Goal: Entertainment & Leisure: Browse casually

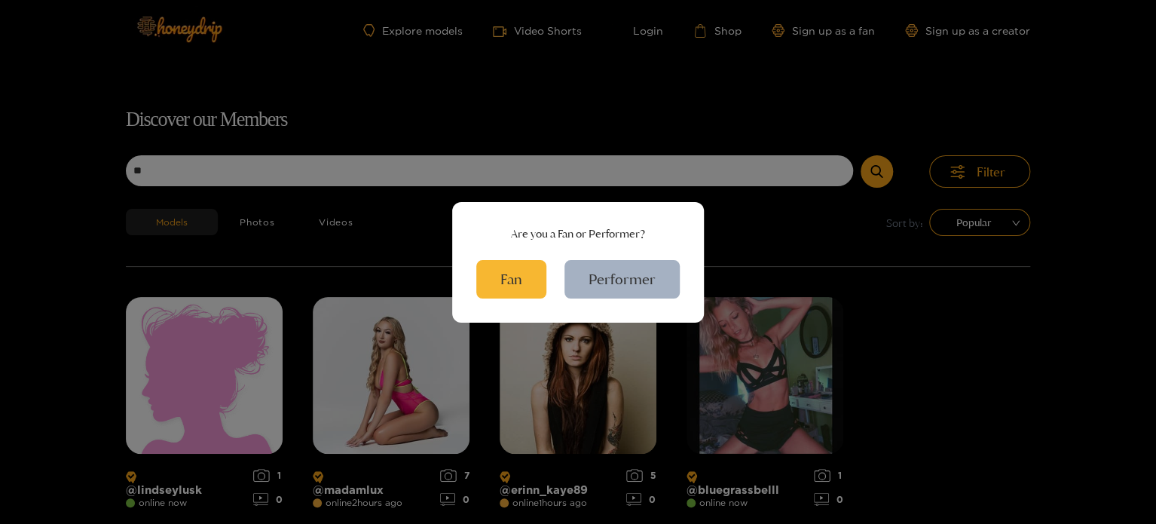
click at [762, 222] on div "Are you a Fan or Performer? Fan Performer" at bounding box center [578, 262] width 1156 height 524
click at [837, 232] on div "Are you a Fan or Performer? Fan Performer" at bounding box center [578, 262] width 1156 height 524
click at [781, 279] on div "Are you a Fan or Performer? Fan Performer" at bounding box center [578, 262] width 1156 height 524
click at [528, 286] on button "Fan" at bounding box center [511, 279] width 70 height 38
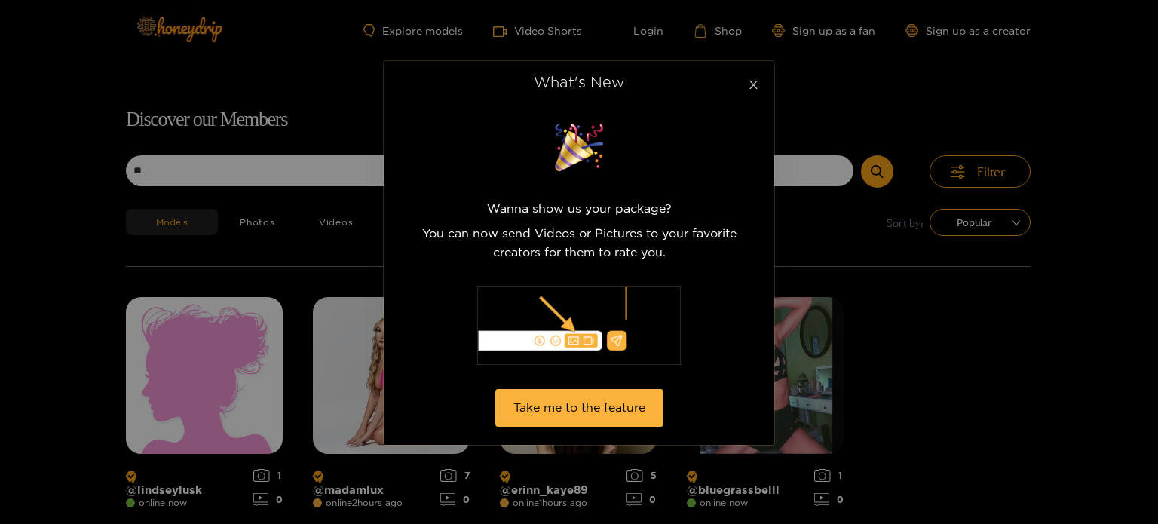
click at [751, 82] on icon "close" at bounding box center [753, 85] width 8 height 8
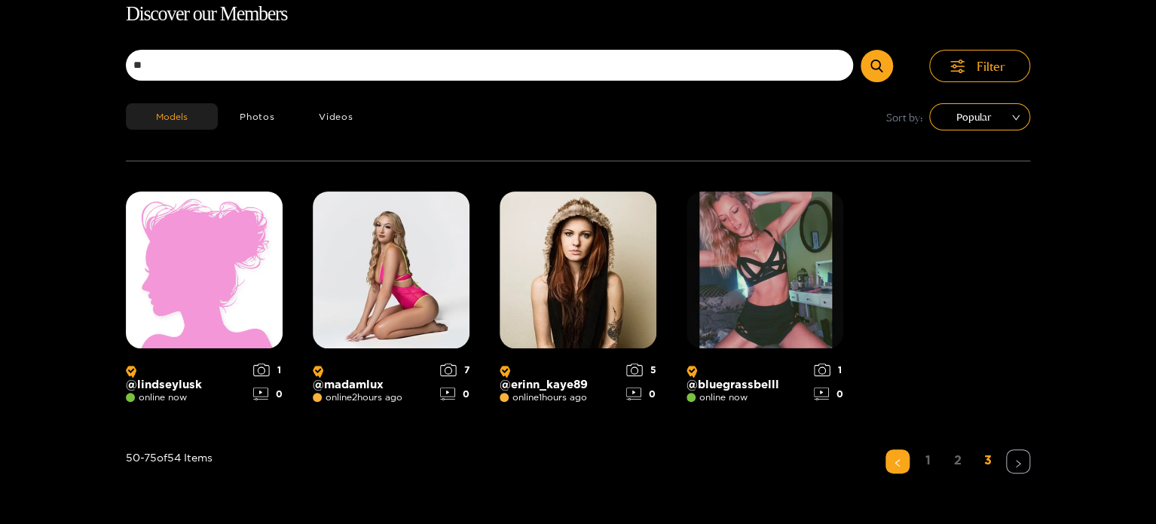
scroll to position [41, 0]
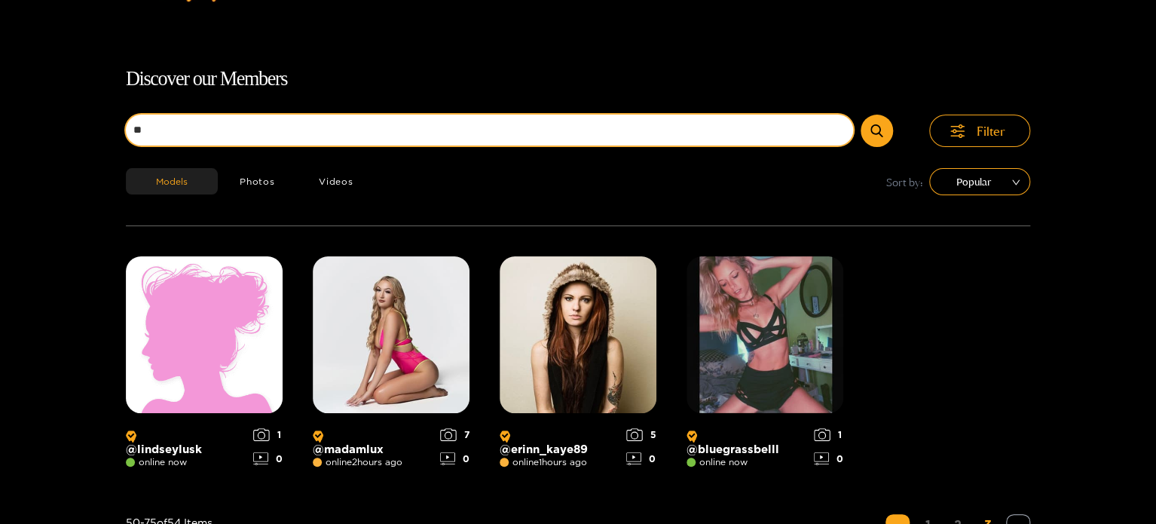
click at [243, 123] on input "**" at bounding box center [489, 130] width 727 height 31
type input "*"
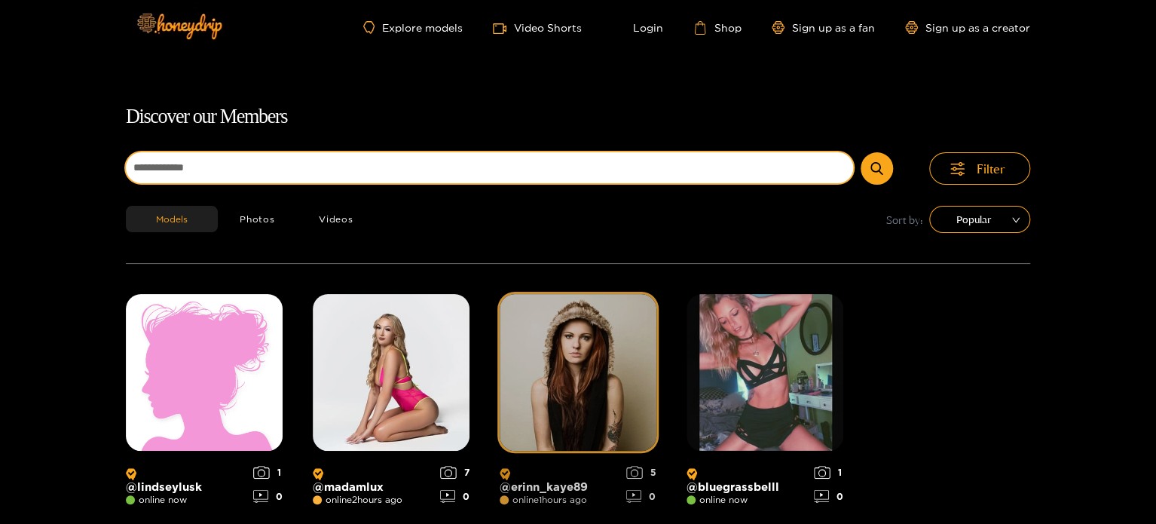
scroll to position [0, 0]
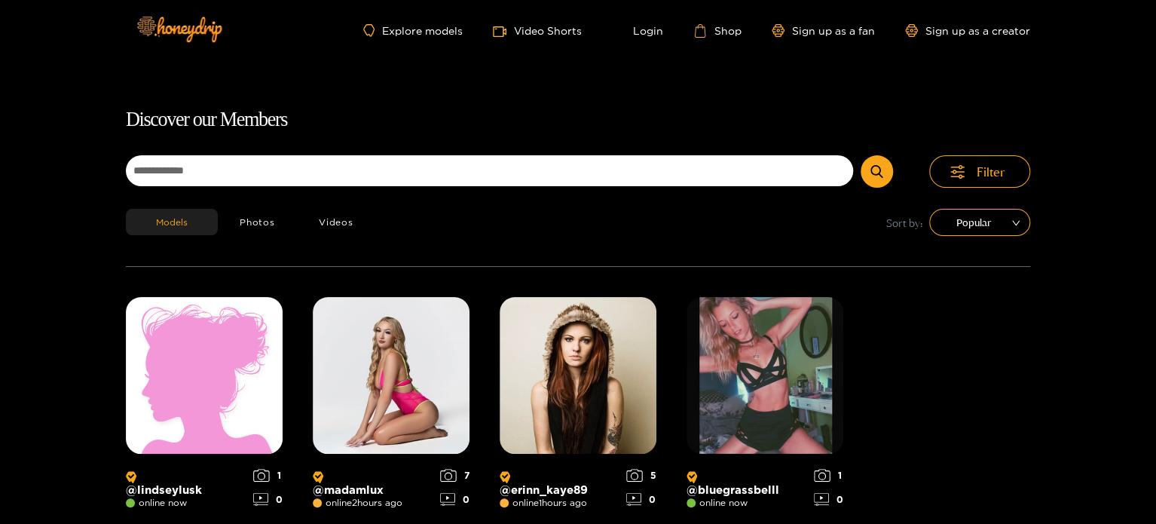
click at [432, 22] on div "Explore models Video Shorts Login Shop Sign up as a fan Sign up as a creator" at bounding box center [578, 31] width 904 height 62
click at [431, 26] on link "Explore models" at bounding box center [412, 30] width 99 height 13
click at [992, 174] on span "Filter" at bounding box center [991, 172] width 29 height 18
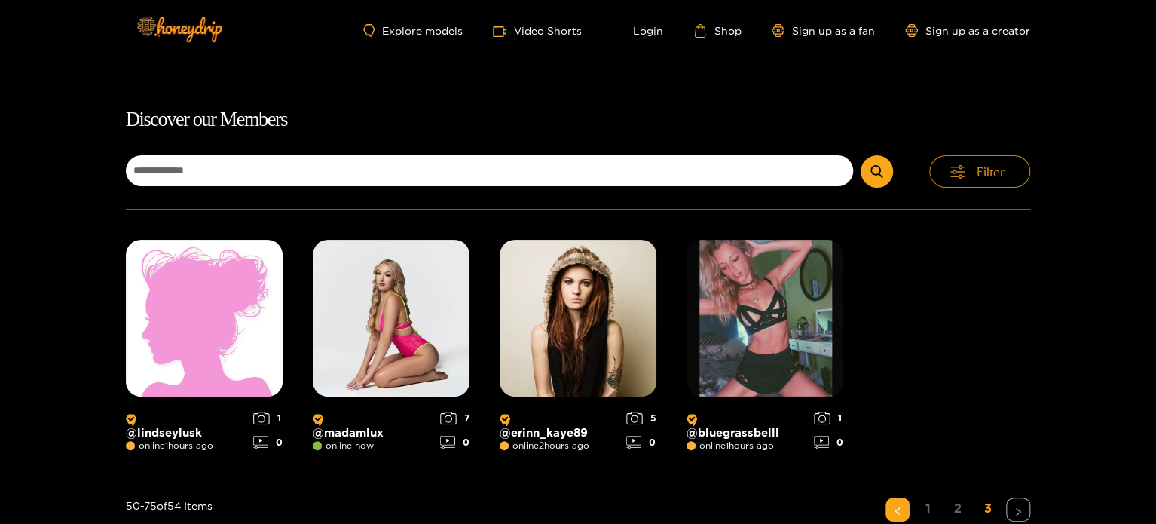
click at [978, 174] on span "Filter" at bounding box center [991, 172] width 29 height 18
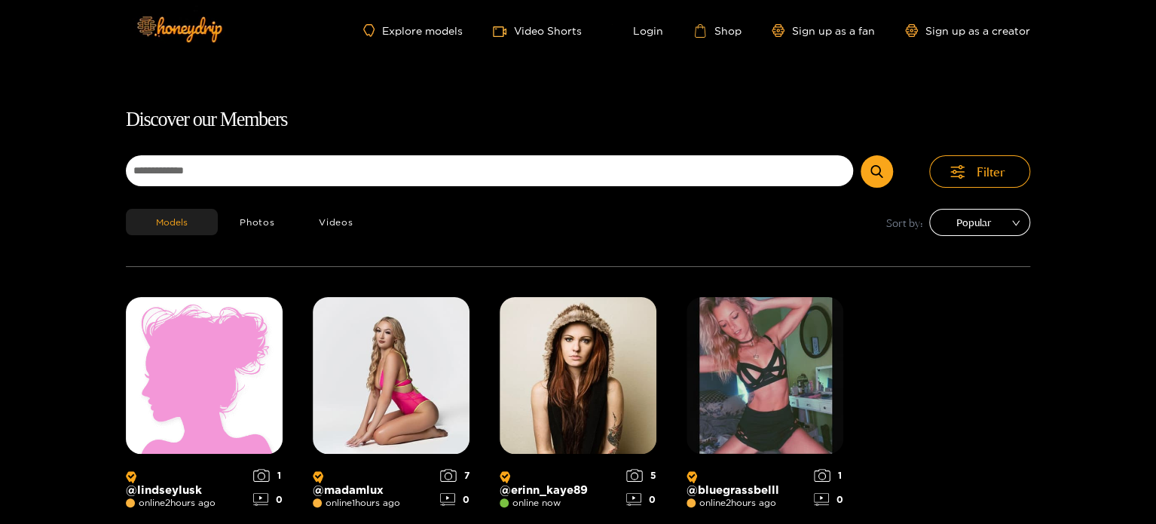
click at [965, 222] on span "Popular" at bounding box center [980, 222] width 78 height 23
drag, startPoint x: 956, startPoint y: 372, endPoint x: 845, endPoint y: 347, distance: 113.4
click at [955, 373] on div "@ lindseylusk online 2 hours ago 1 0 @ madamlux online 1 hours ago 7 0 @ erinn_…" at bounding box center [578, 407] width 904 height 220
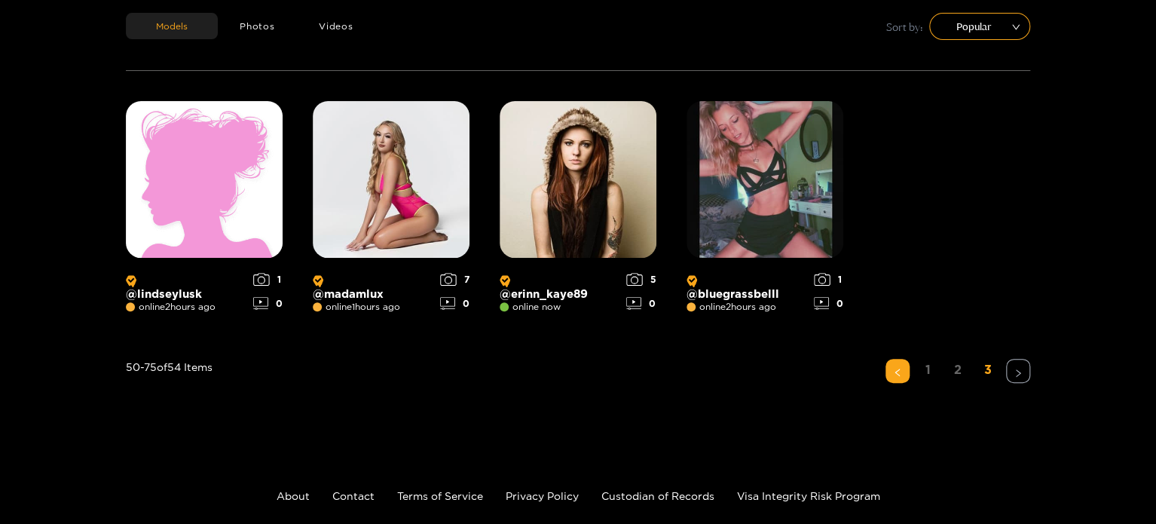
scroll to position [267, 0]
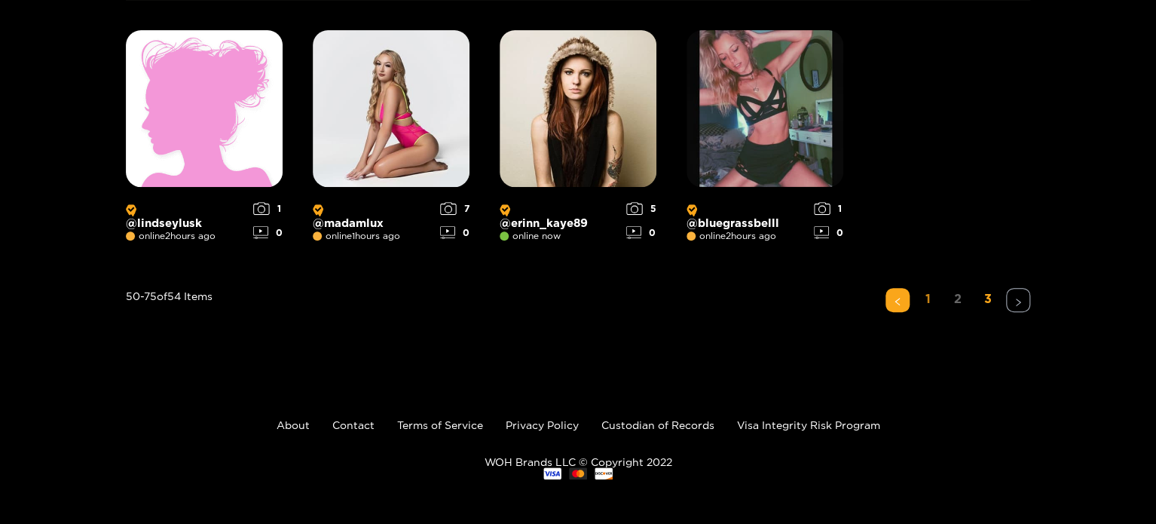
click at [935, 298] on link "1" at bounding box center [928, 299] width 24 height 22
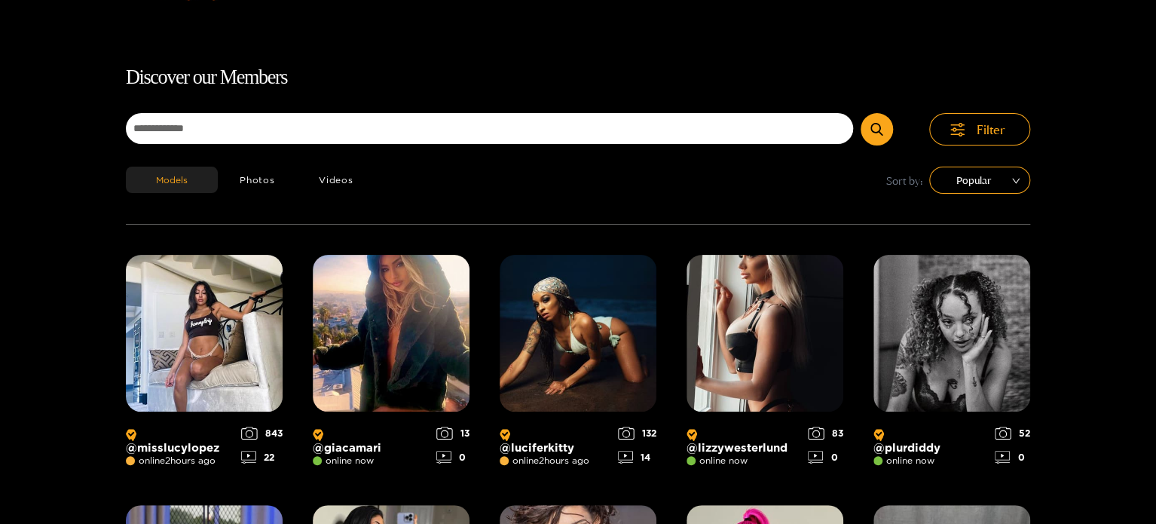
scroll to position [0, 0]
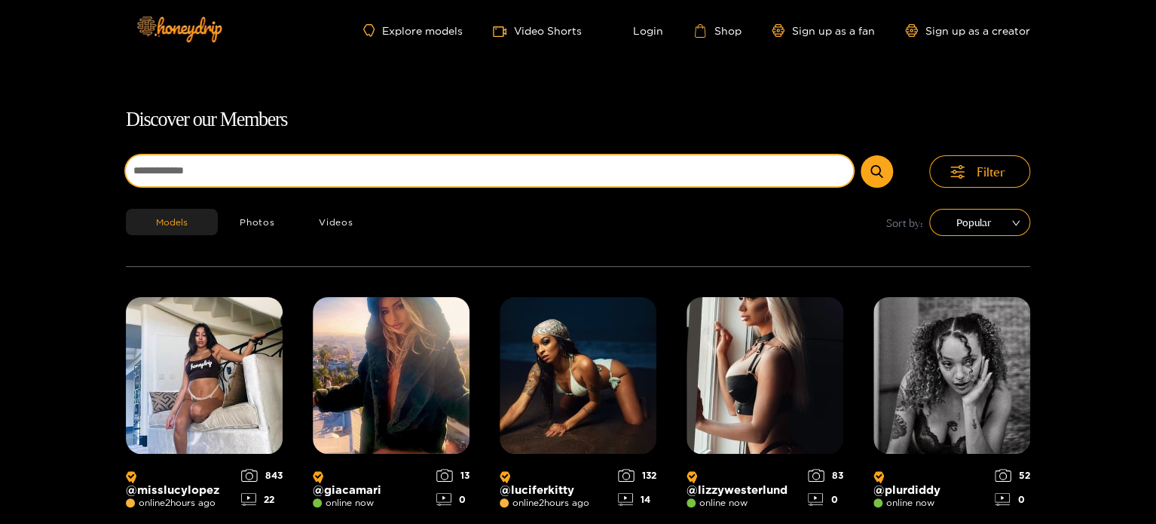
click at [244, 165] on input at bounding box center [489, 170] width 727 height 31
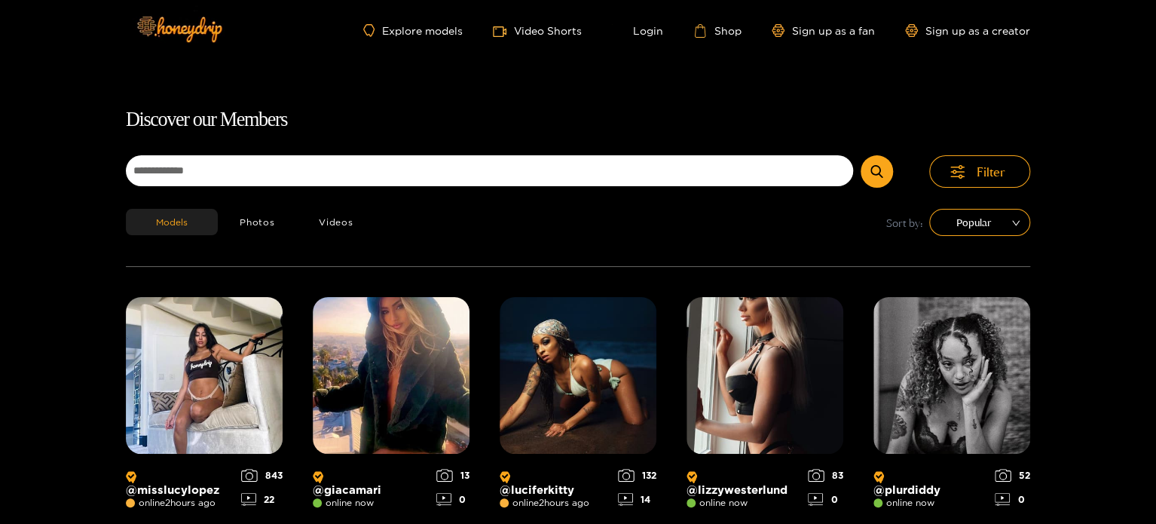
click at [850, 224] on div "Models Photos Videos Sort by: Popular" at bounding box center [578, 237] width 904 height 57
click at [206, 23] on img at bounding box center [179, 28] width 106 height 63
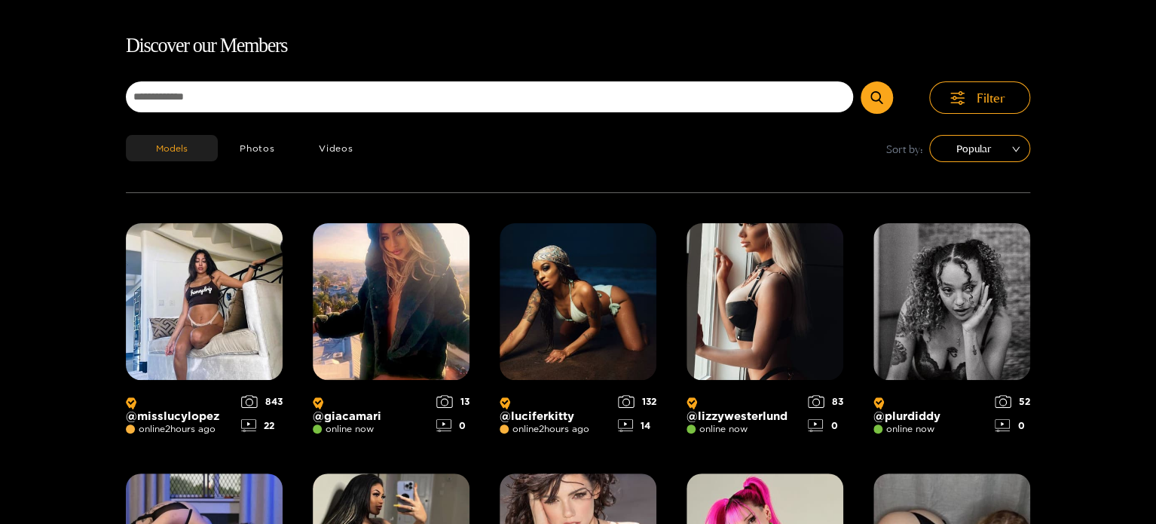
scroll to position [149, 0]
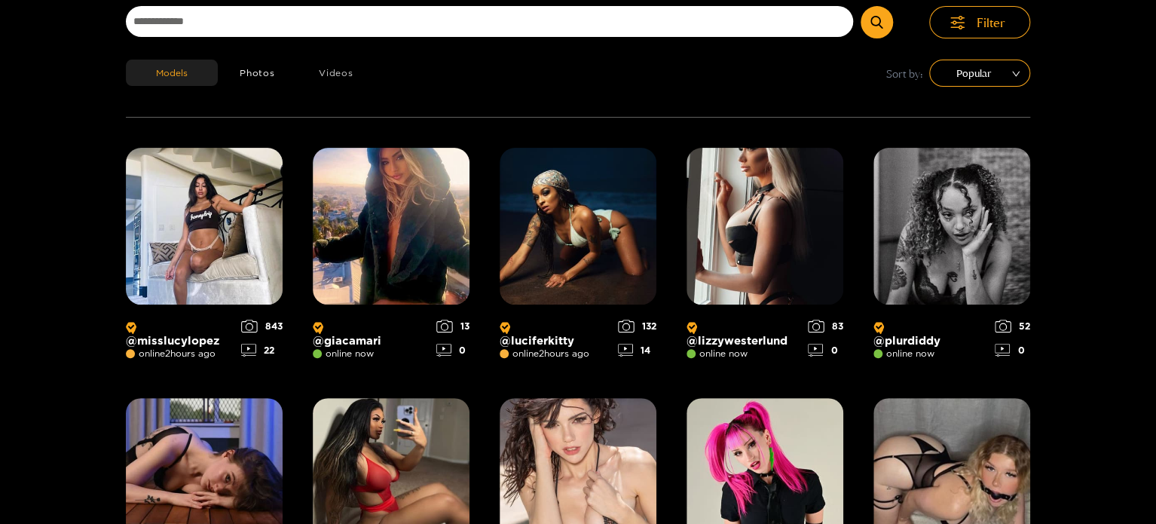
click at [344, 76] on button "Videos" at bounding box center [336, 73] width 78 height 26
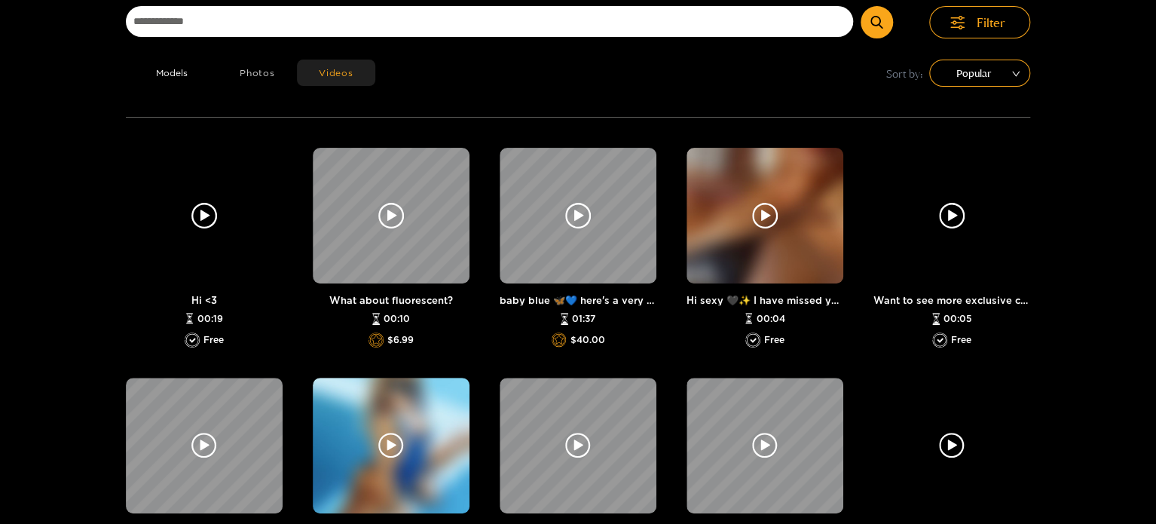
click at [275, 60] on button "Photos" at bounding box center [257, 73] width 79 height 26
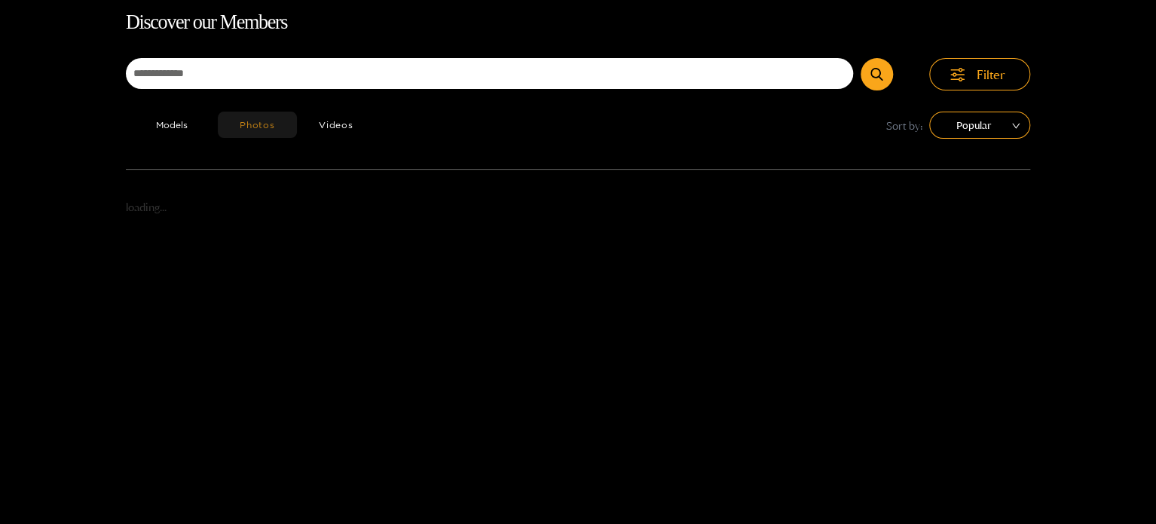
scroll to position [96, 0]
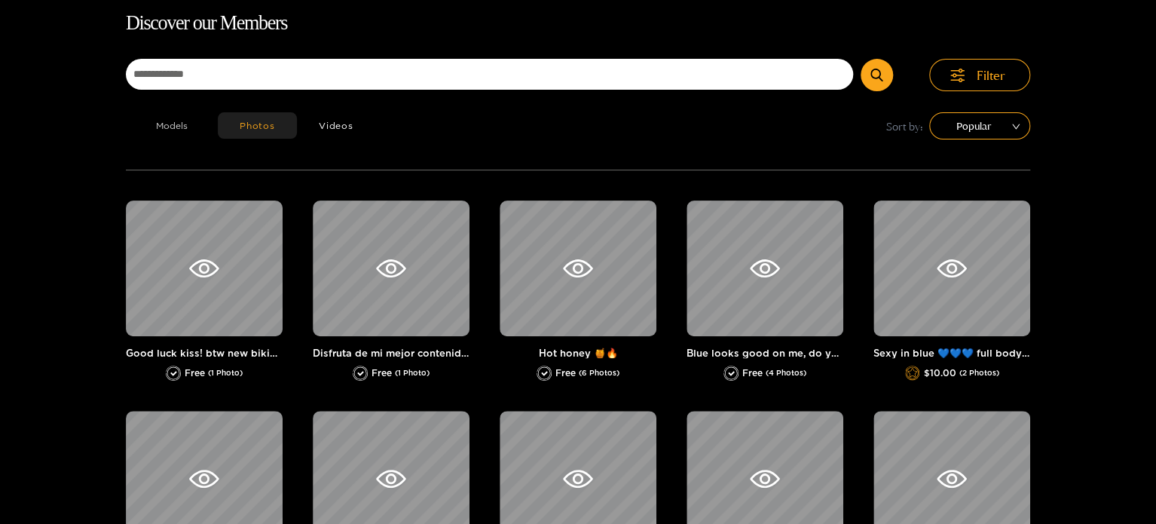
click at [181, 123] on button "Models" at bounding box center [172, 125] width 92 height 26
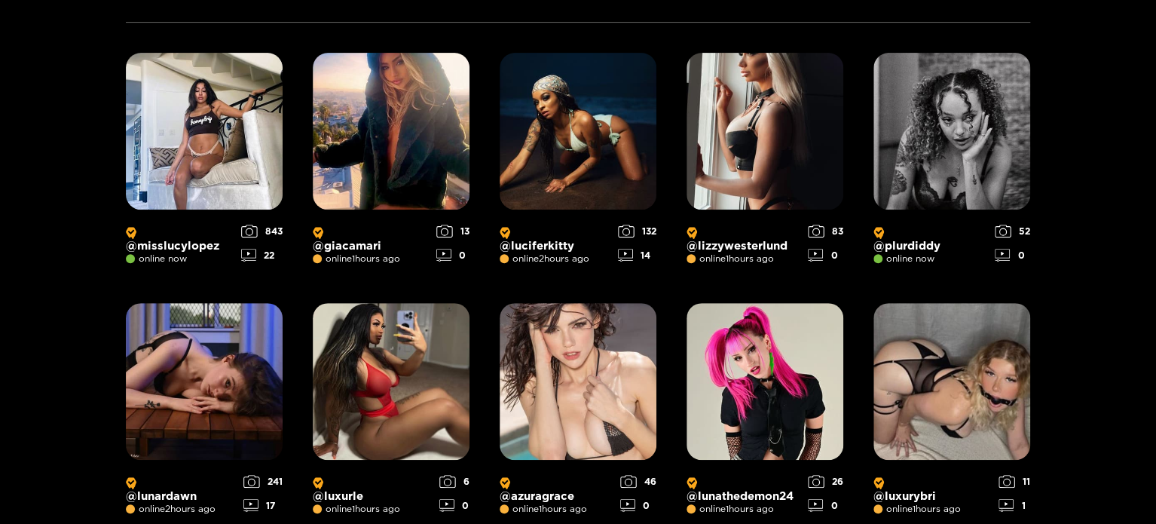
scroll to position [247, 0]
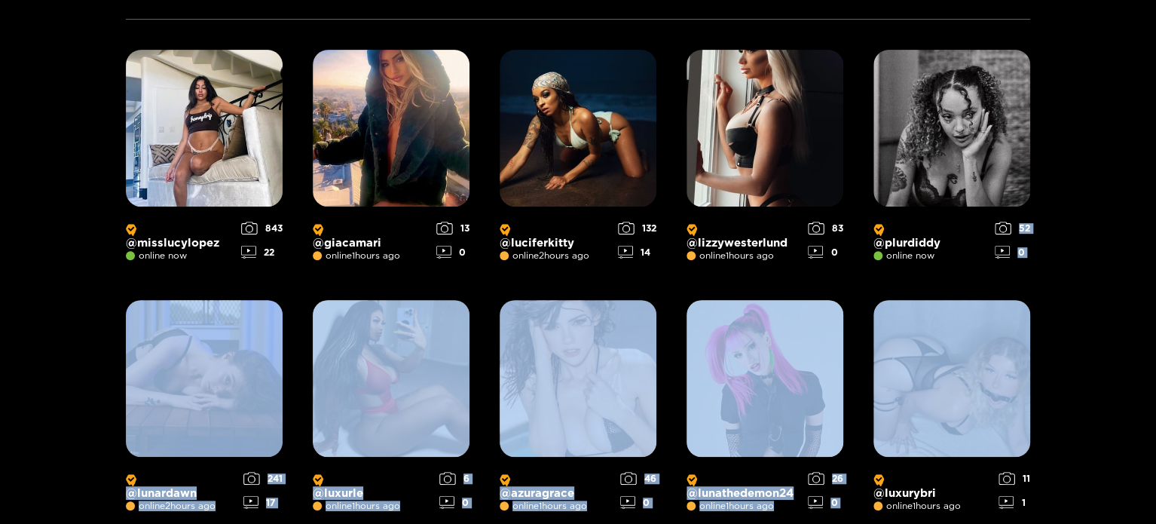
drag, startPoint x: 1155, startPoint y: 219, endPoint x: 1157, endPoint y: 286, distance: 67.8
click at [1155, 277] on html "Explore models Video Shorts Login Shop Sign up as a fan Sign up as a creator Di…" at bounding box center [578, 15] width 1156 height 524
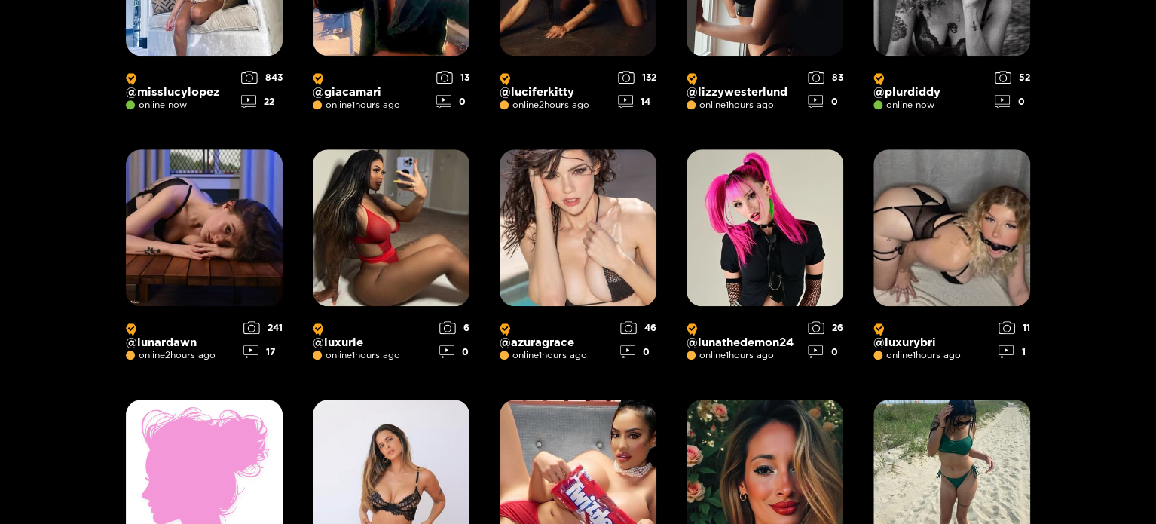
drag, startPoint x: 1049, startPoint y: 343, endPoint x: 1053, endPoint y: 361, distance: 18.5
click at [1050, 343] on div "Discover our Members Filter Models Photos Videos Sort by: Popular @ misslucylop…" at bounding box center [578, 474] width 1156 height 1536
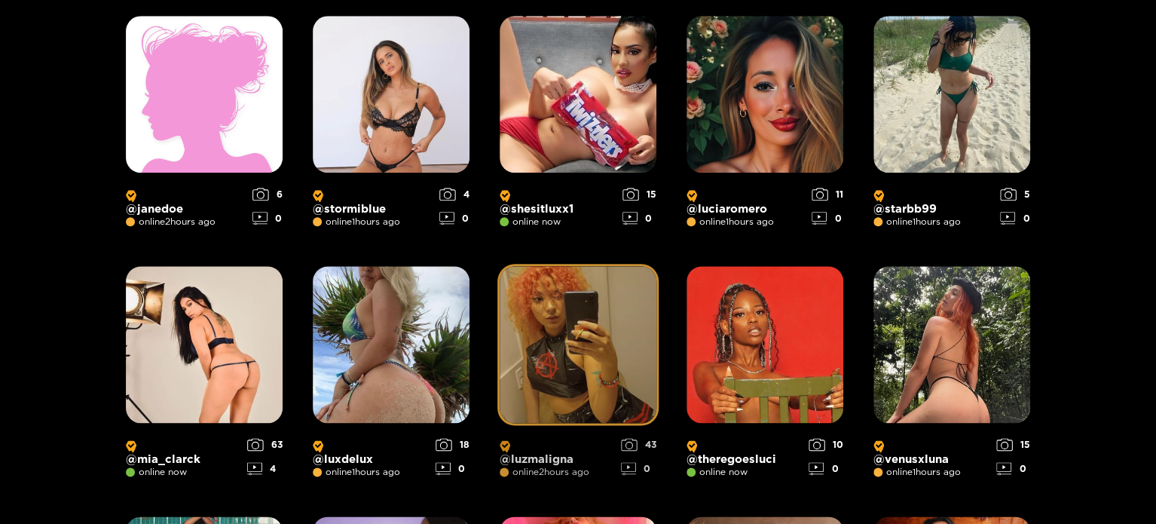
scroll to position [850, 0]
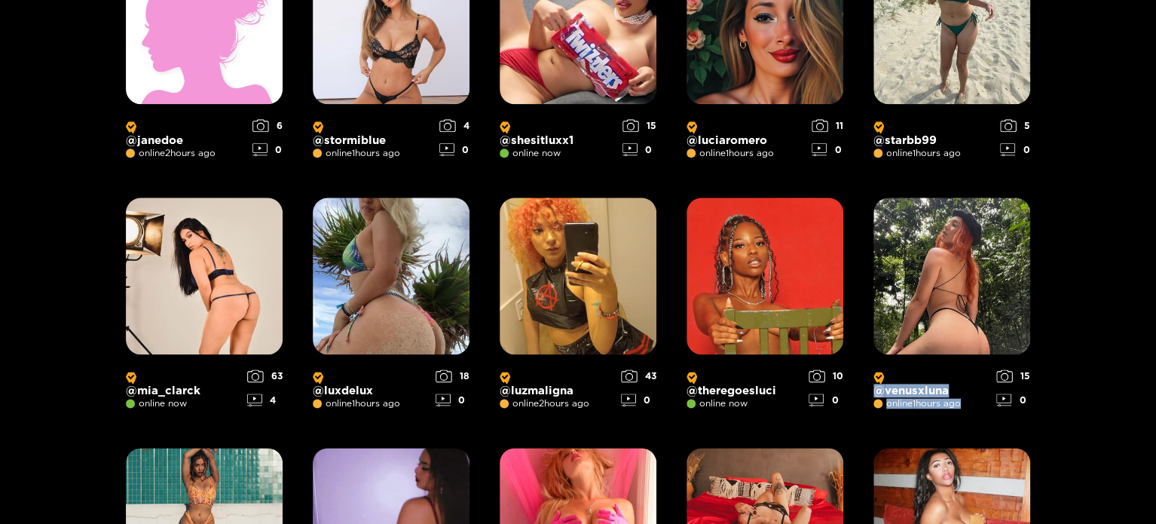
drag, startPoint x: 1058, startPoint y: 373, endPoint x: 1102, endPoint y: 358, distance: 46.2
click at [1076, 228] on div "Discover our Members Filter Models Photos Videos Sort by: Popular @ misslucylop…" at bounding box center [578, 22] width 1156 height 1536
click at [1108, 376] on div "Discover our Members Filter Models Photos Videos Sort by: Popular @ misslucylop…" at bounding box center [578, 22] width 1156 height 1536
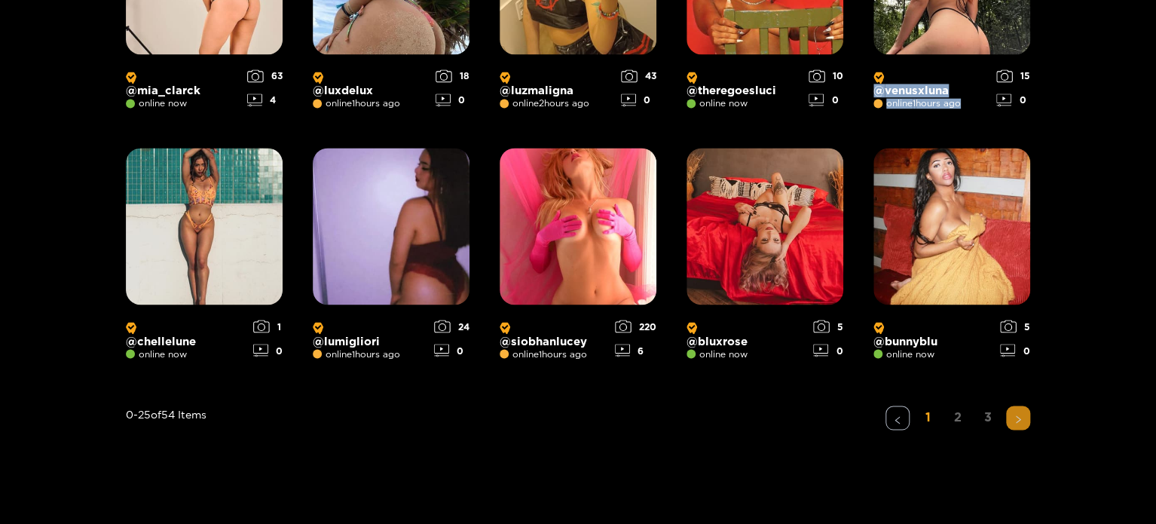
scroll to position [1152, 0]
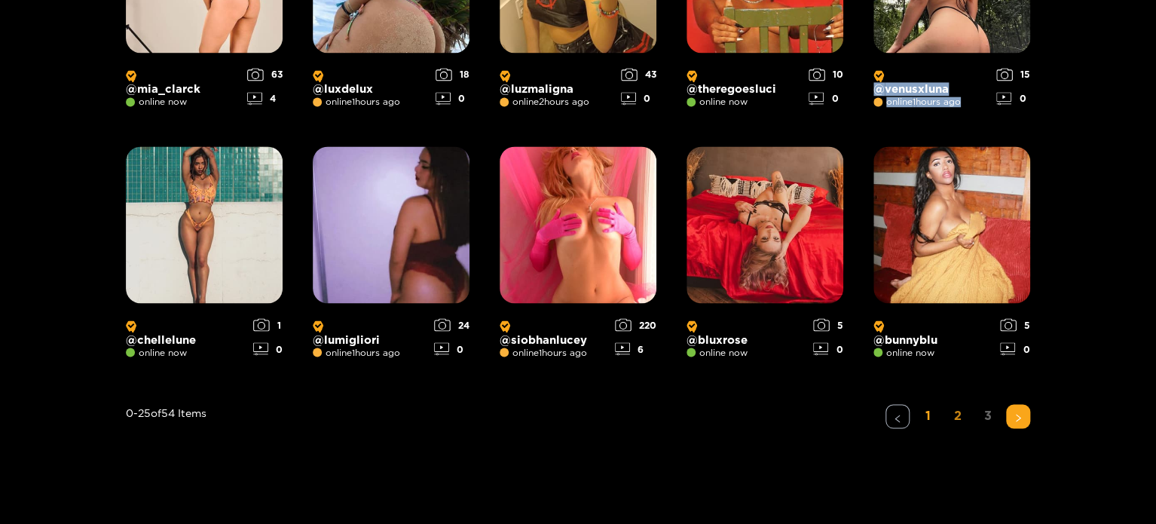
click at [952, 415] on link "2" at bounding box center [958, 415] width 24 height 22
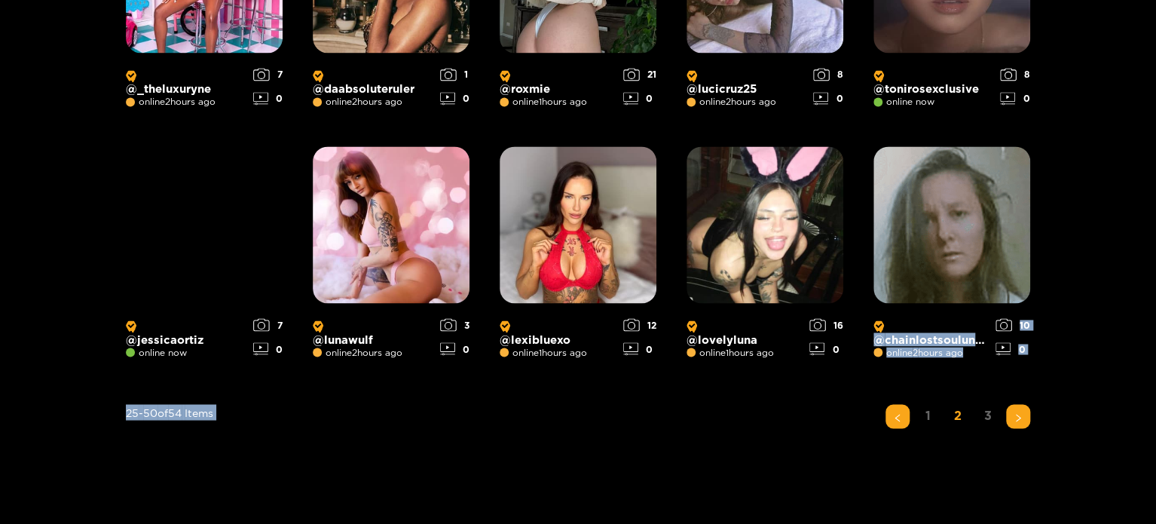
drag, startPoint x: 1113, startPoint y: 293, endPoint x: 1134, endPoint y: 406, distance: 114.9
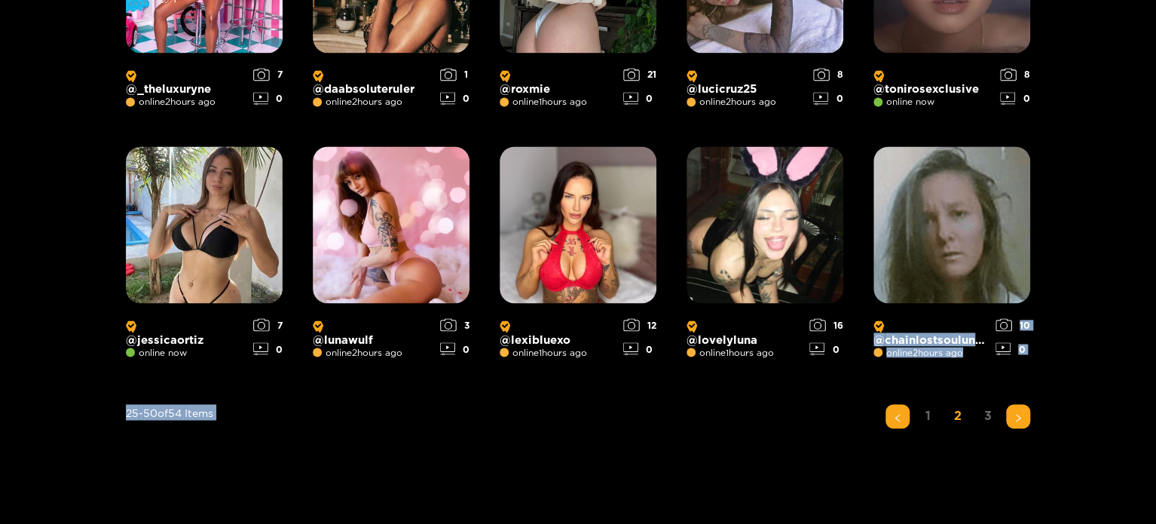
click at [987, 412] on link "3" at bounding box center [988, 415] width 24 height 22
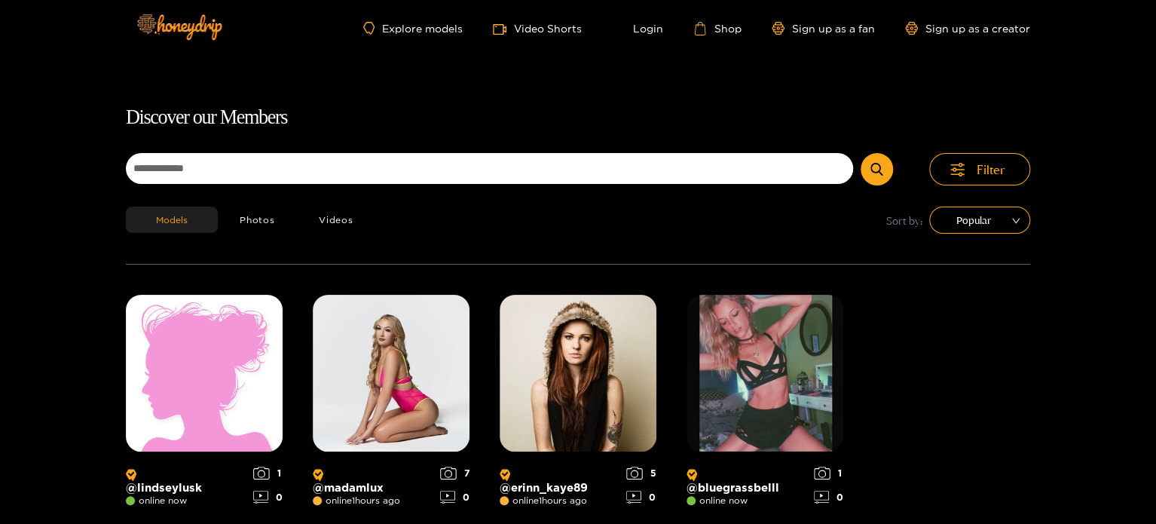
scroll to position [0, 0]
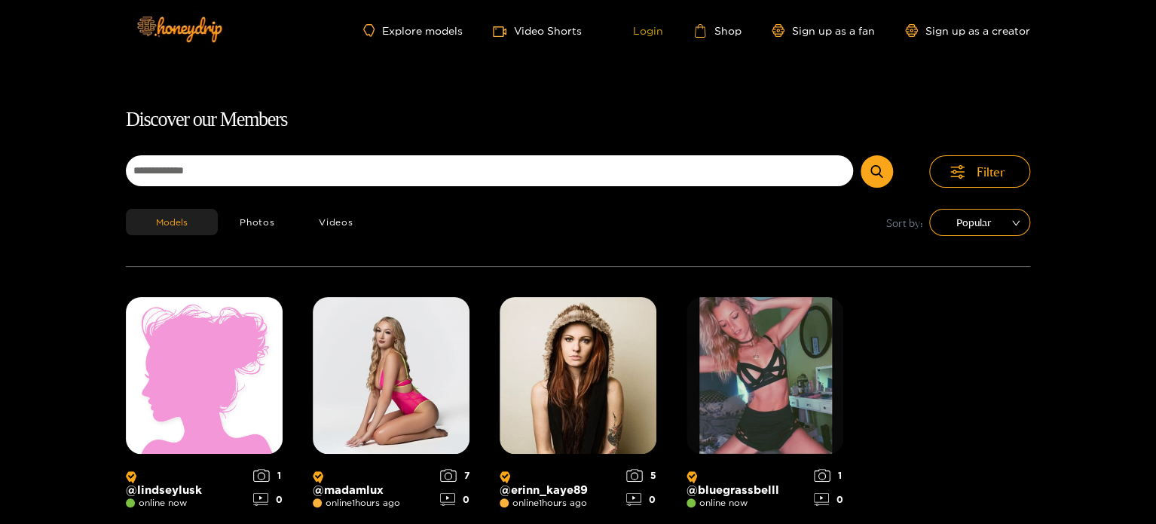
click at [642, 34] on link "Login" at bounding box center [637, 31] width 51 height 14
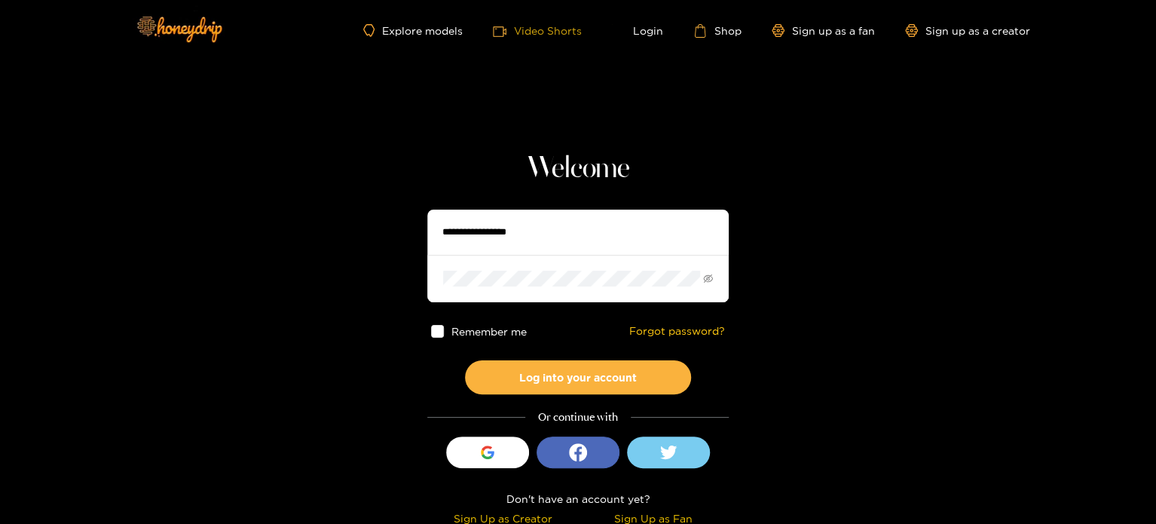
click at [545, 27] on link "Video Shorts" at bounding box center [537, 30] width 89 height 15
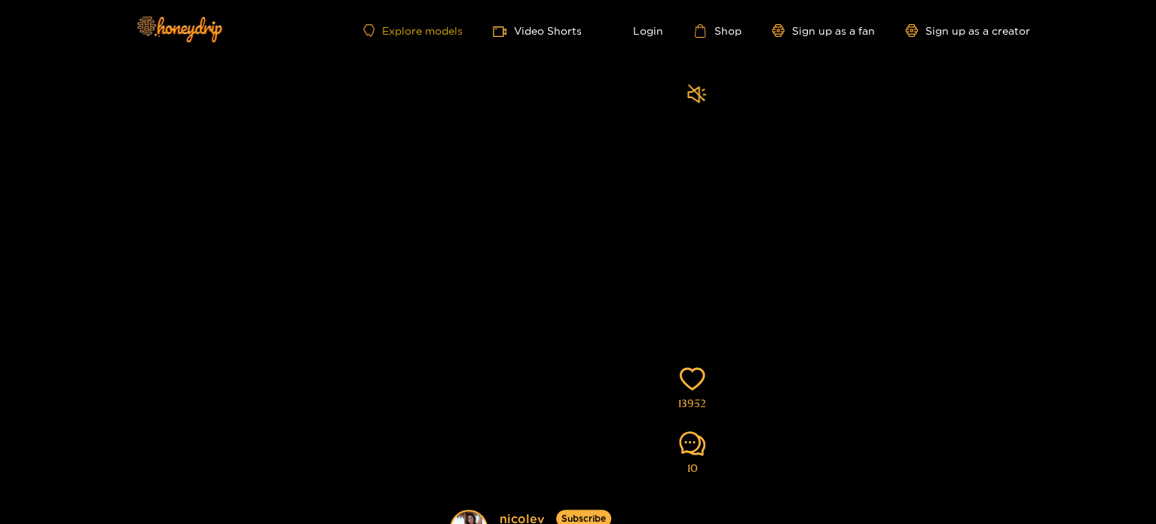
click at [410, 29] on link "Explore models" at bounding box center [412, 30] width 99 height 13
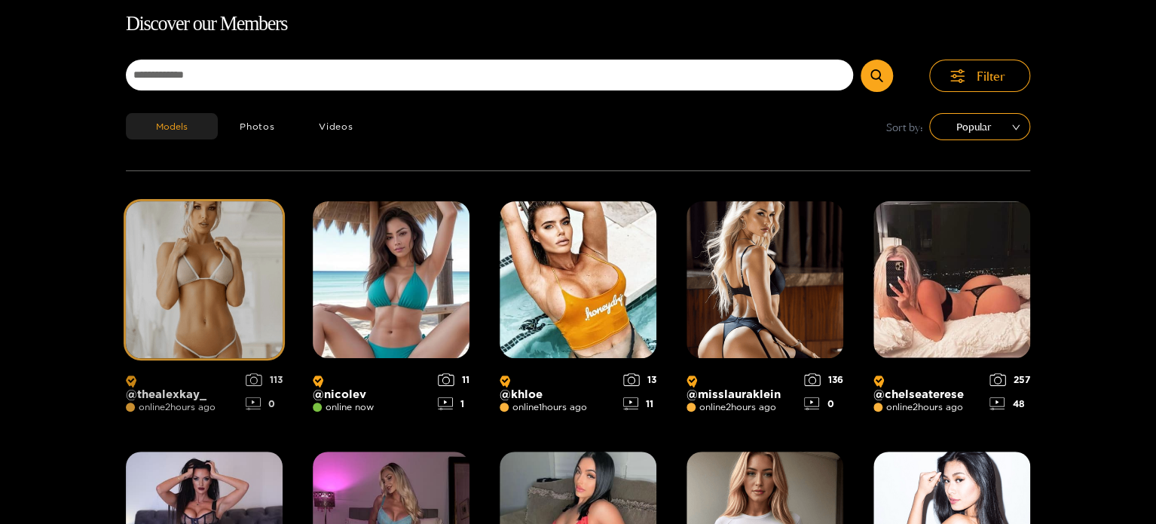
scroll to position [96, 0]
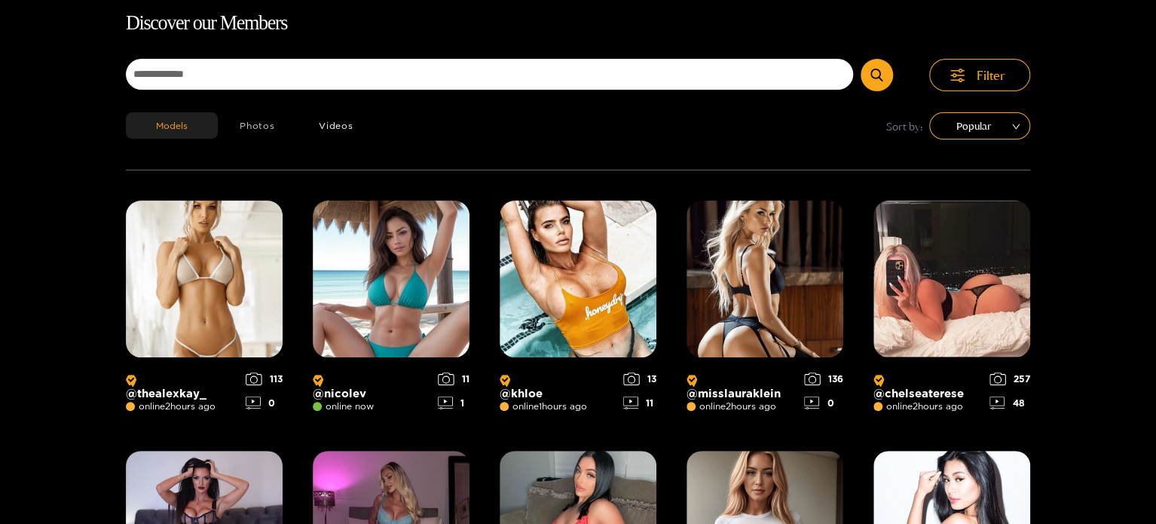
click at [258, 124] on button "Photos" at bounding box center [257, 125] width 79 height 26
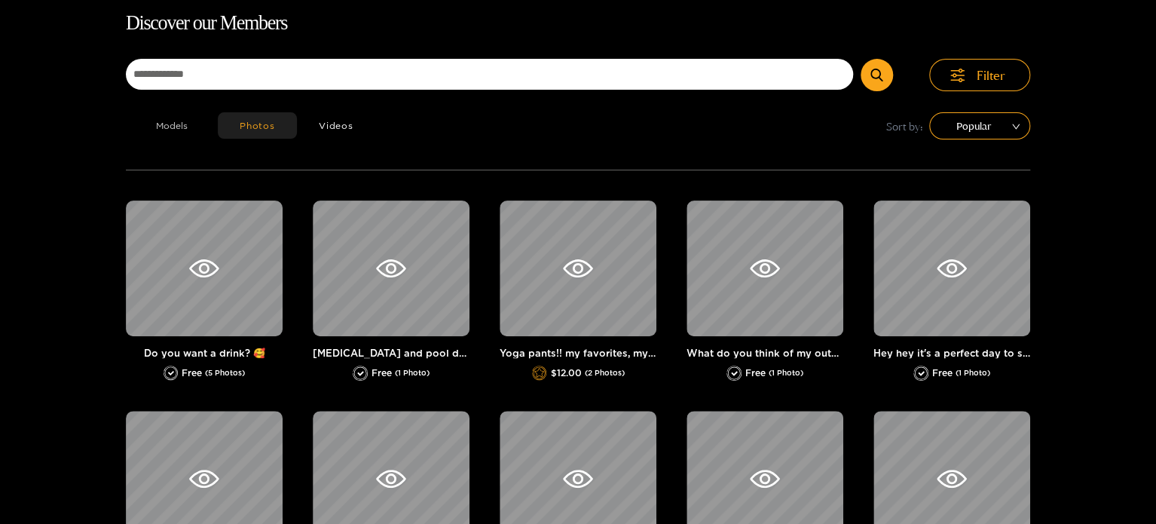
click at [176, 122] on button "Models" at bounding box center [172, 125] width 92 height 26
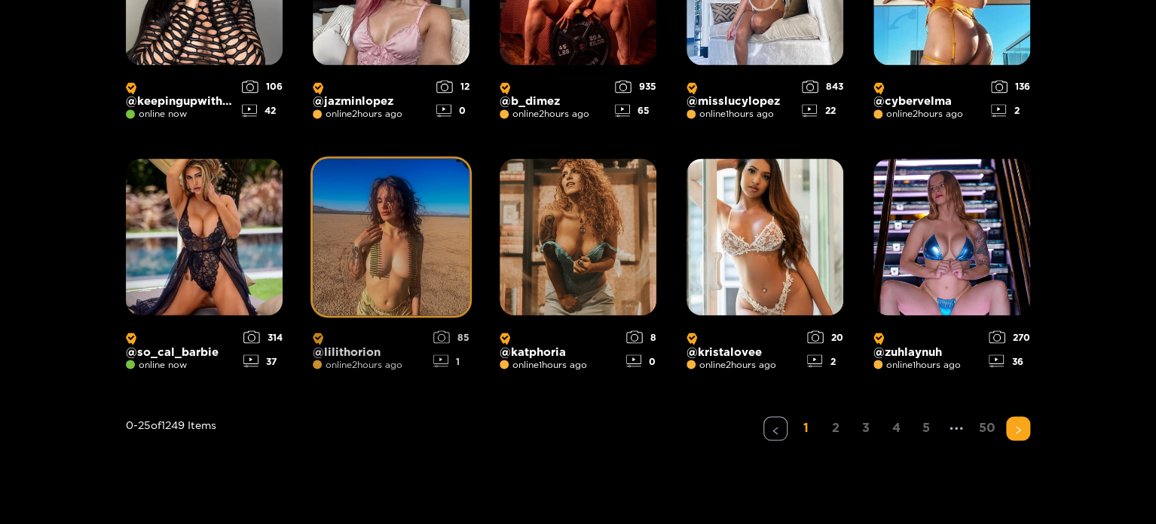
scroll to position [1152, 0]
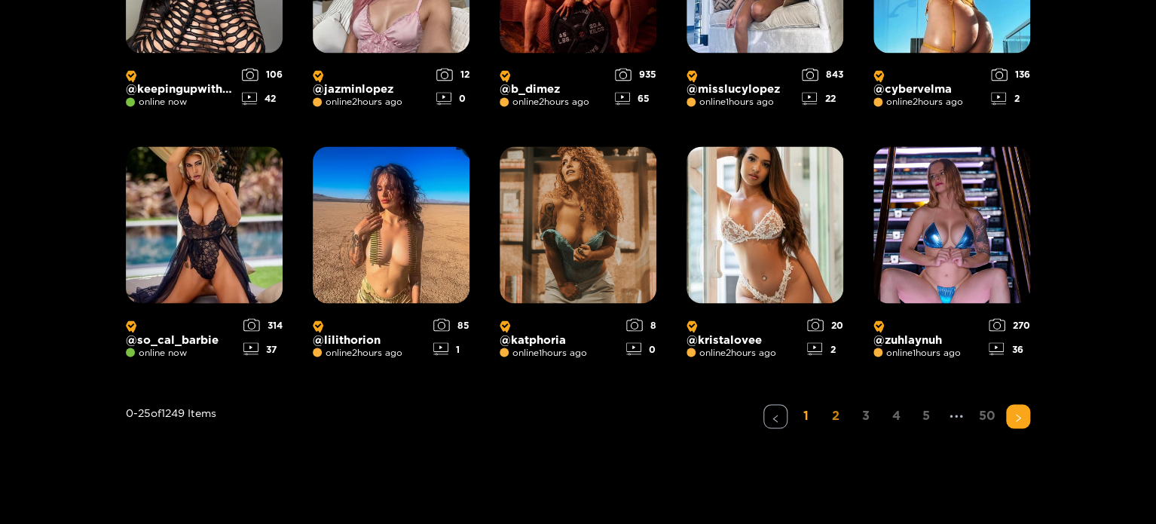
click at [827, 414] on link "2" at bounding box center [836, 415] width 24 height 22
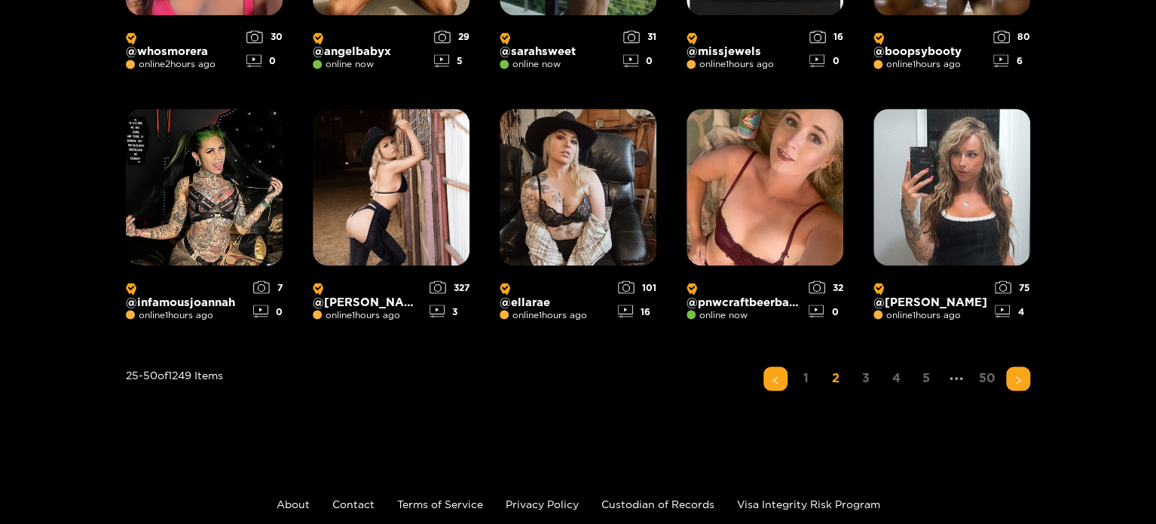
scroll to position [1268, 0]
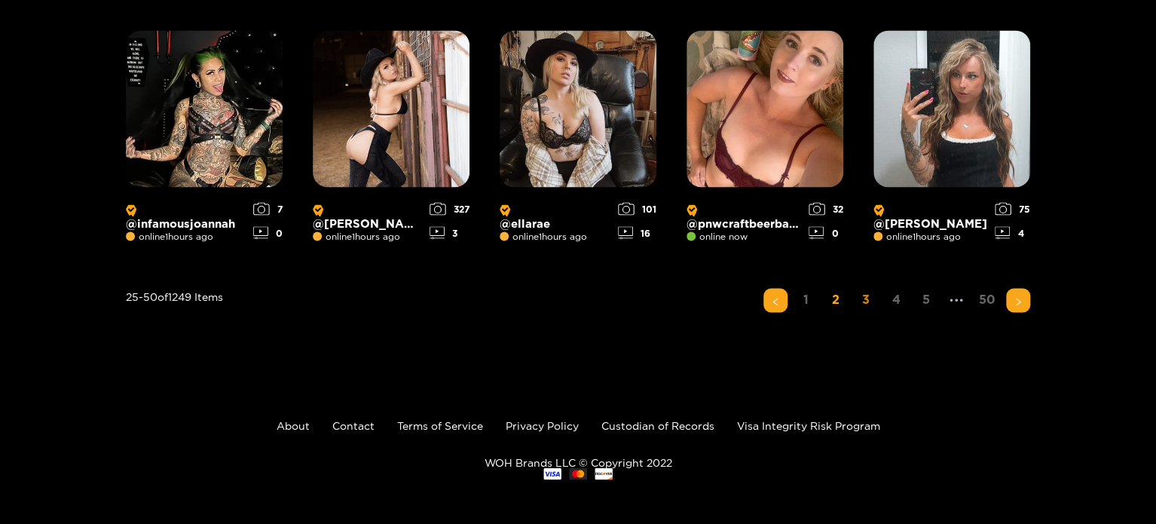
click at [861, 297] on link "3" at bounding box center [866, 299] width 24 height 22
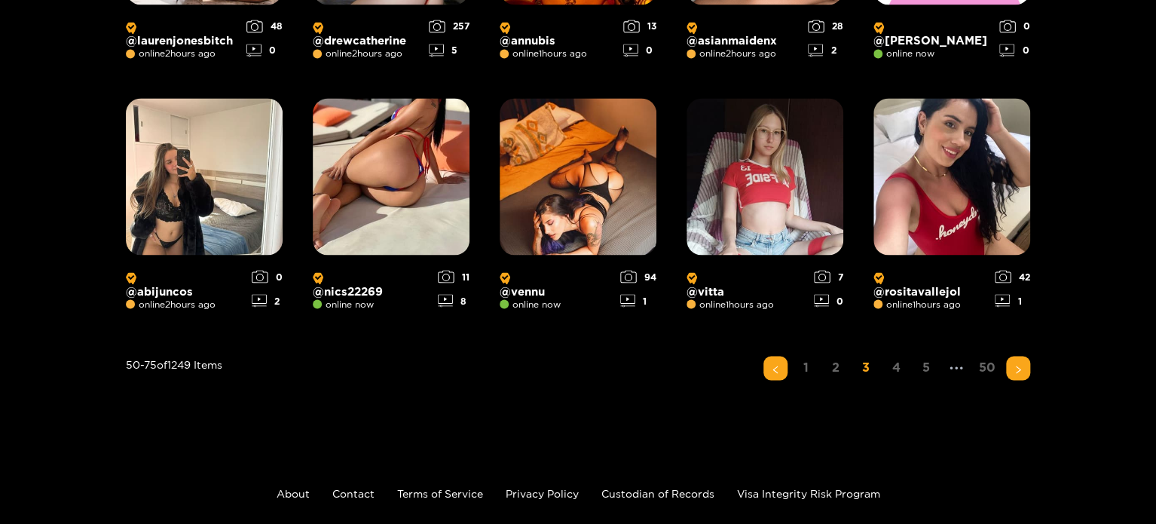
scroll to position [1227, 0]
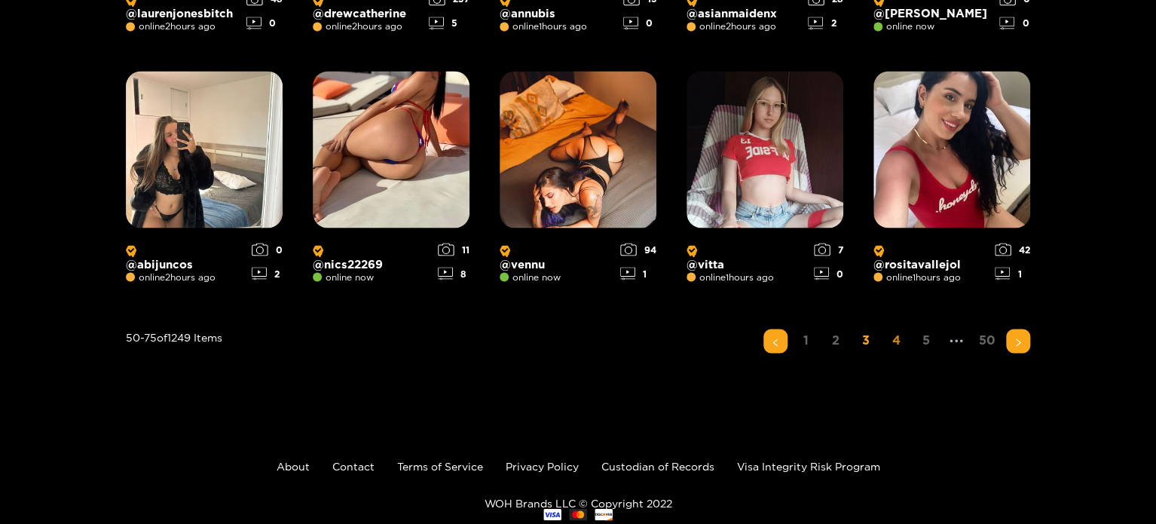
click at [893, 342] on link "4" at bounding box center [896, 340] width 24 height 22
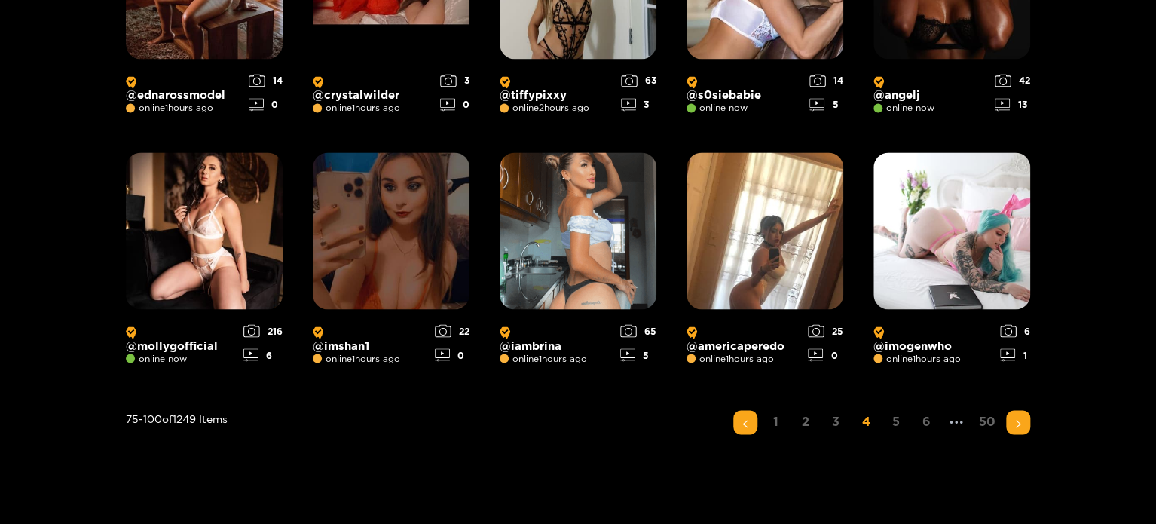
scroll to position [1152, 0]
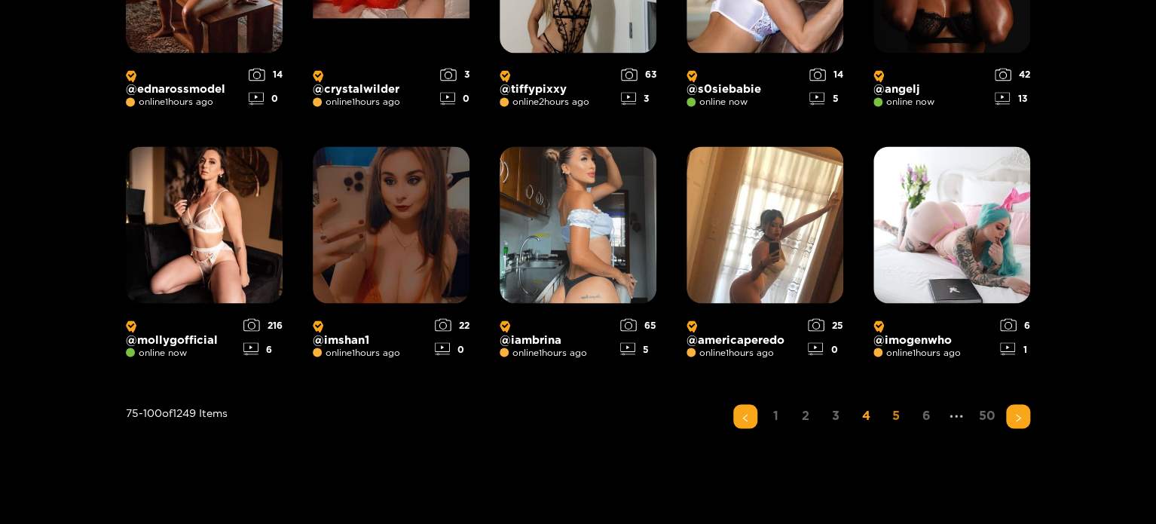
click at [898, 418] on link "5" at bounding box center [896, 415] width 24 height 22
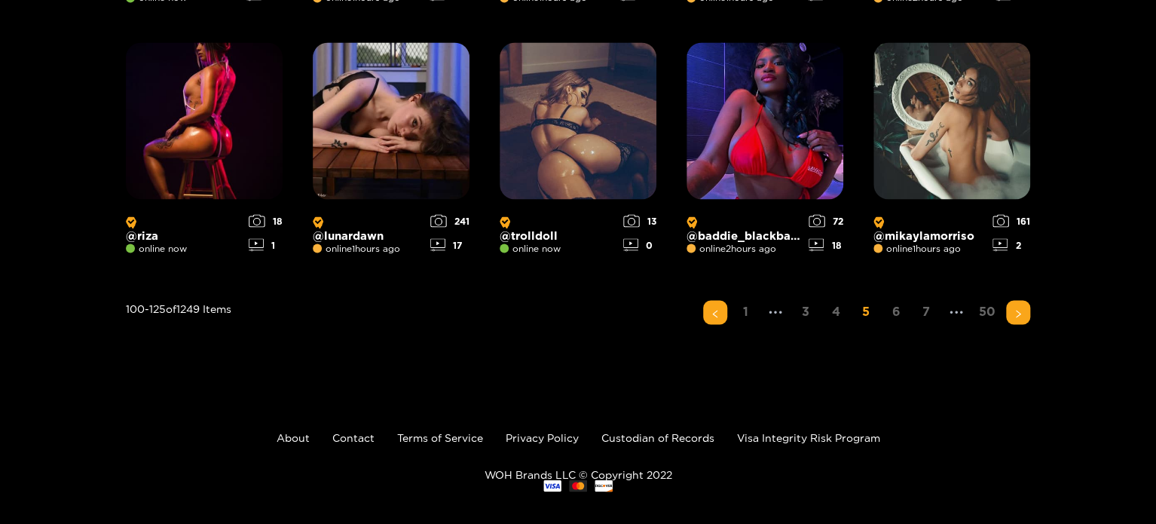
scroll to position [1268, 0]
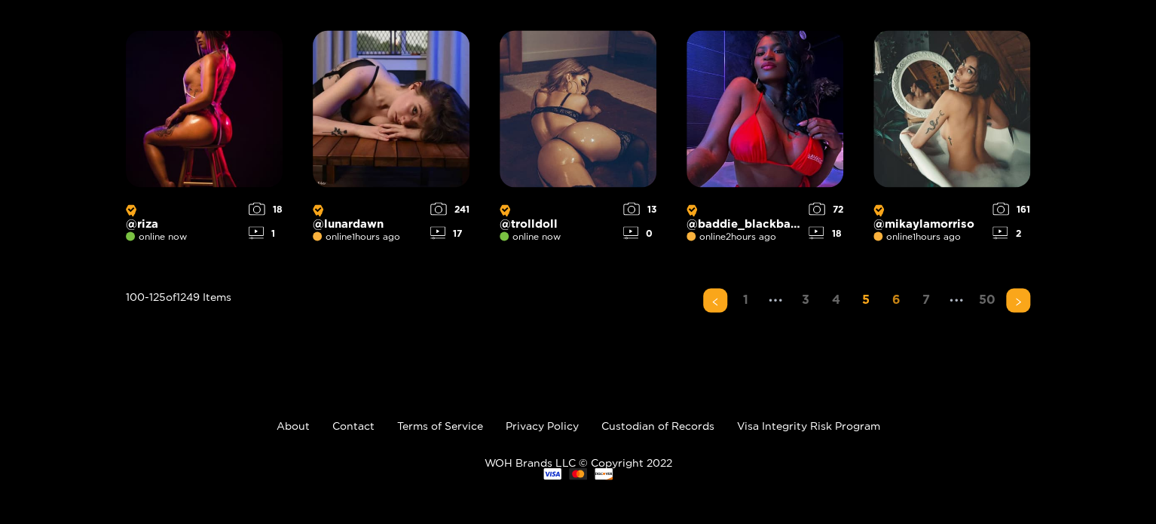
click at [889, 299] on link "6" at bounding box center [896, 299] width 24 height 22
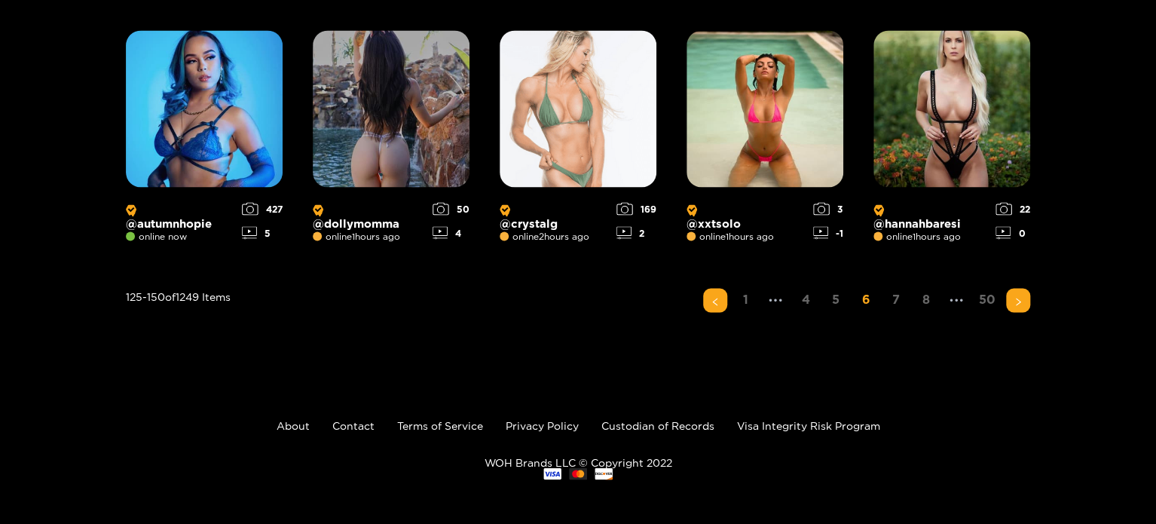
click at [898, 299] on link "7" at bounding box center [896, 299] width 24 height 22
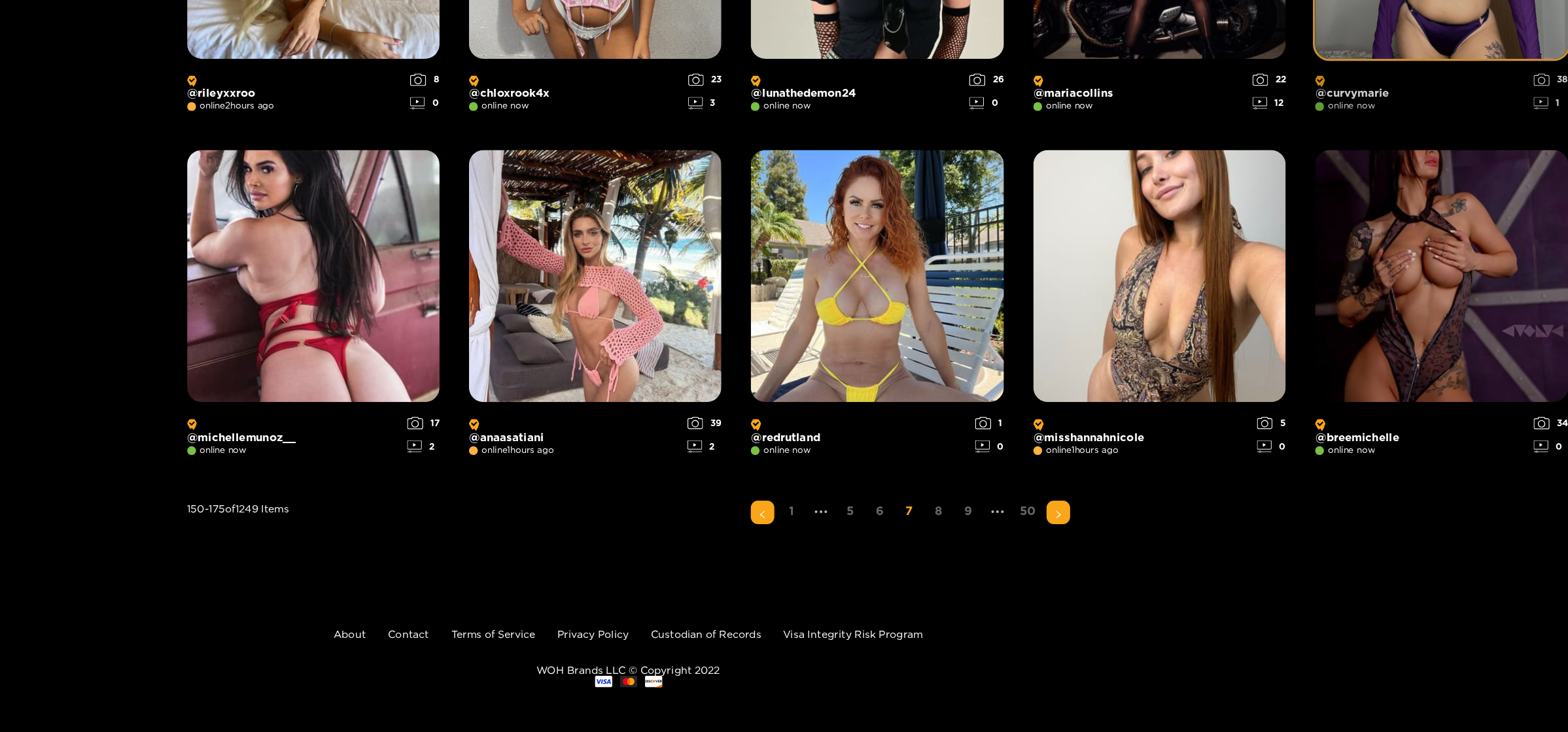
scroll to position [1265, 51]
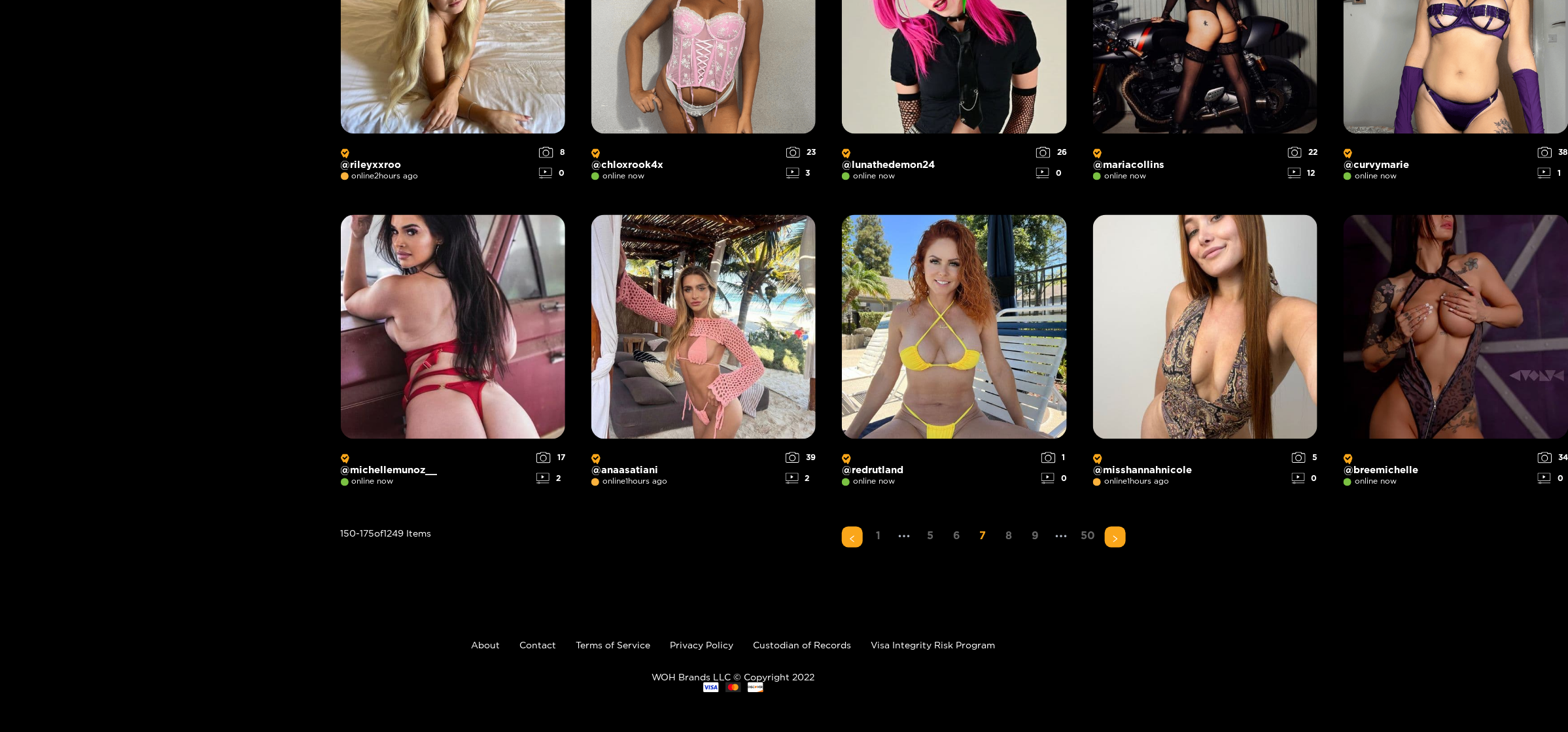
drag, startPoint x: 1238, startPoint y: 2, endPoint x: 224, endPoint y: 314, distance: 1060.9
drag, startPoint x: 1374, startPoint y: 730, endPoint x: 1499, endPoint y: 736, distance: 125.1
click at [1002, 454] on button "button" at bounding box center [1115, 537] width 21 height 21
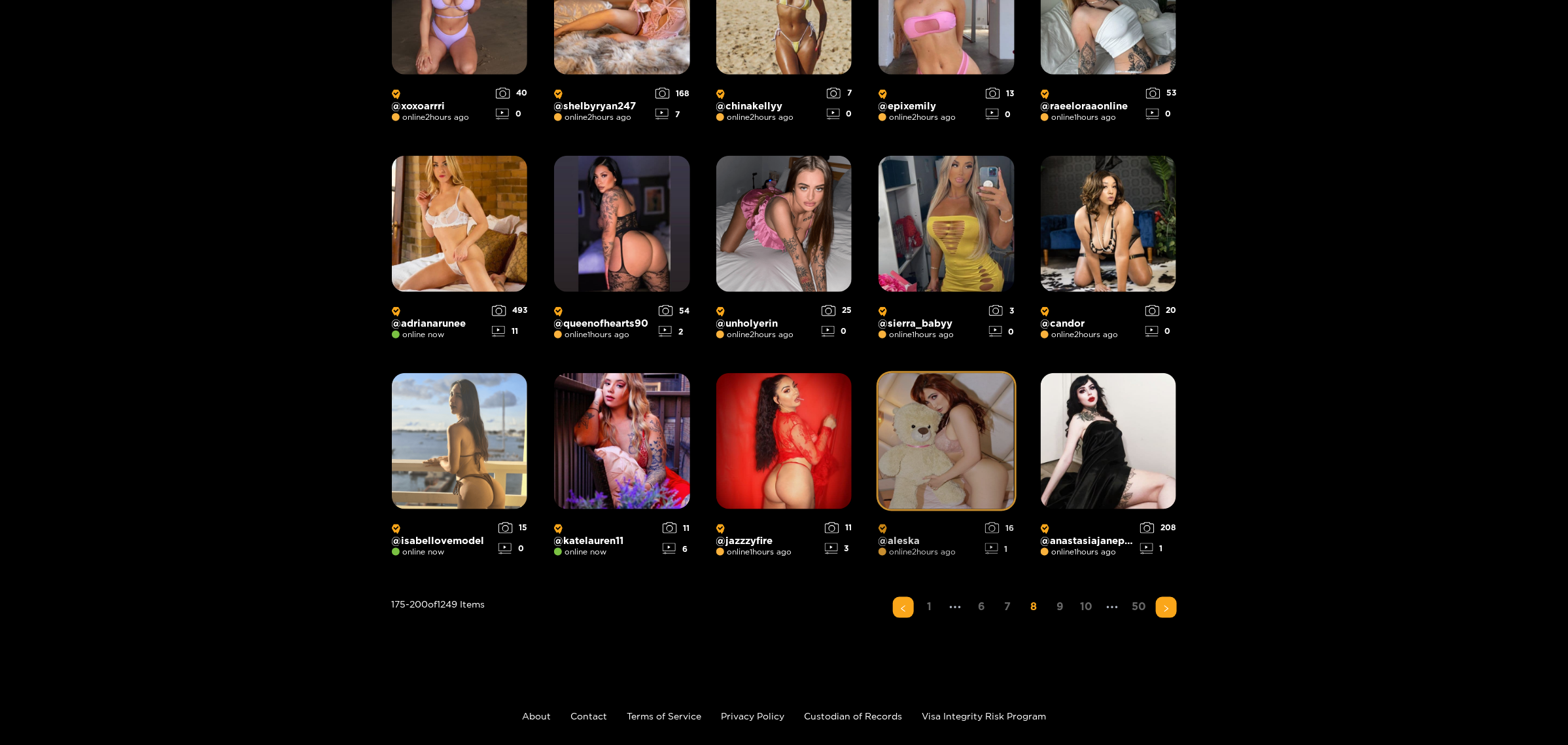
scroll to position [812, 0]
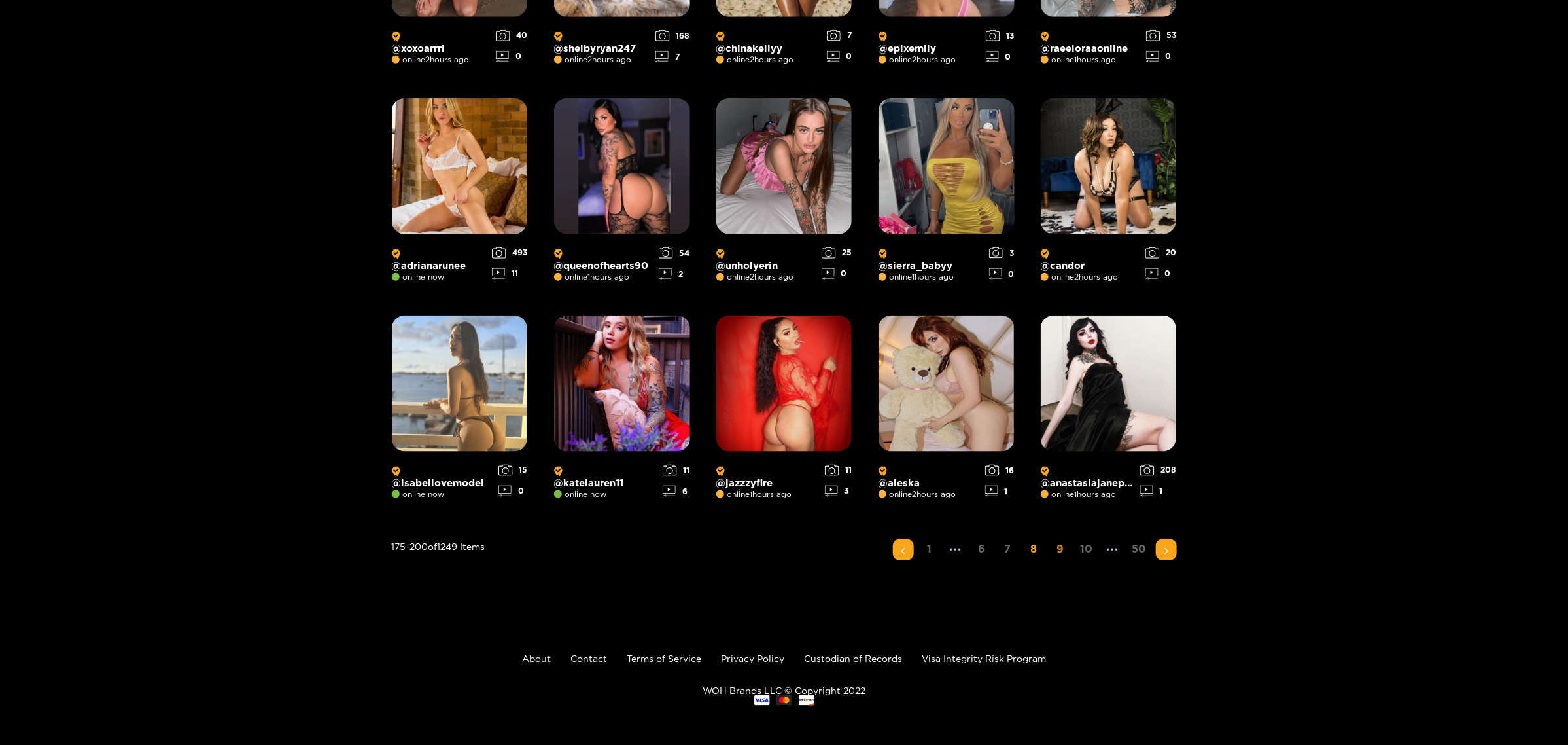
click at [1002, 454] on link "9" at bounding box center [1060, 549] width 21 height 19
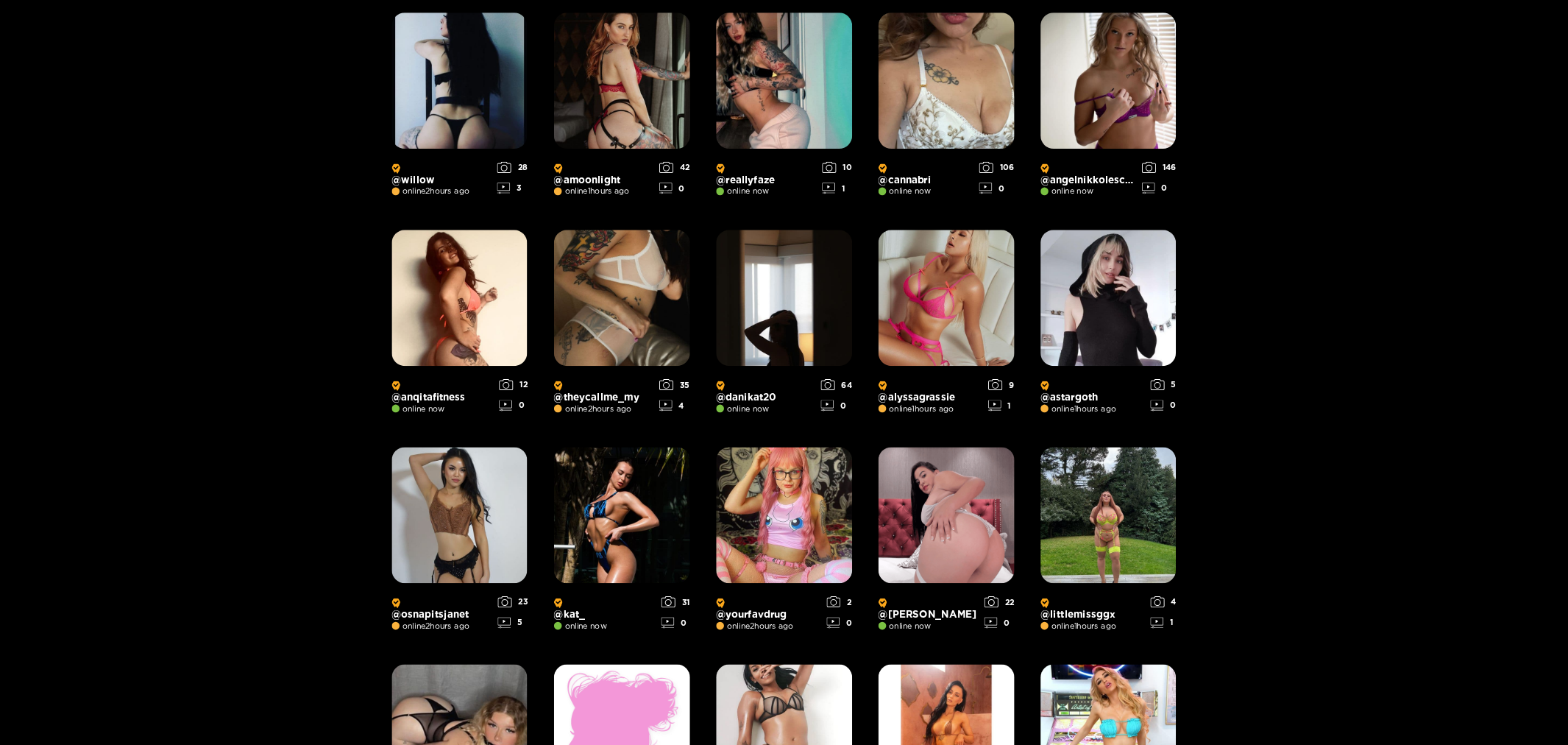
scroll to position [276, 0]
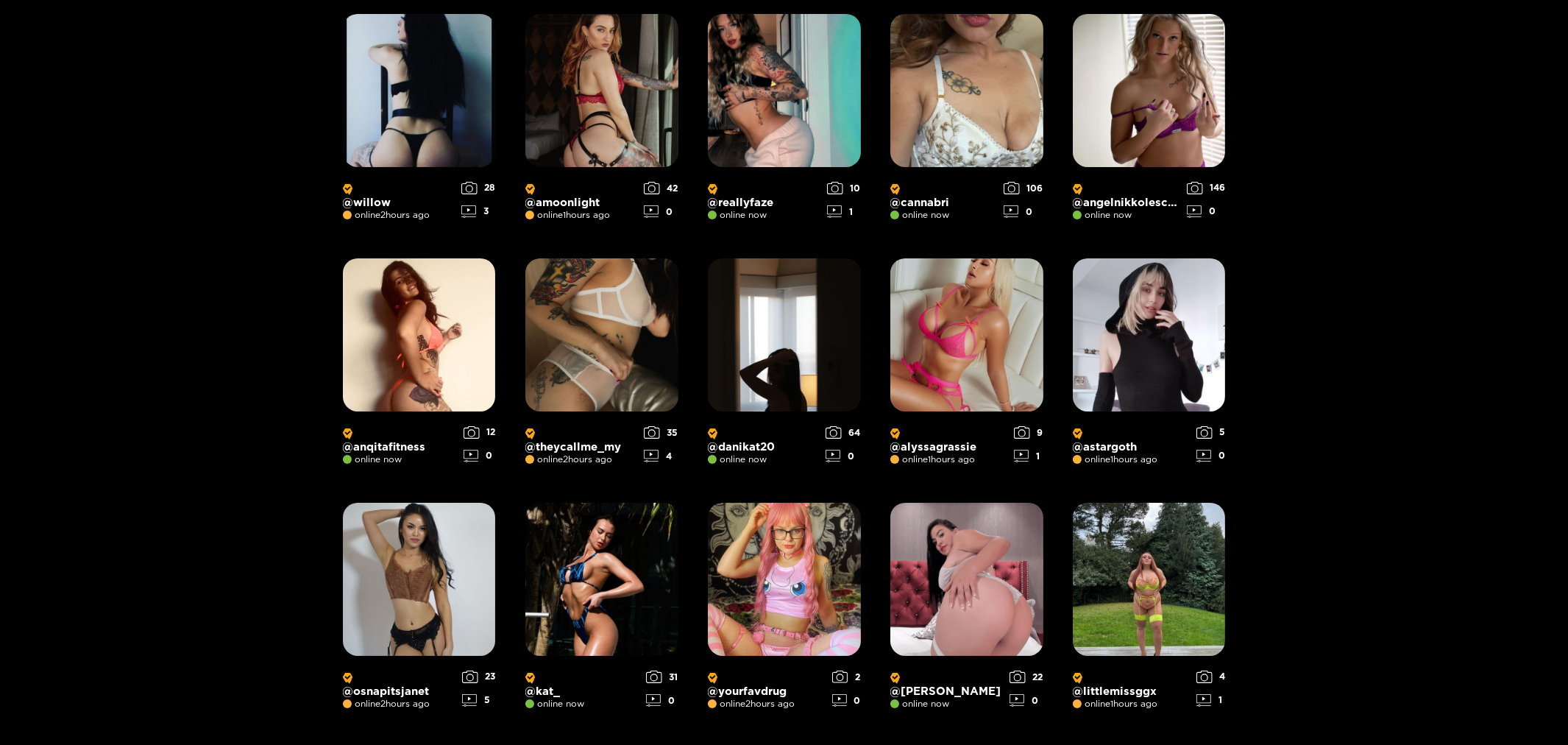
drag, startPoint x: 1752, startPoint y: 0, endPoint x: 240, endPoint y: 391, distance: 1561.7
click at [240, 391] on div "Discover our Members Filter Models Photos Videos Sort by: Popular @ willow onli…" at bounding box center [784, 575] width 1568 height 1500
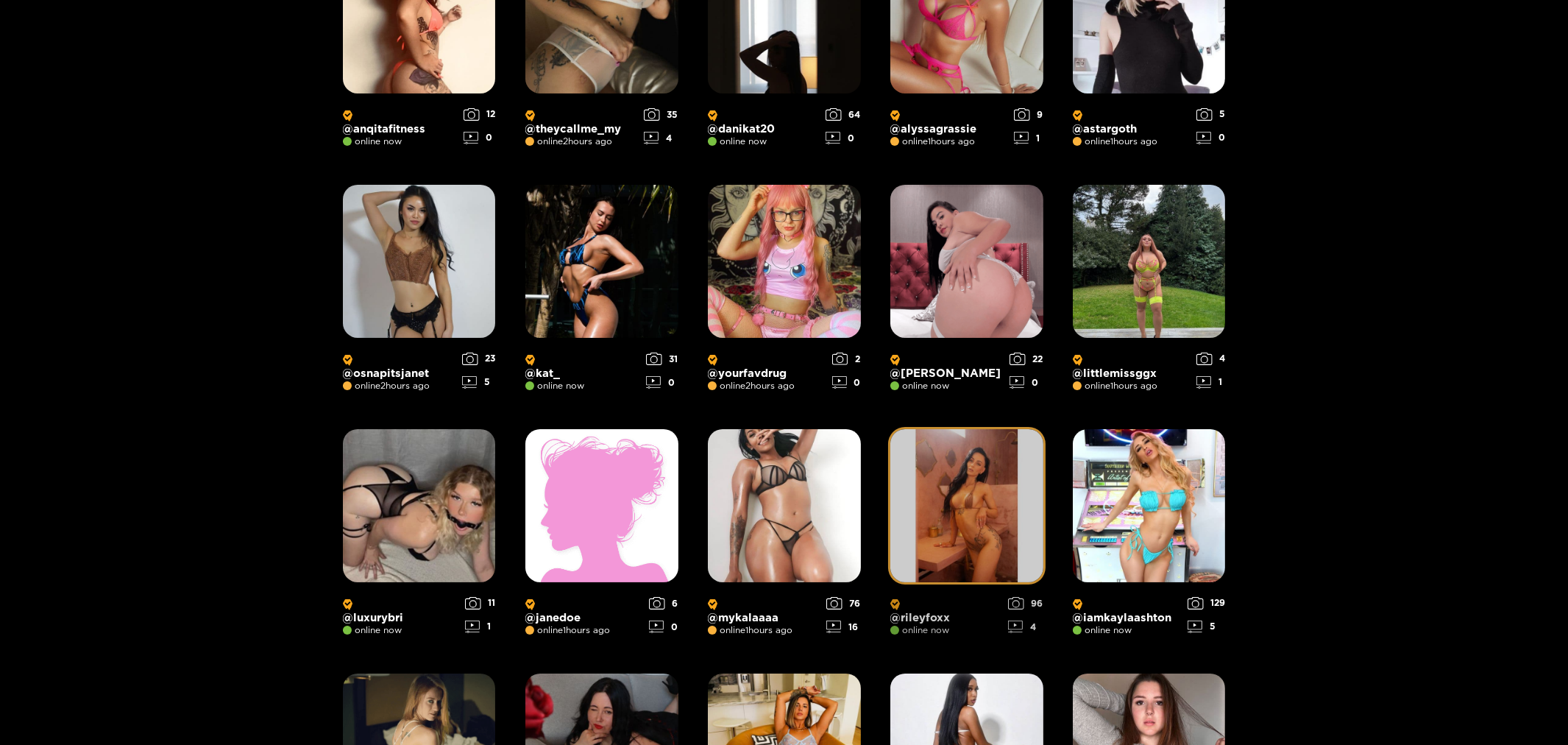
scroll to position [603, 0]
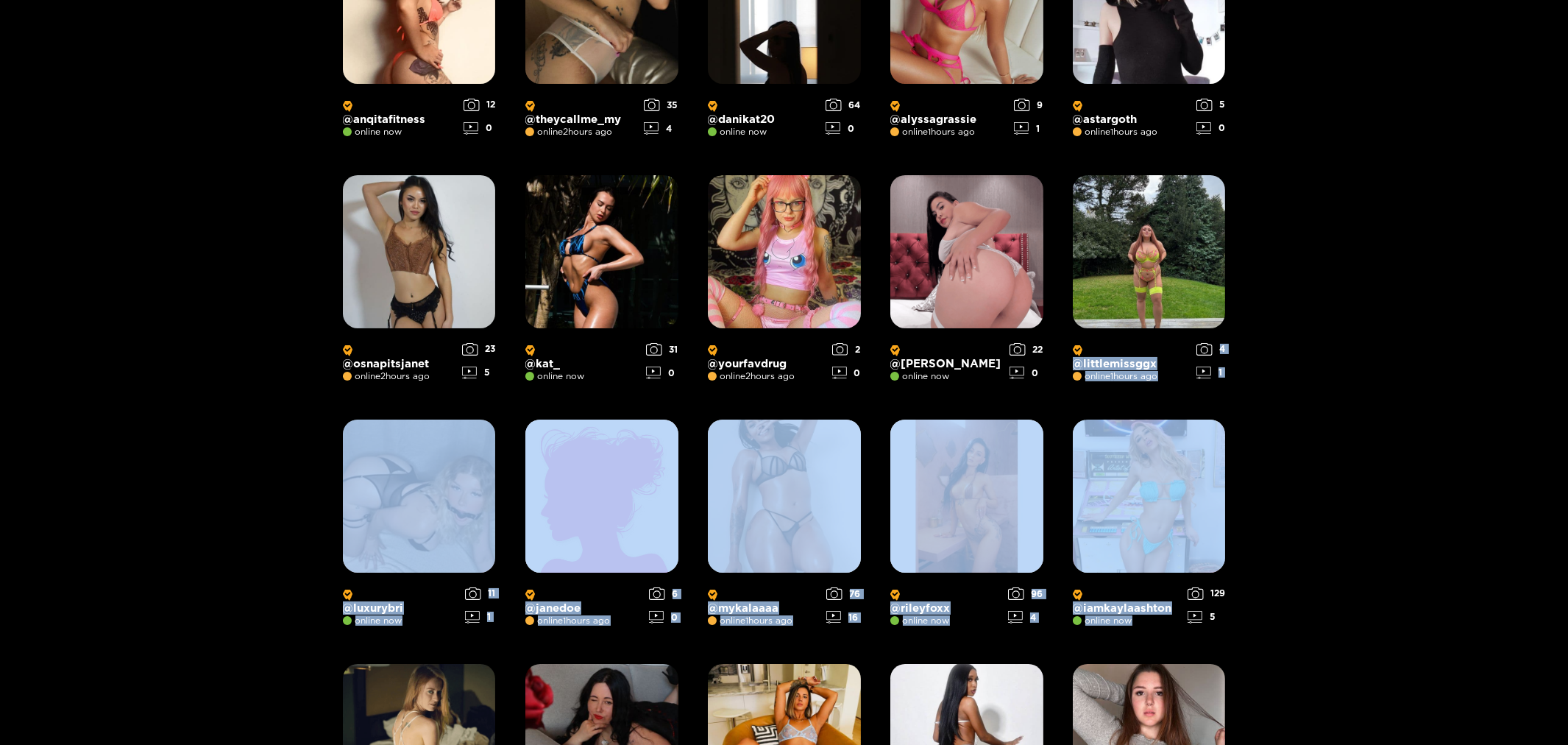
drag, startPoint x: 1391, startPoint y: 575, endPoint x: 1392, endPoint y: 307, distance: 268.0
click at [1128, 307] on div "Discover our Members Filter Models Photos Videos Sort by: Popular @ willow onli…" at bounding box center [784, 248] width 1568 height 1500
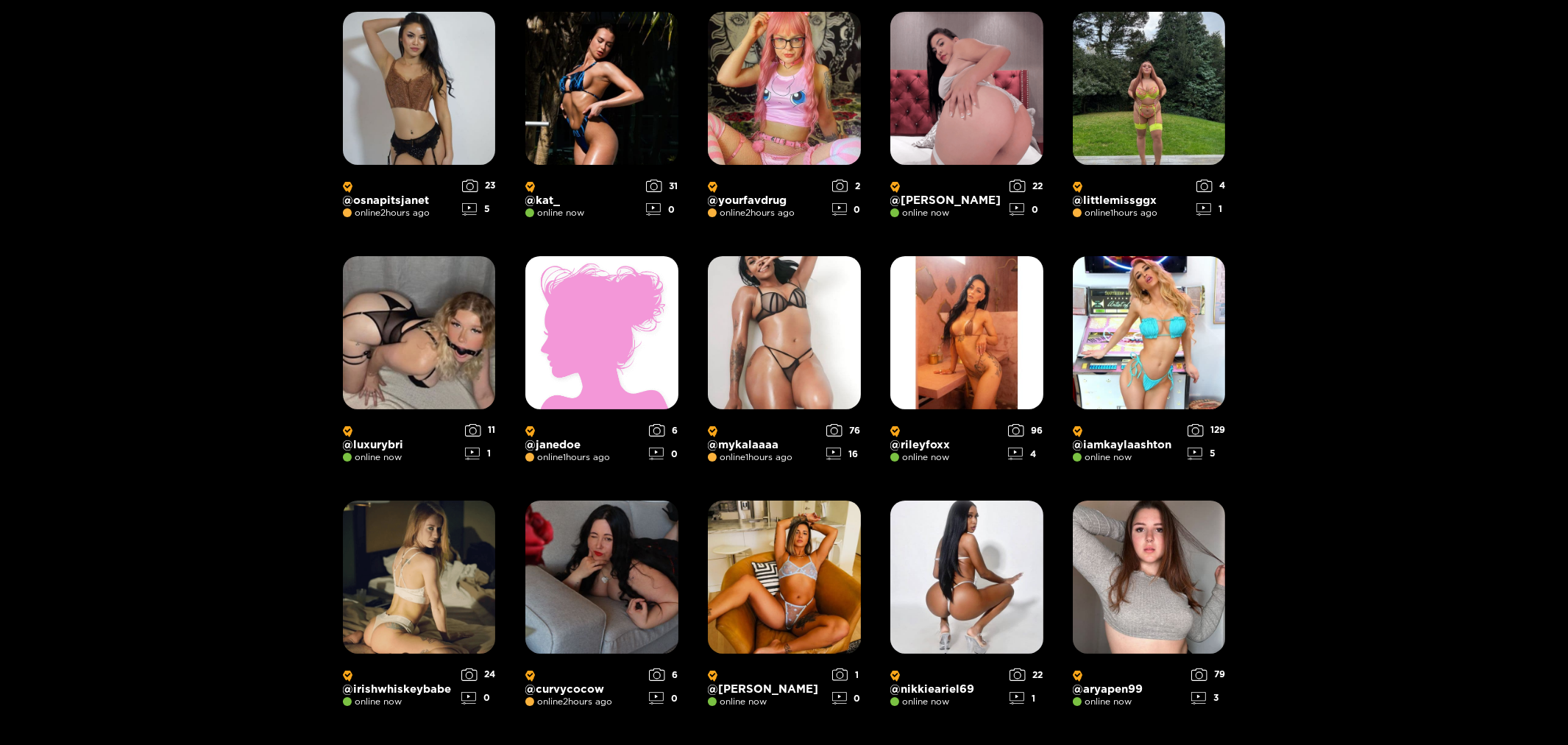
drag, startPoint x: 1454, startPoint y: 443, endPoint x: 1411, endPoint y: 488, distance: 62.2
click at [1128, 442] on div "Discover our Members Filter Models Photos Videos Sort by: Popular @ willow onli…" at bounding box center [784, 85] width 1568 height 1500
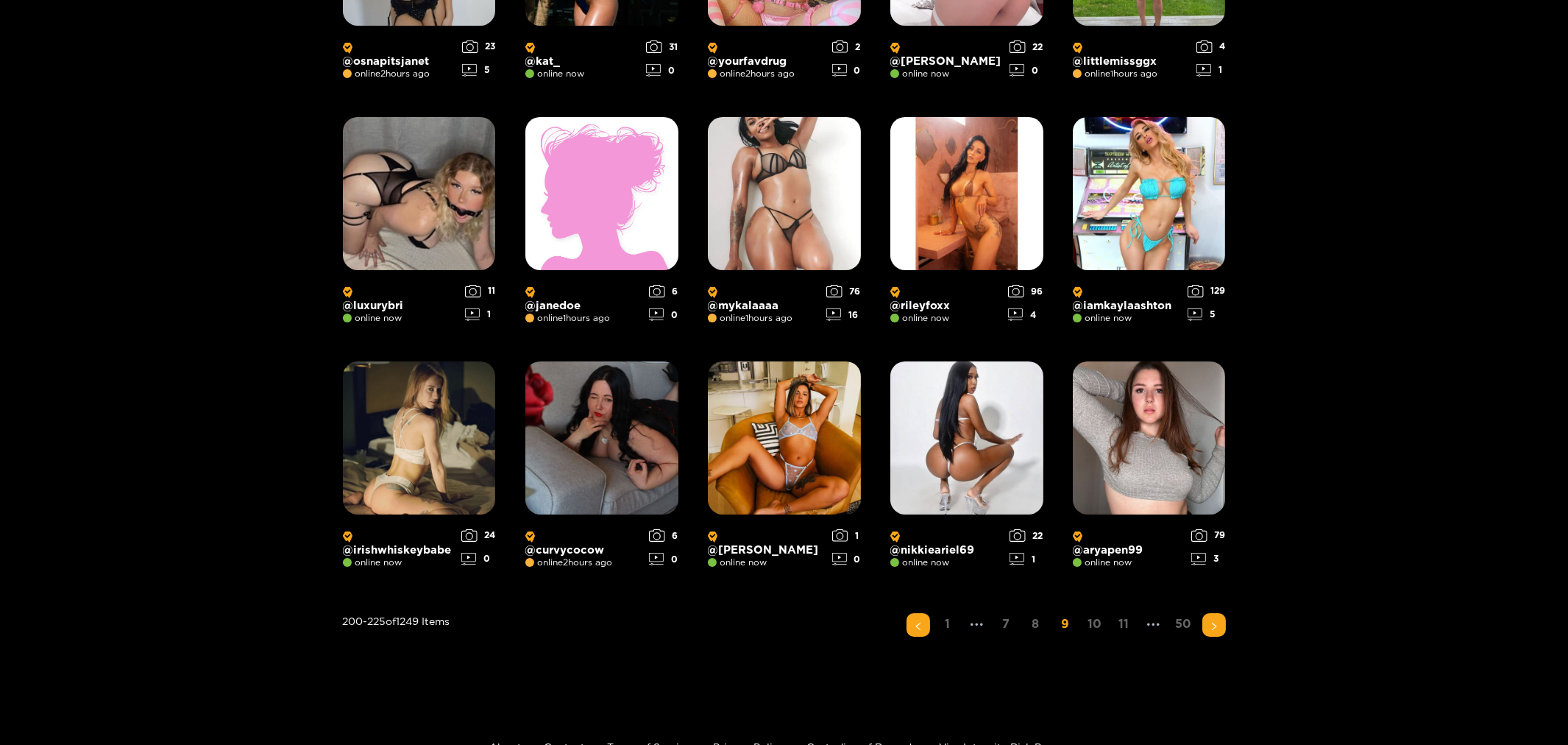
scroll to position [1005, 0]
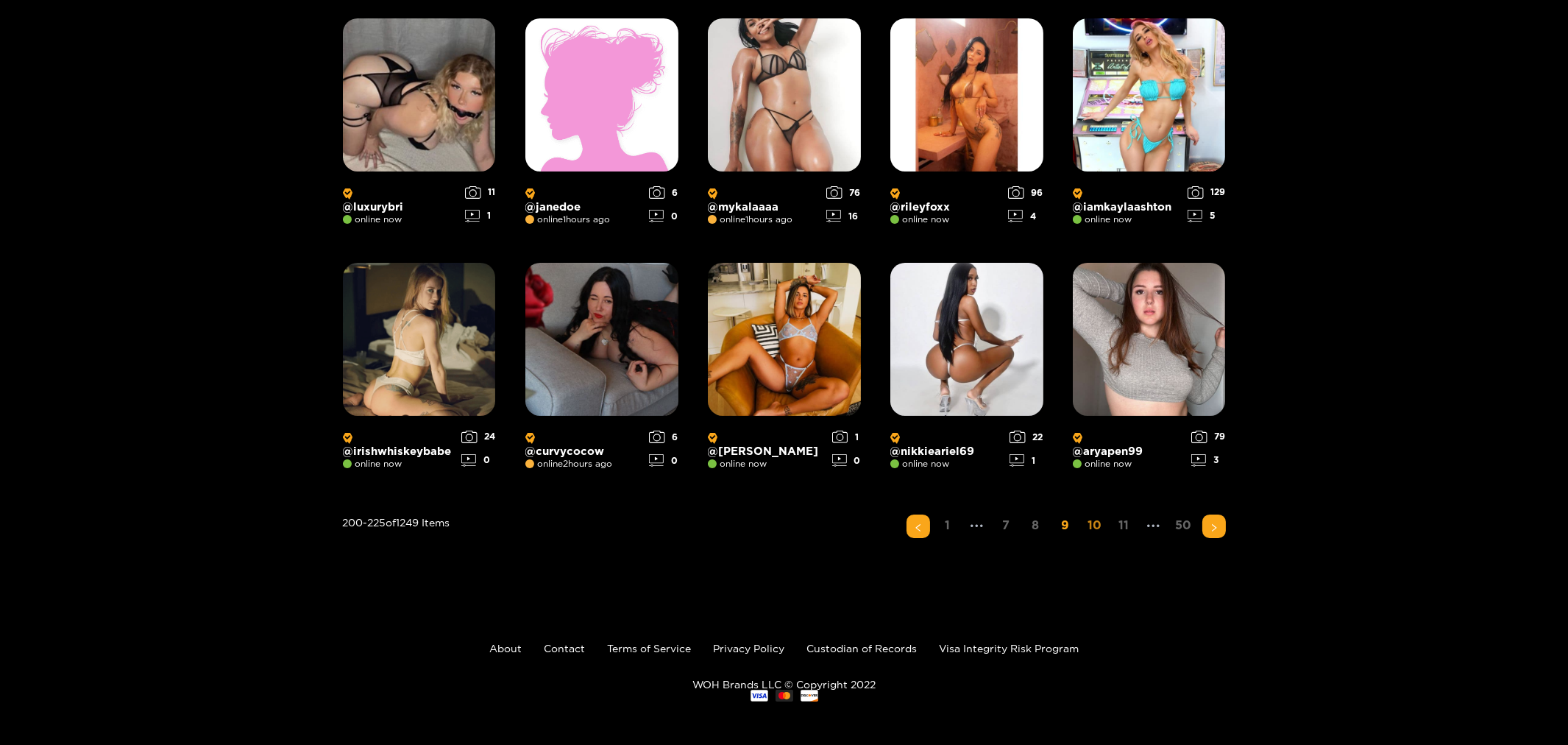
click at [1103, 511] on link "10" at bounding box center [1094, 525] width 23 height 21
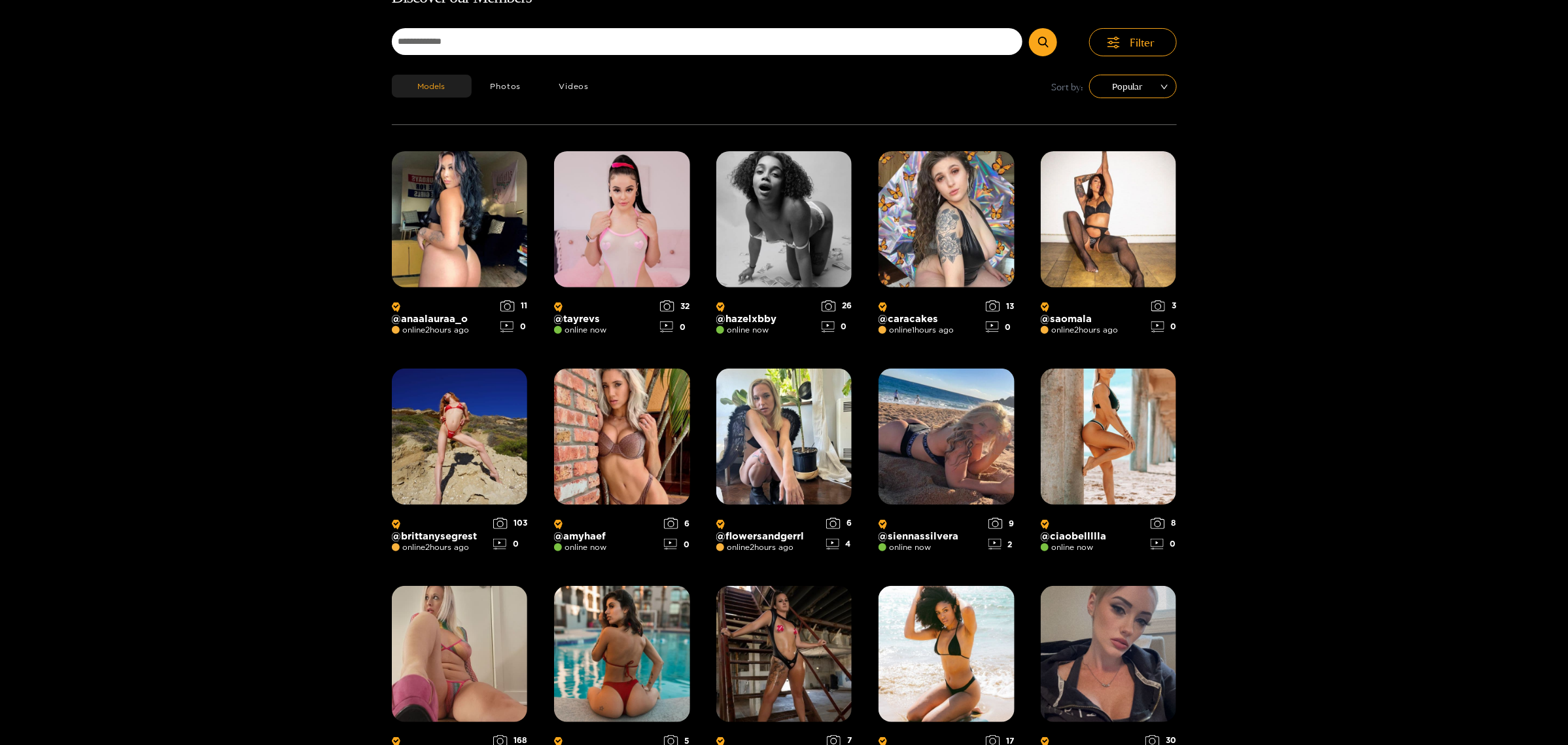
scroll to position [94, 0]
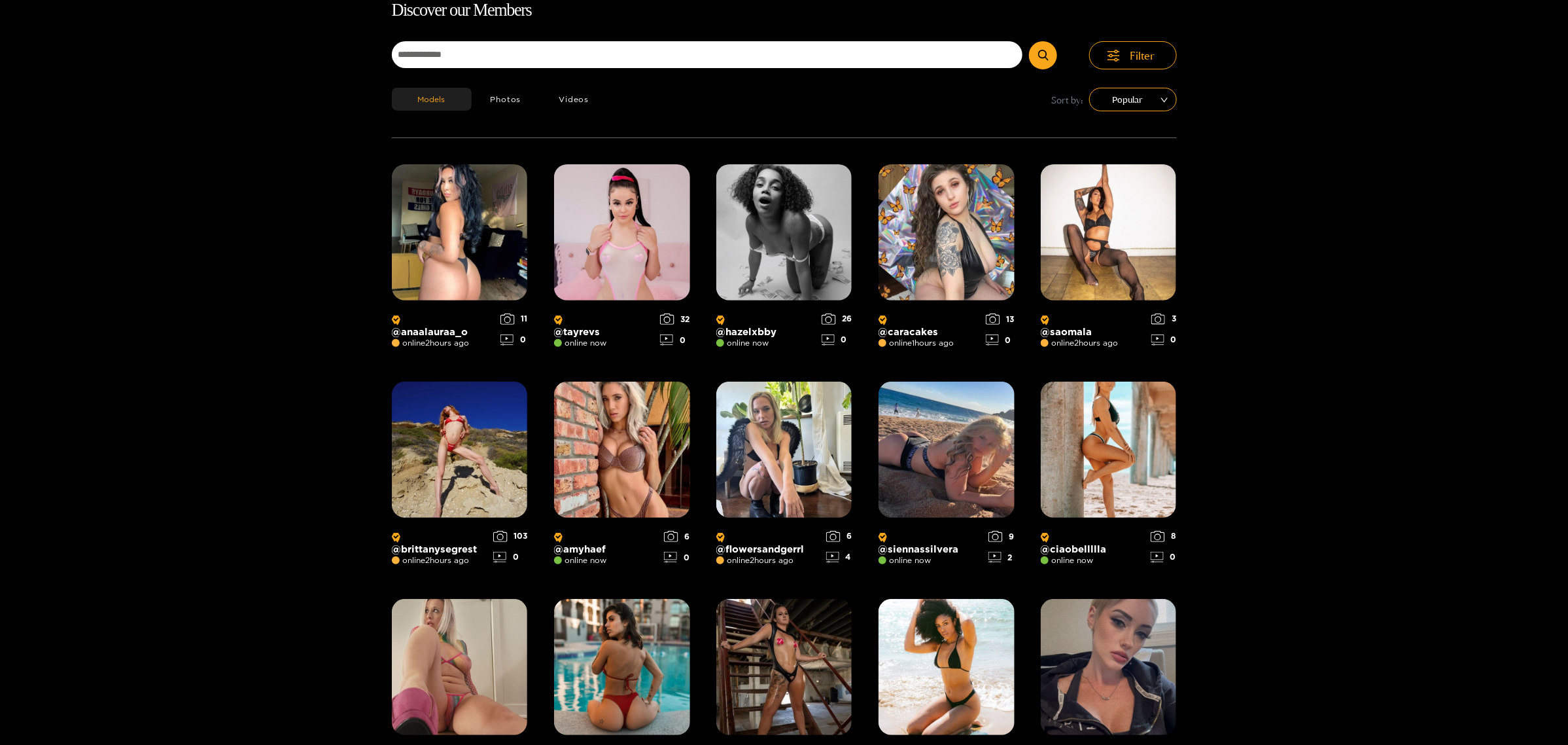
drag, startPoint x: 1366, startPoint y: 0, endPoint x: 240, endPoint y: 262, distance: 1156.1
click at [240, 262] on div "Discover our Members Filter Models Photos Videos Sort by: Popular @ anaalauraa_…" at bounding box center [784, 663] width 1568 height 1334
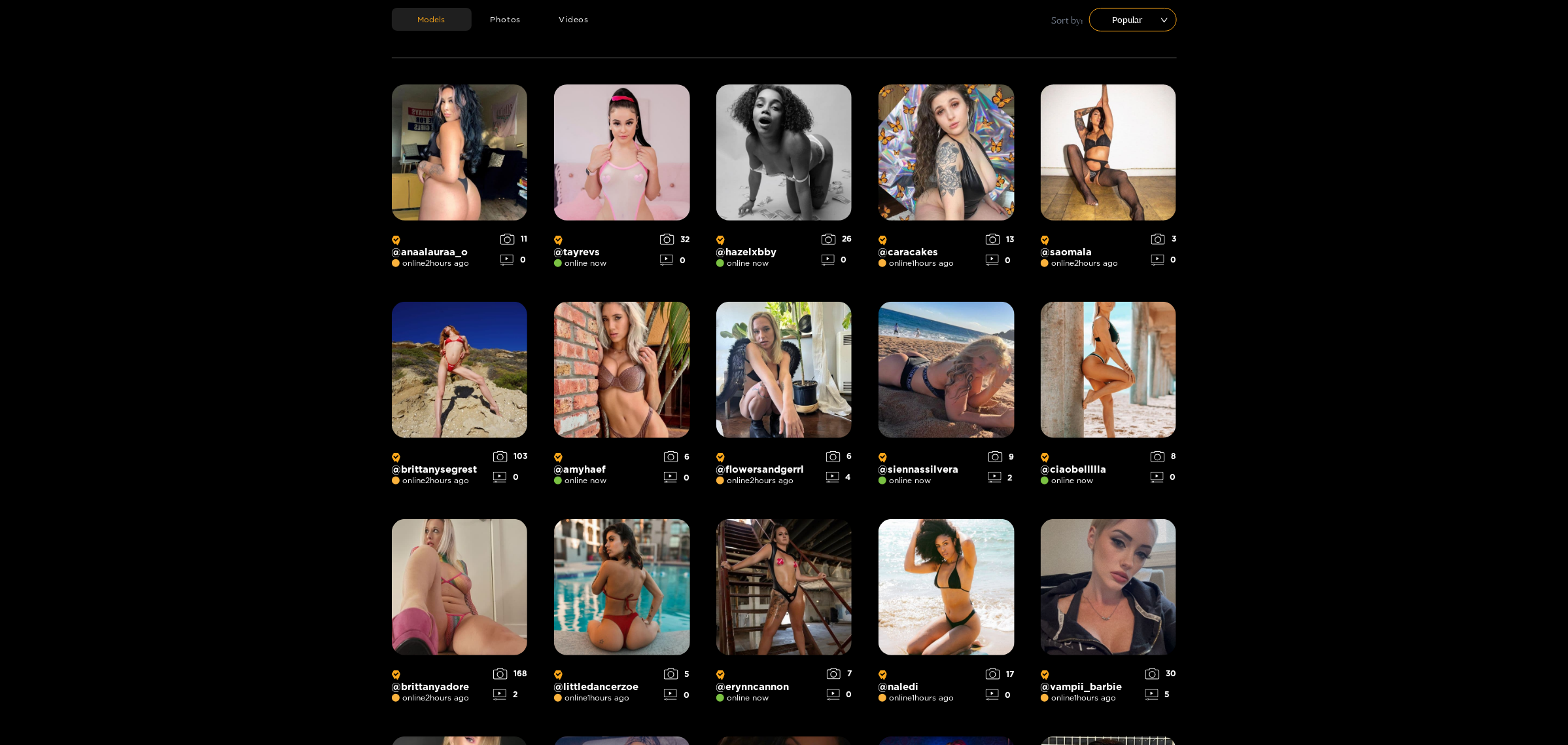
scroll to position [175, 0]
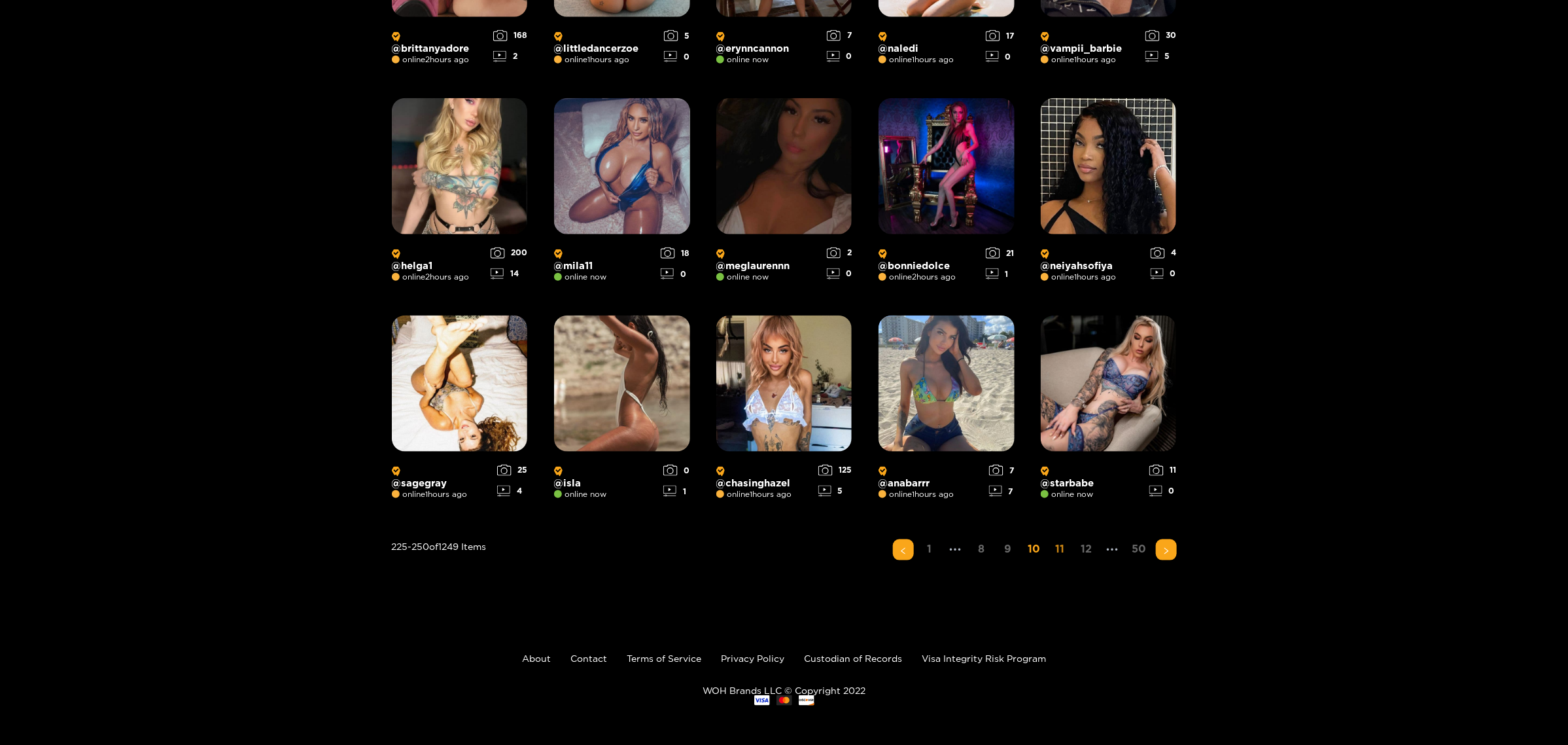
click at [1002, 454] on link "11" at bounding box center [1060, 549] width 21 height 19
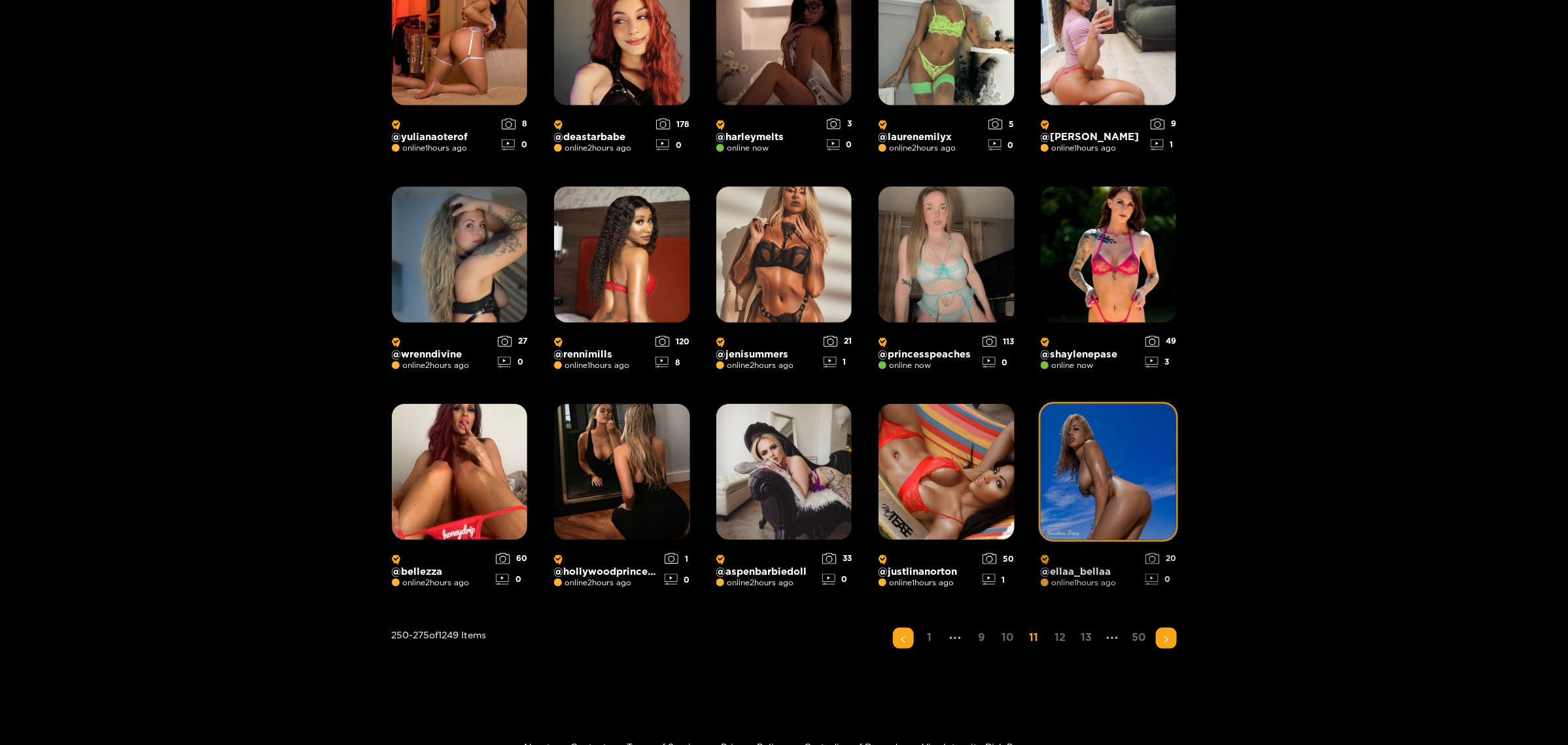
scroll to position [737, 0]
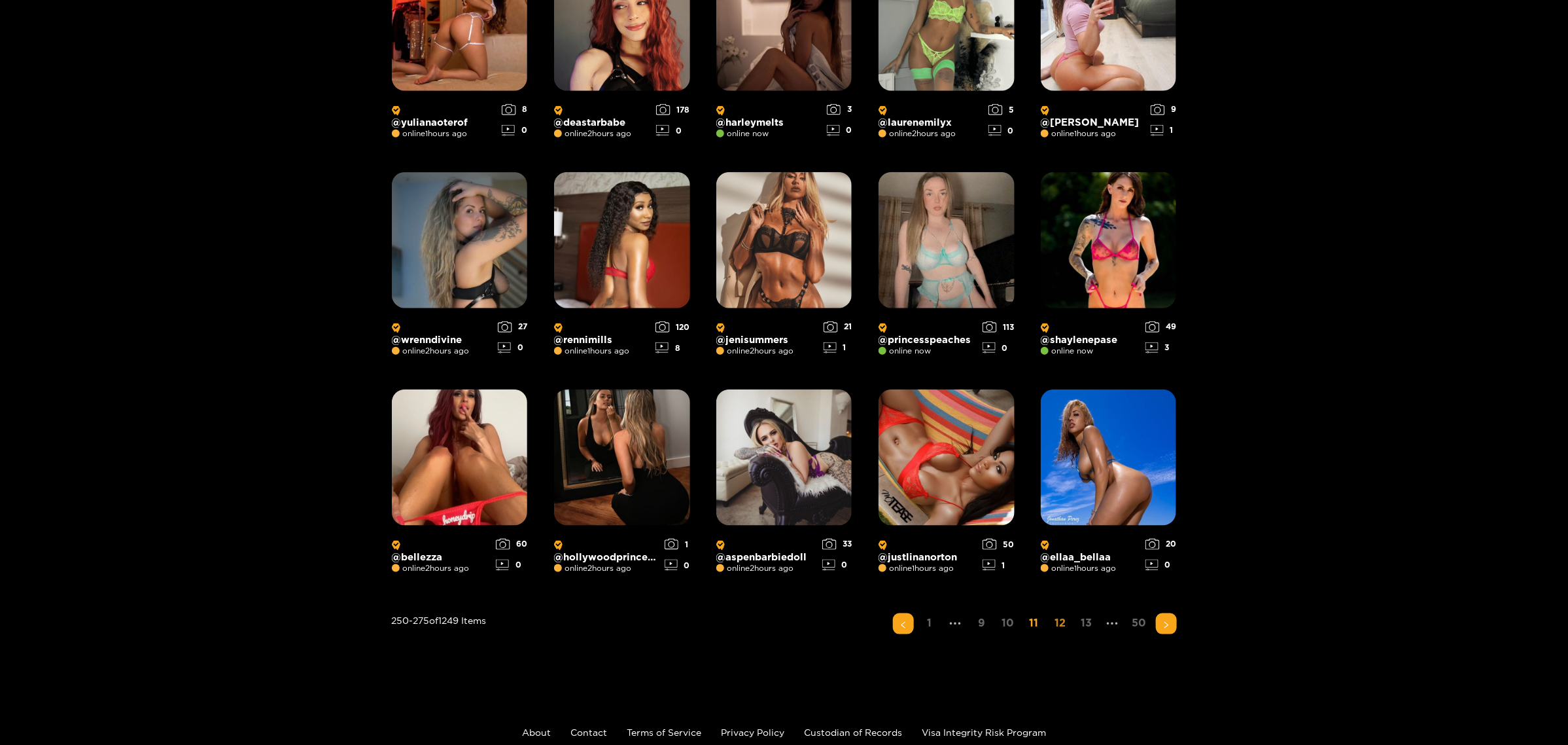
click at [1002, 454] on link "12" at bounding box center [1060, 623] width 21 height 19
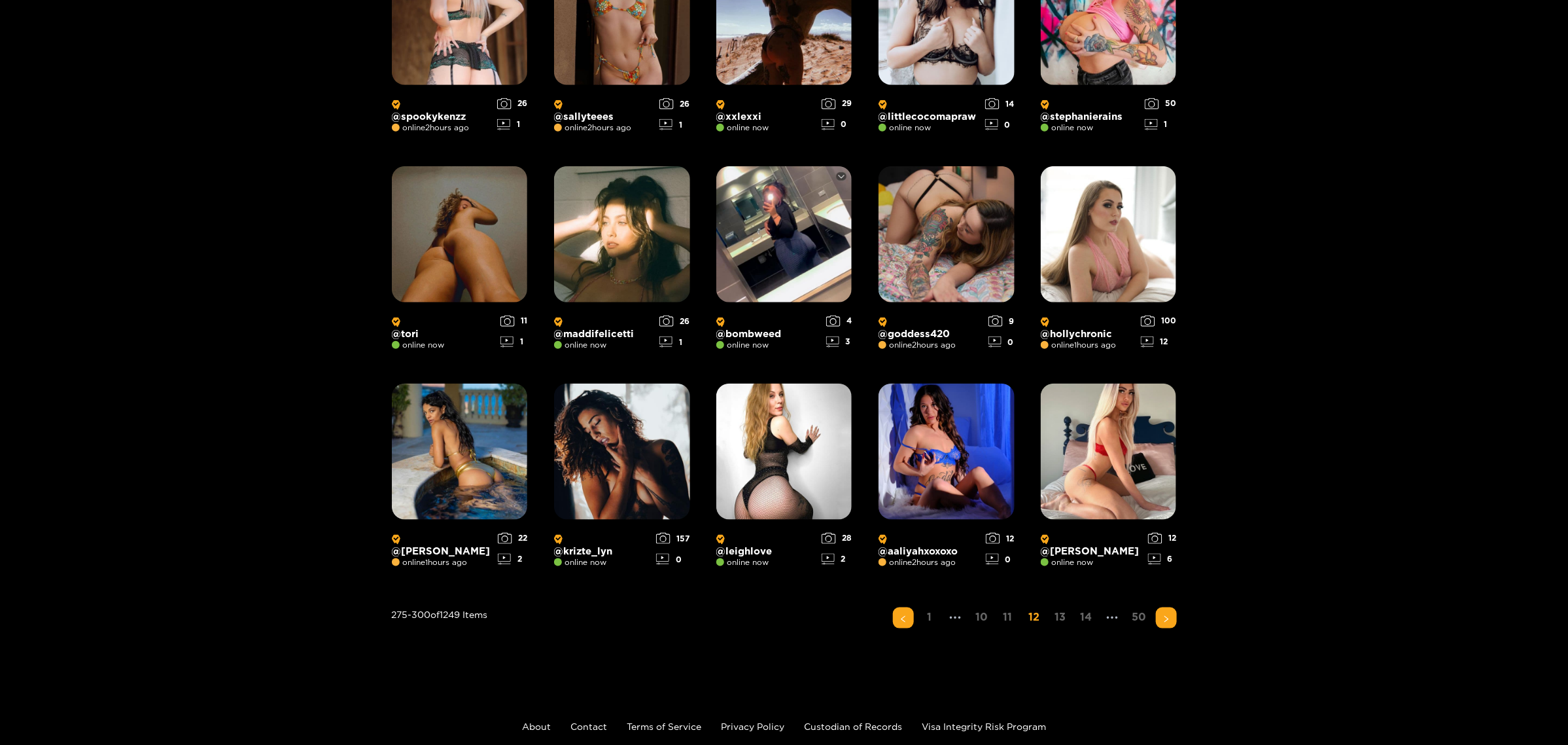
scroll to position [812, 0]
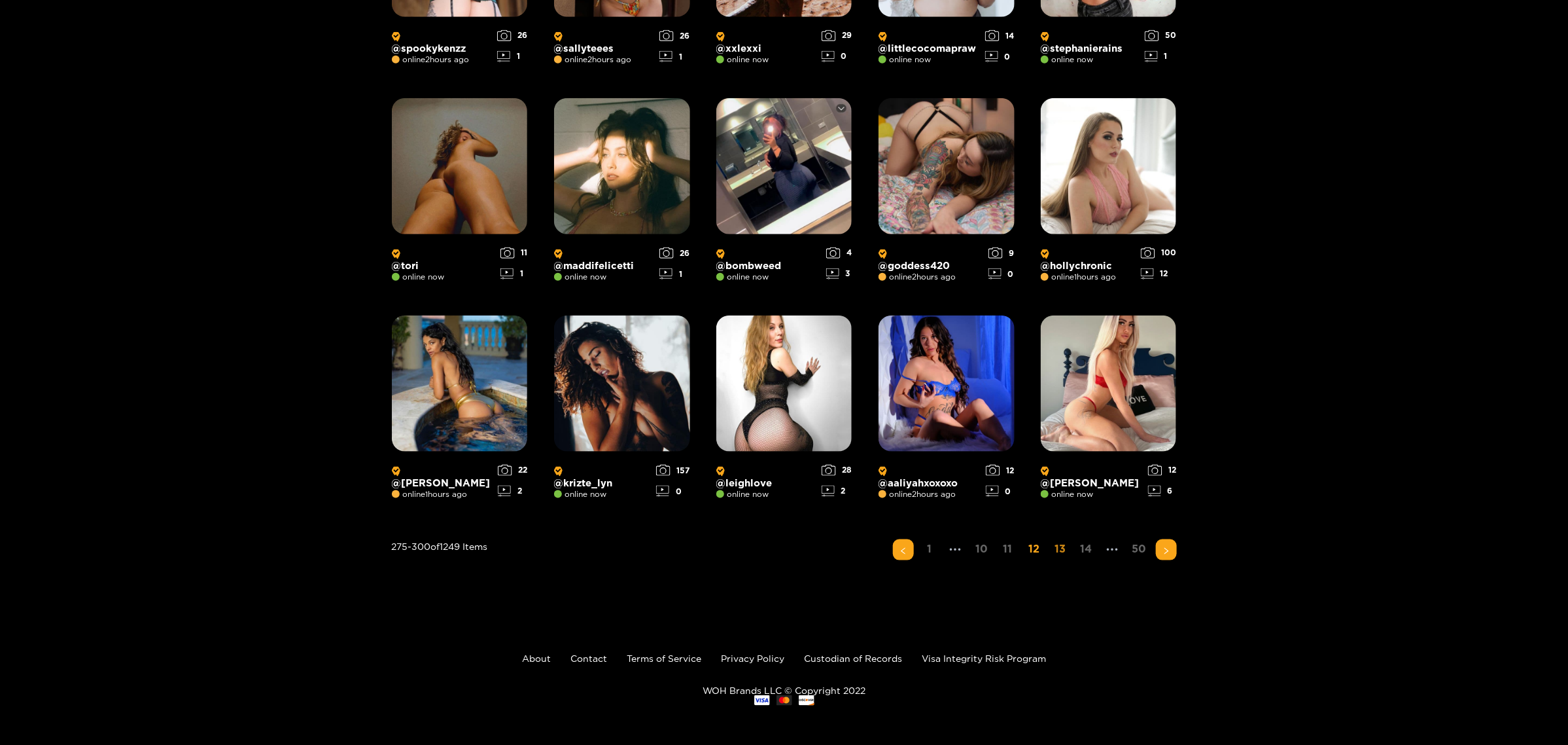
click at [1002, 454] on link "13" at bounding box center [1060, 549] width 21 height 19
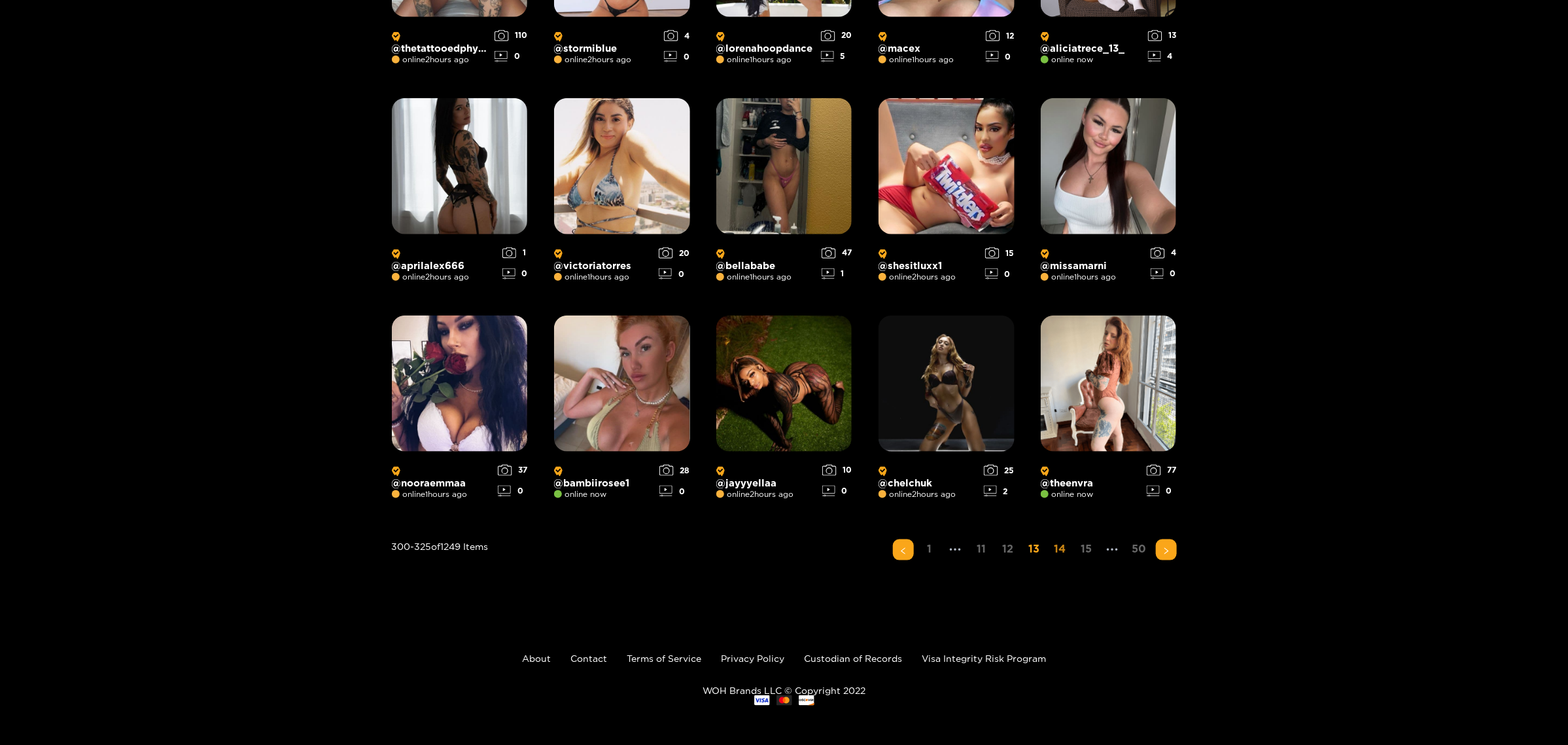
click at [1002, 454] on link "14" at bounding box center [1060, 549] width 21 height 19
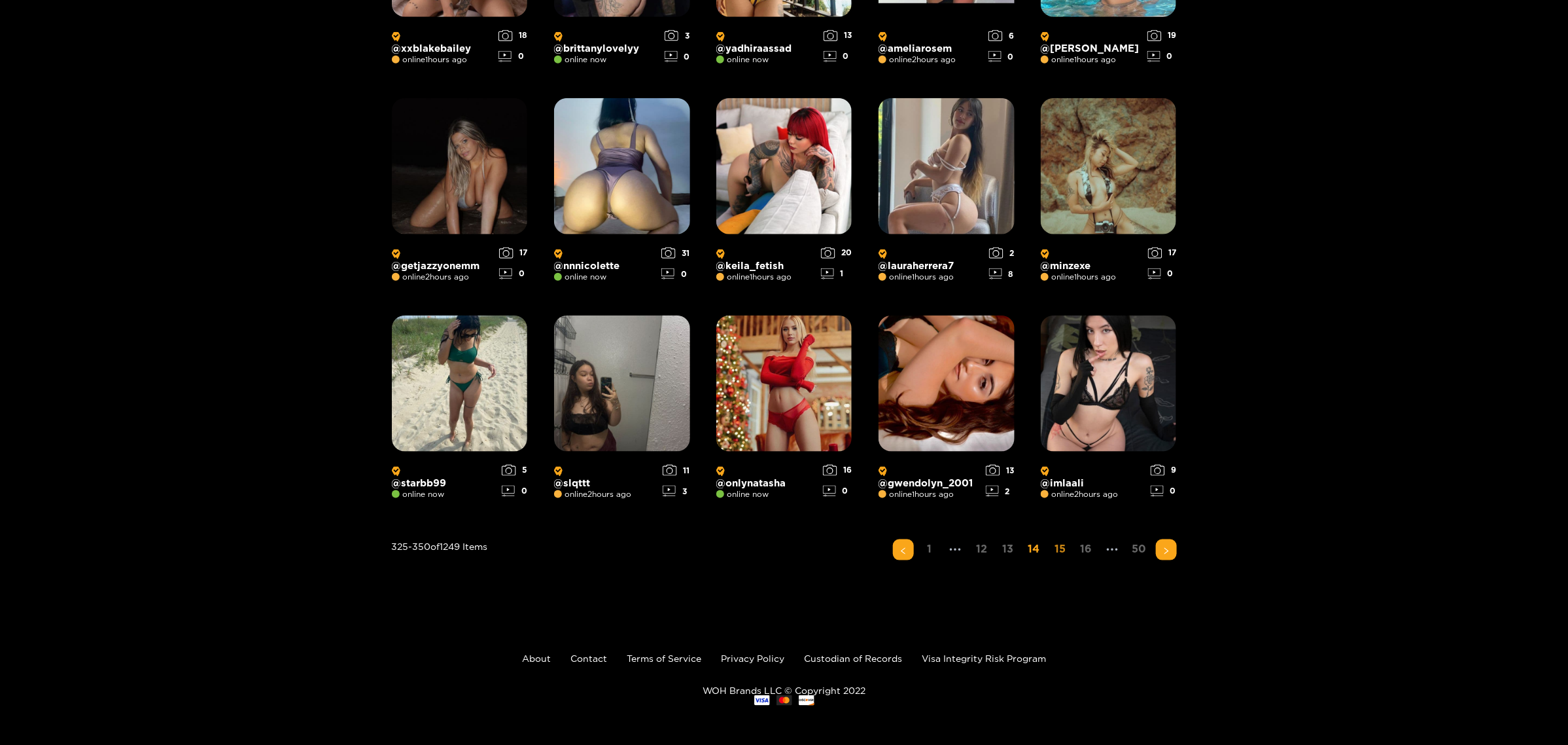
click at [1002, 454] on link "15" at bounding box center [1060, 549] width 21 height 19
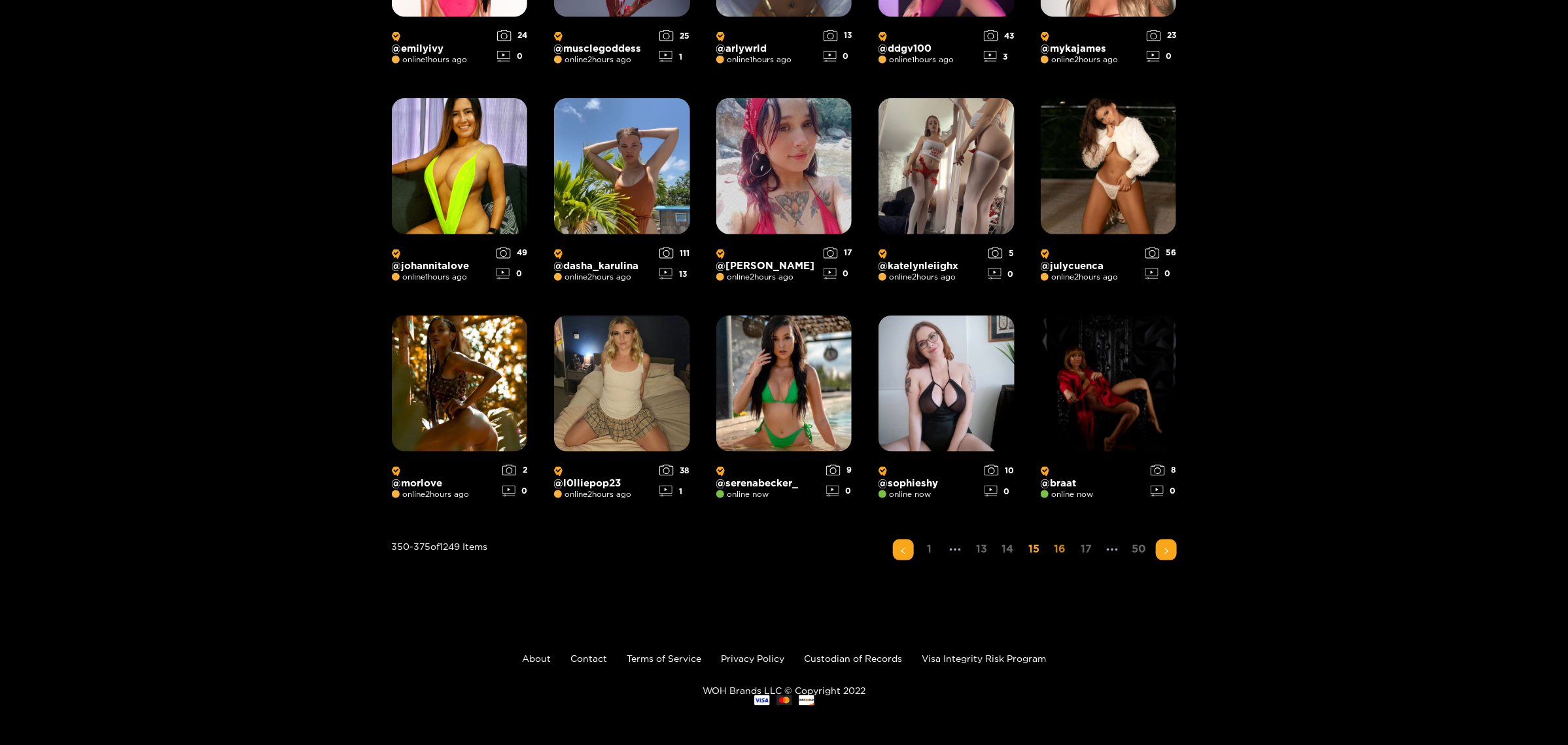
click at [1002, 454] on link "16" at bounding box center [1060, 549] width 21 height 19
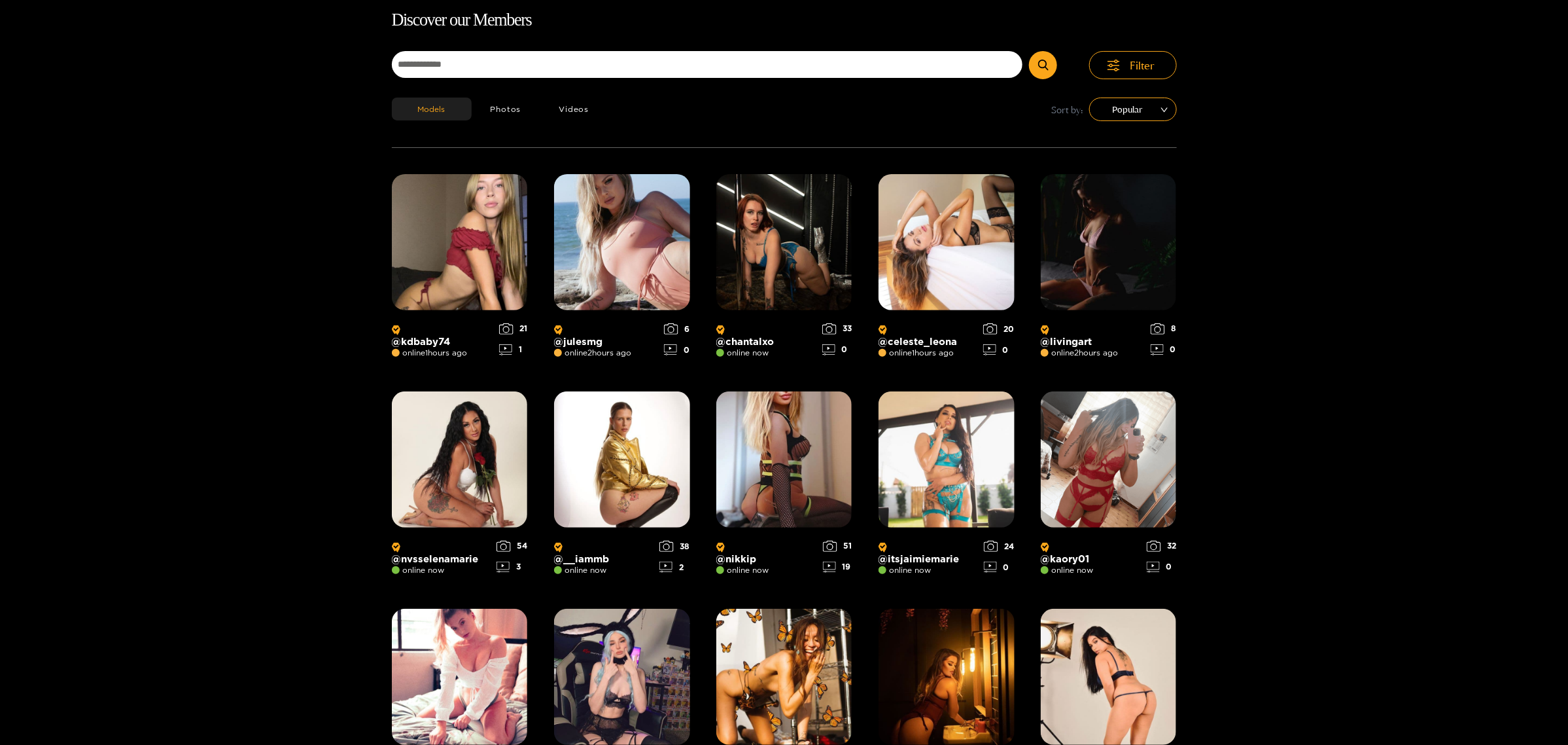
scroll to position [83, 0]
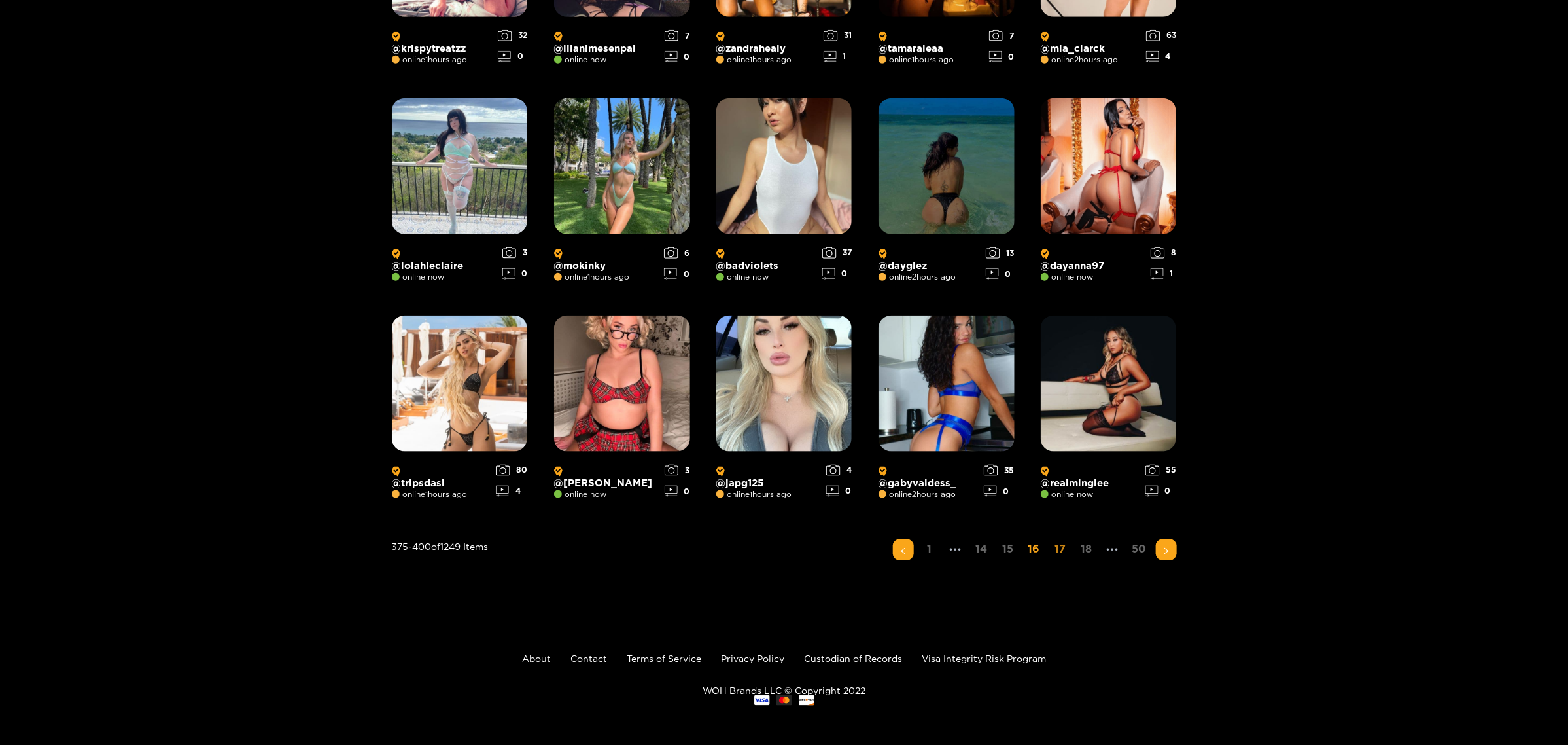
click at [1002, 454] on link "17" at bounding box center [1060, 549] width 21 height 19
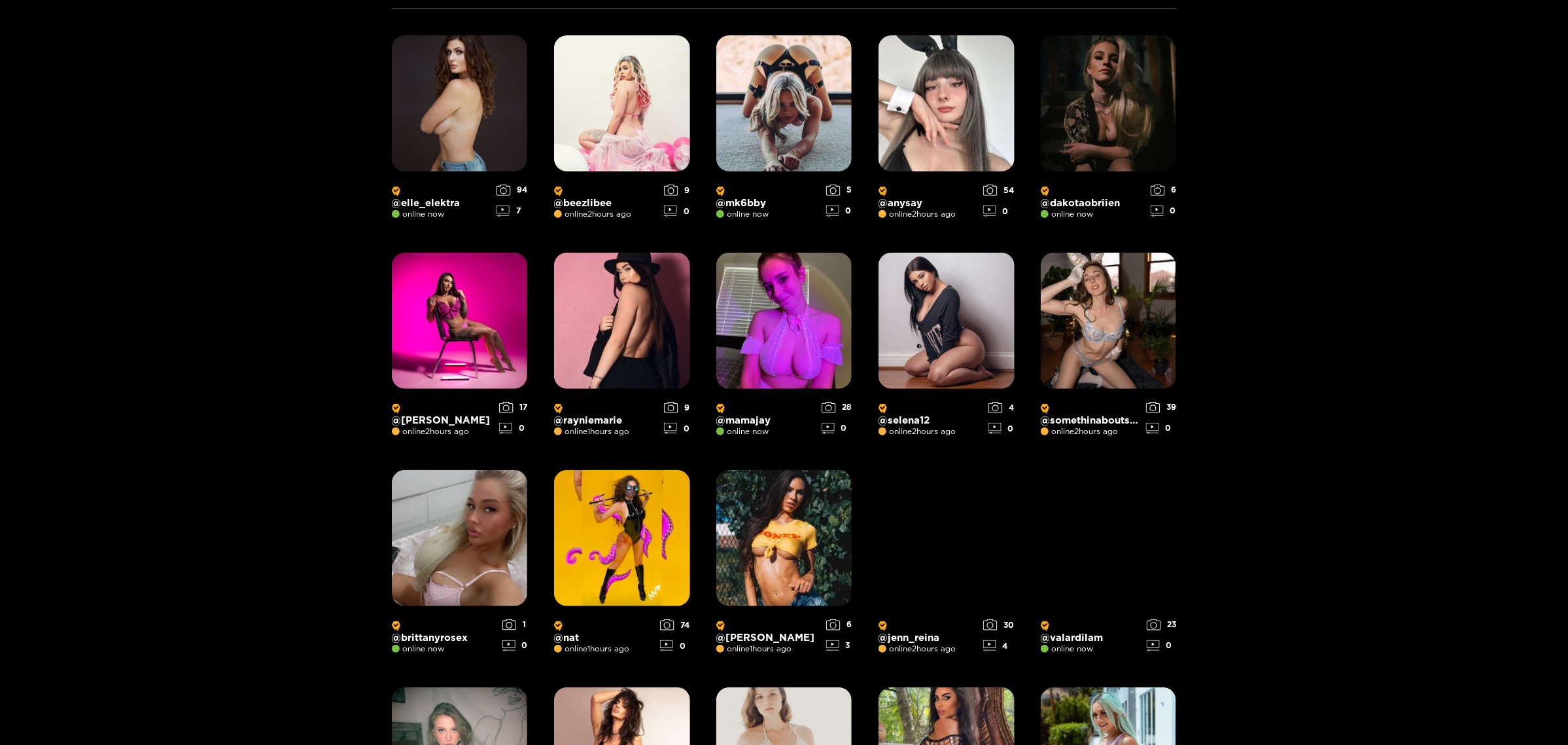
scroll to position [812, 0]
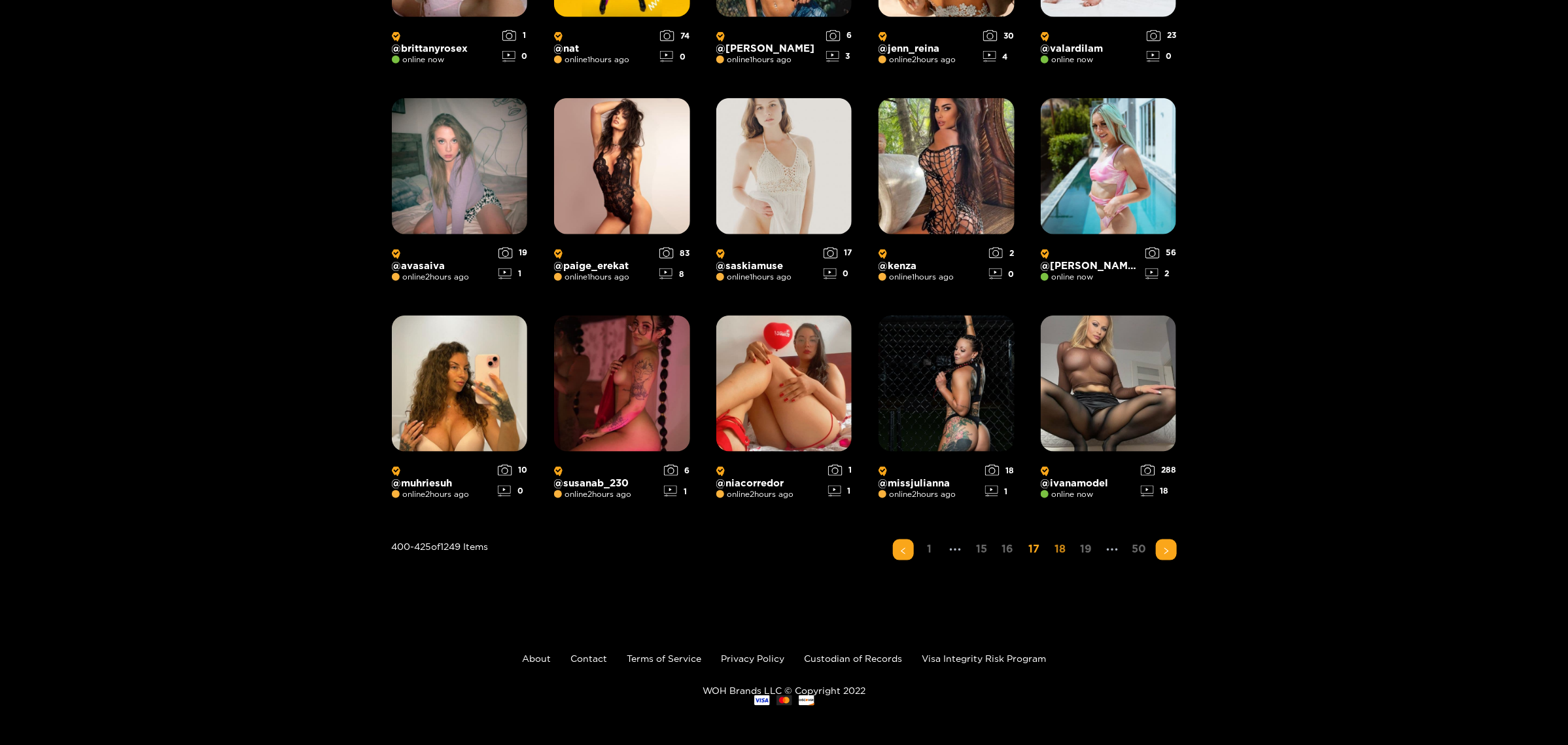
click at [1002, 454] on link "18" at bounding box center [1060, 549] width 21 height 19
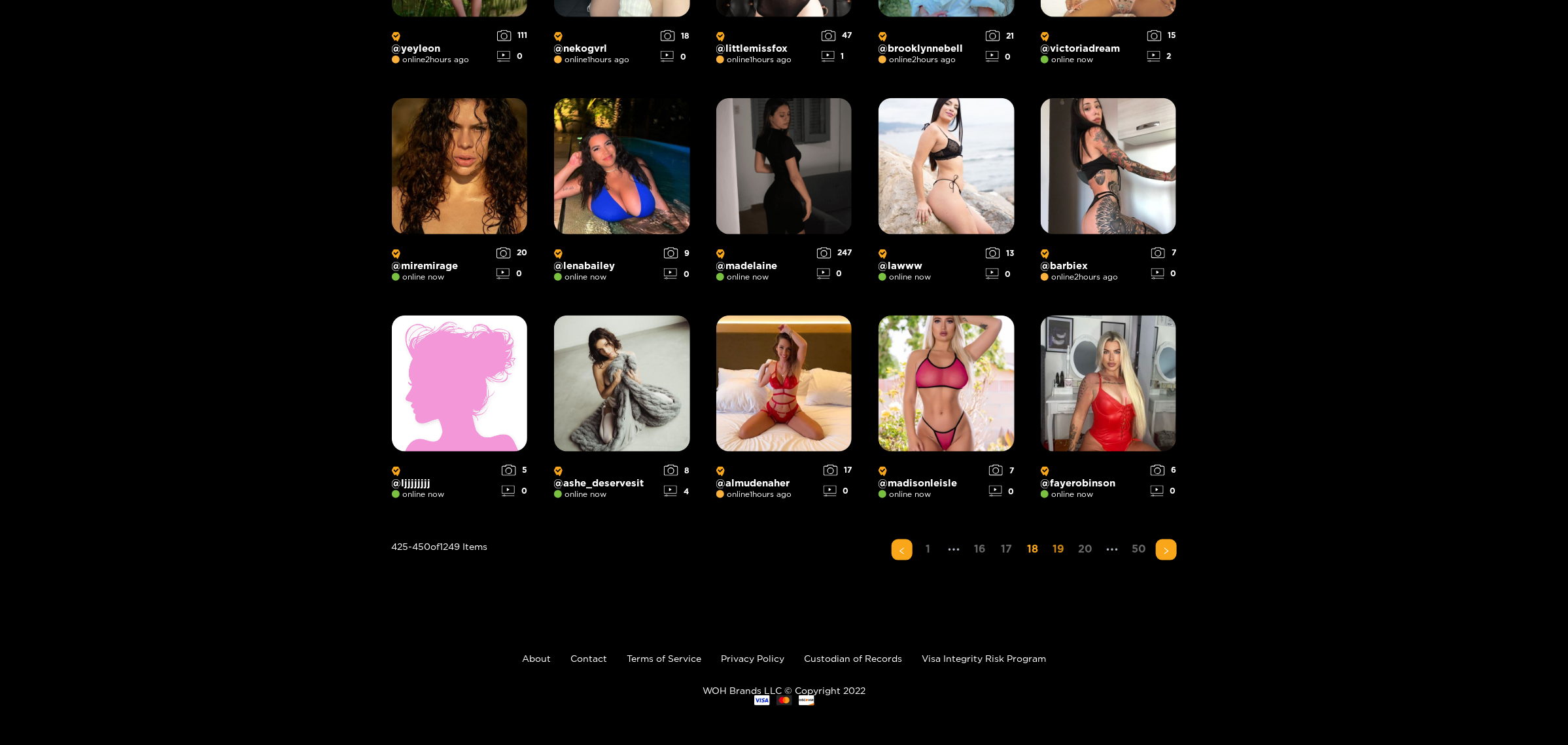
click at [1002, 454] on link "19" at bounding box center [1059, 549] width 21 height 19
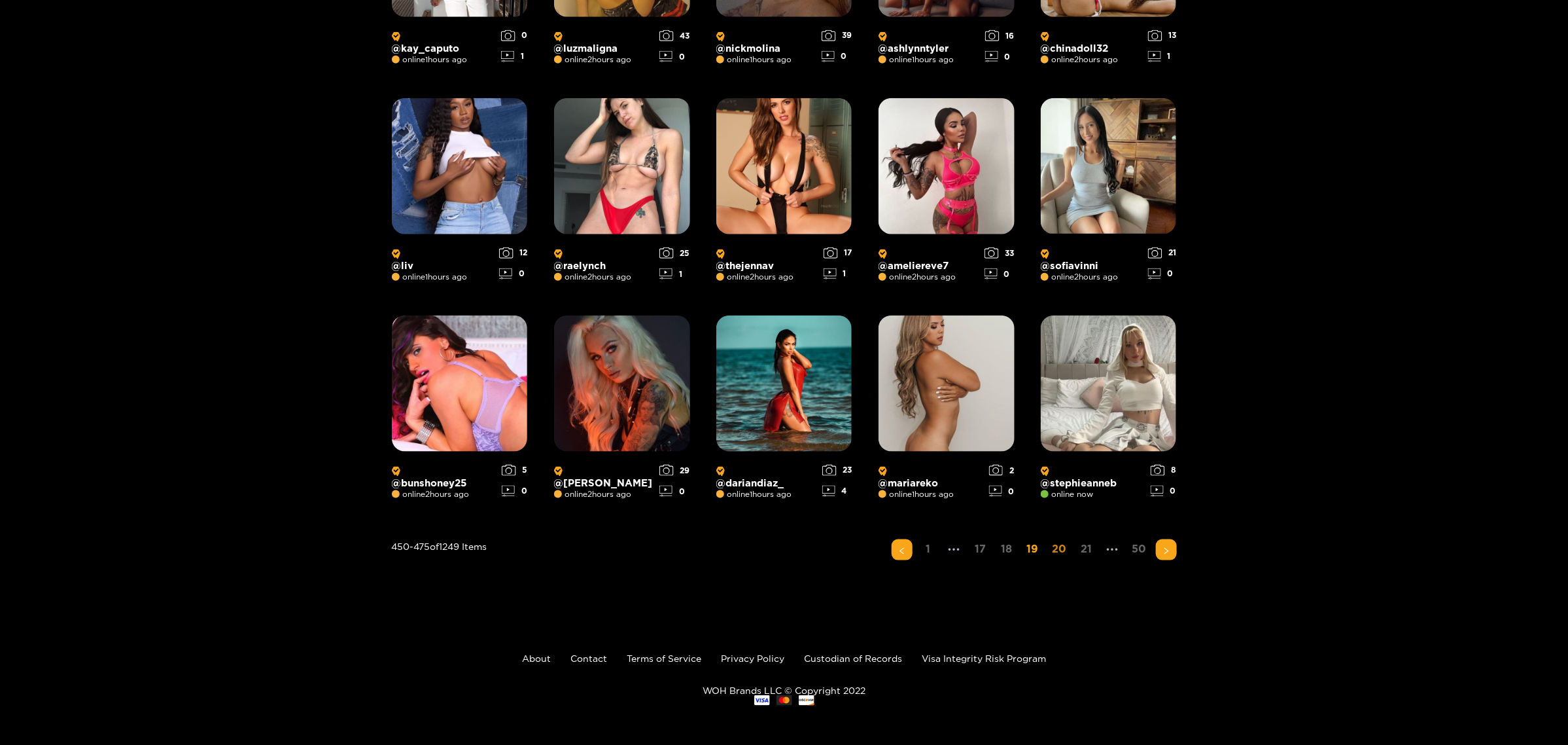
click at [1002, 454] on link "20" at bounding box center [1060, 549] width 23 height 19
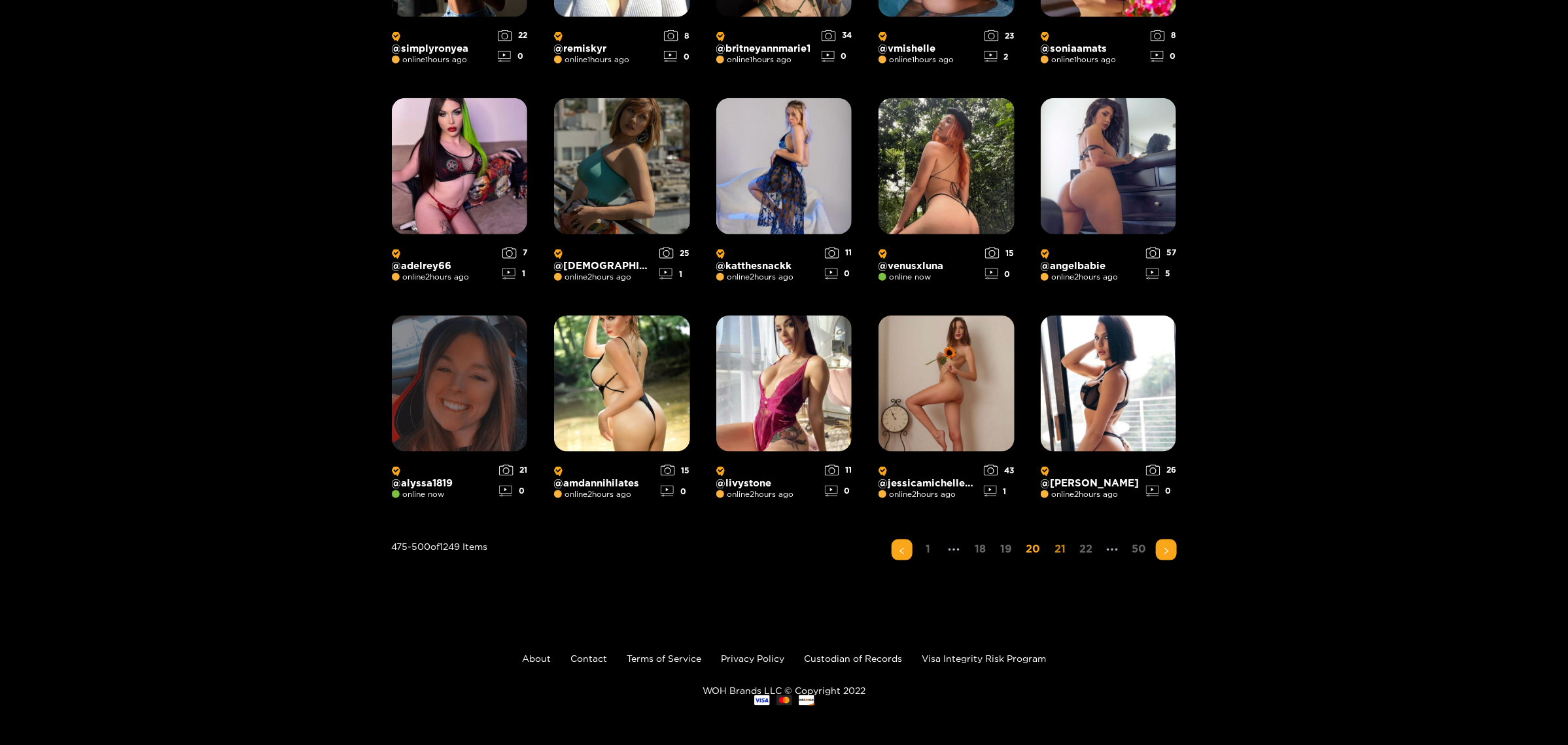
click at [1002, 454] on link "21" at bounding box center [1060, 549] width 21 height 19
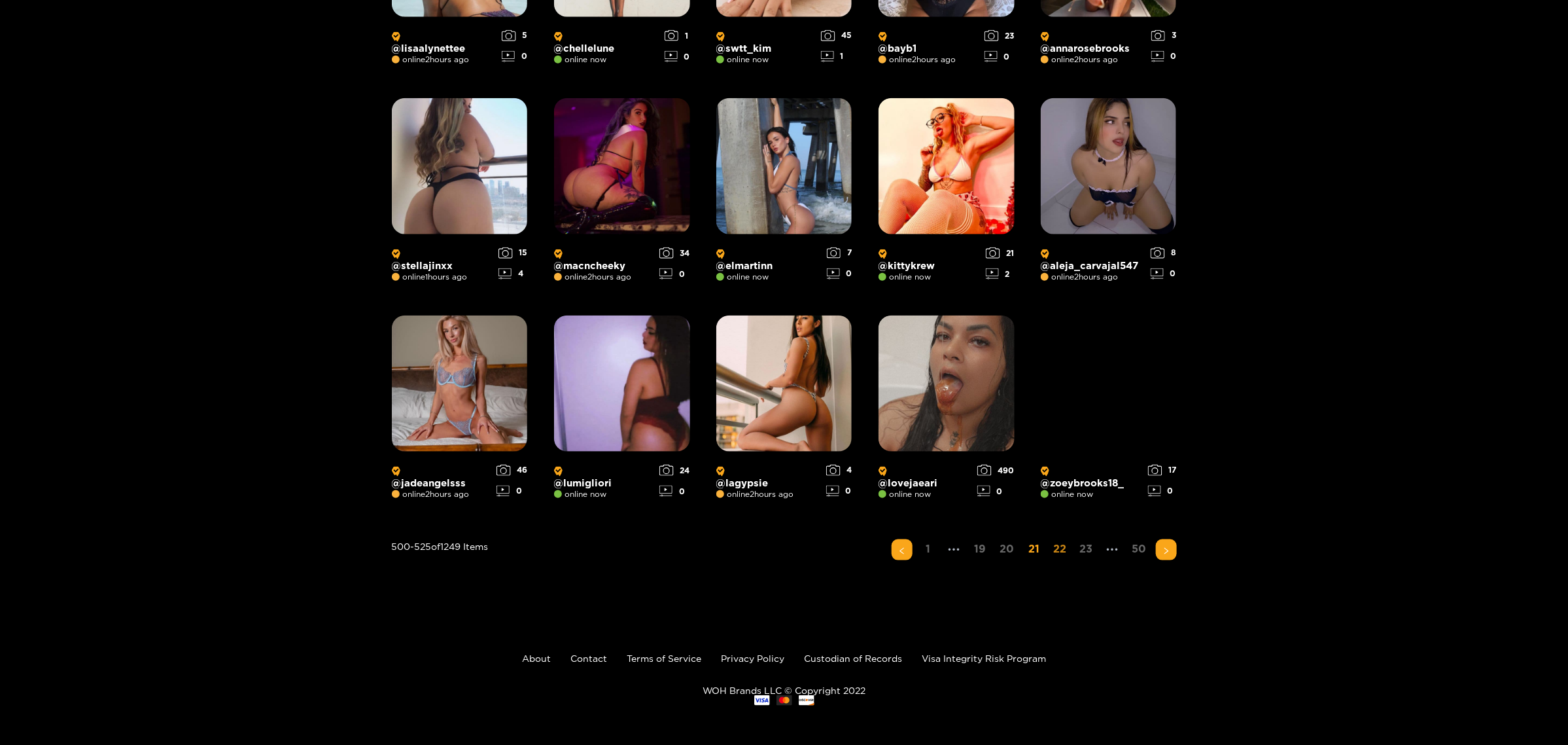
click at [1002, 454] on link "22" at bounding box center [1060, 549] width 21 height 19
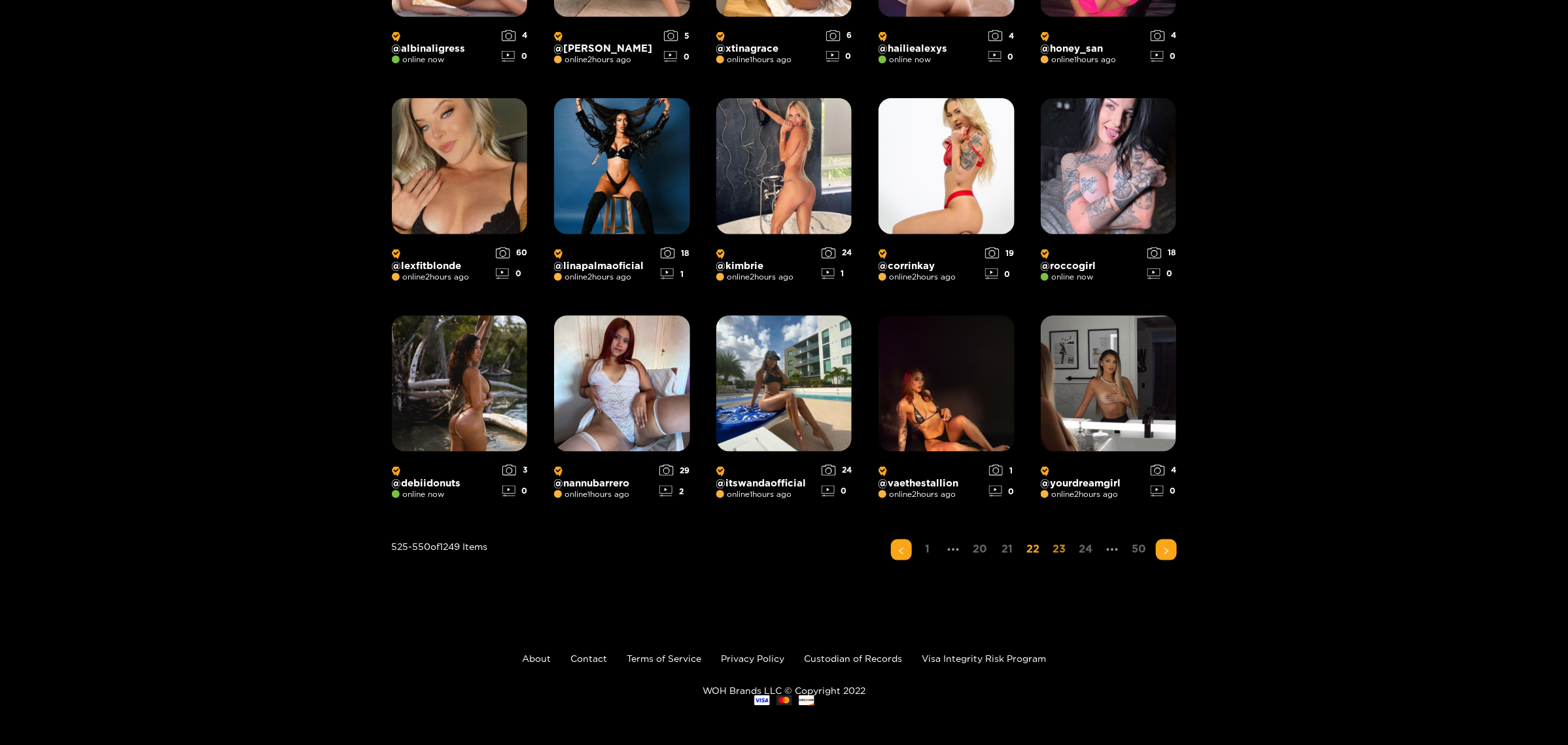
click at [1002, 454] on link "23" at bounding box center [1060, 549] width 21 height 19
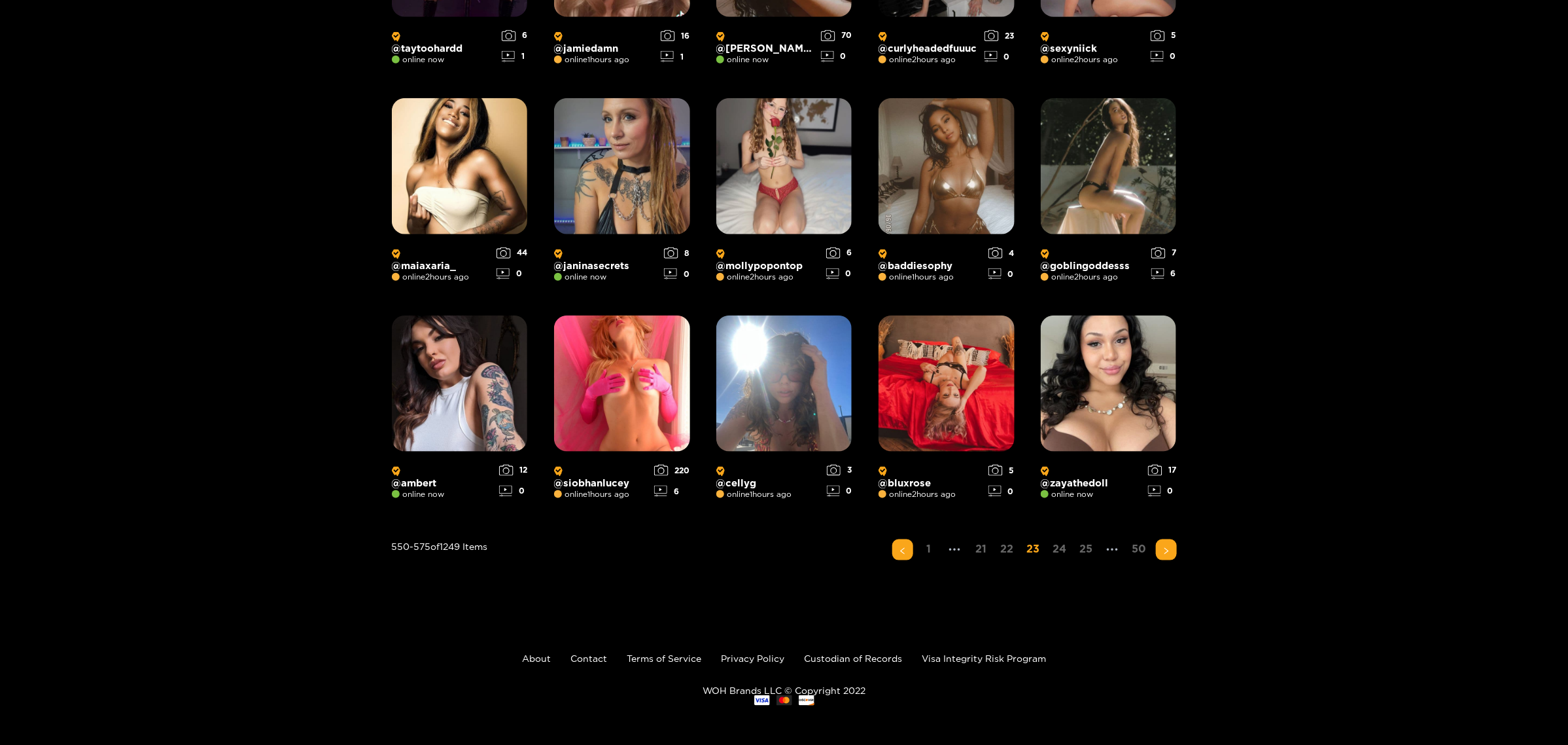
click at [1002, 454] on ul "1 ••• 21 22 23 24 25 ••• 50" at bounding box center [1034, 550] width 285 height 21
click at [1002, 454] on link "24" at bounding box center [1060, 549] width 22 height 19
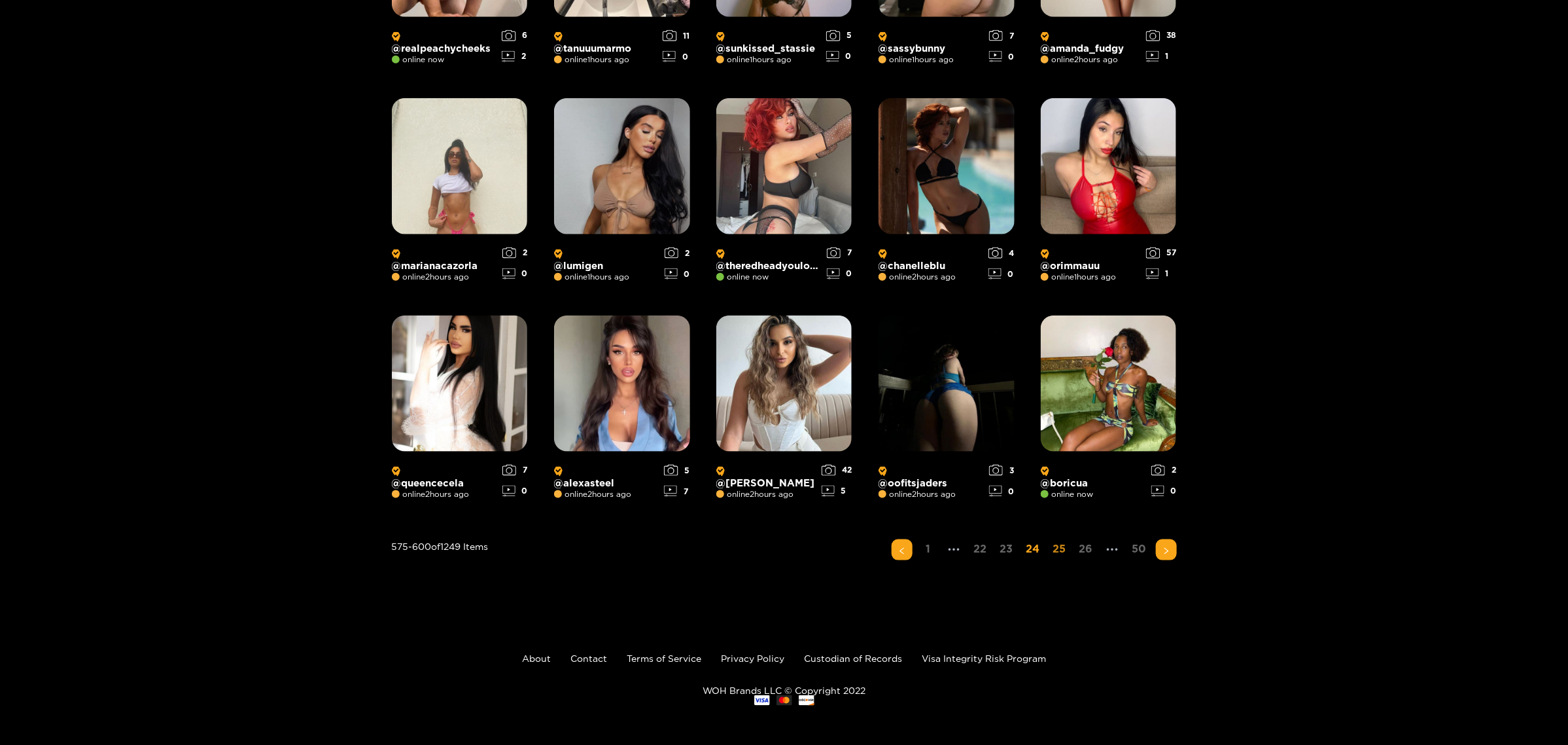
click at [1002, 454] on link "25" at bounding box center [1060, 549] width 21 height 19
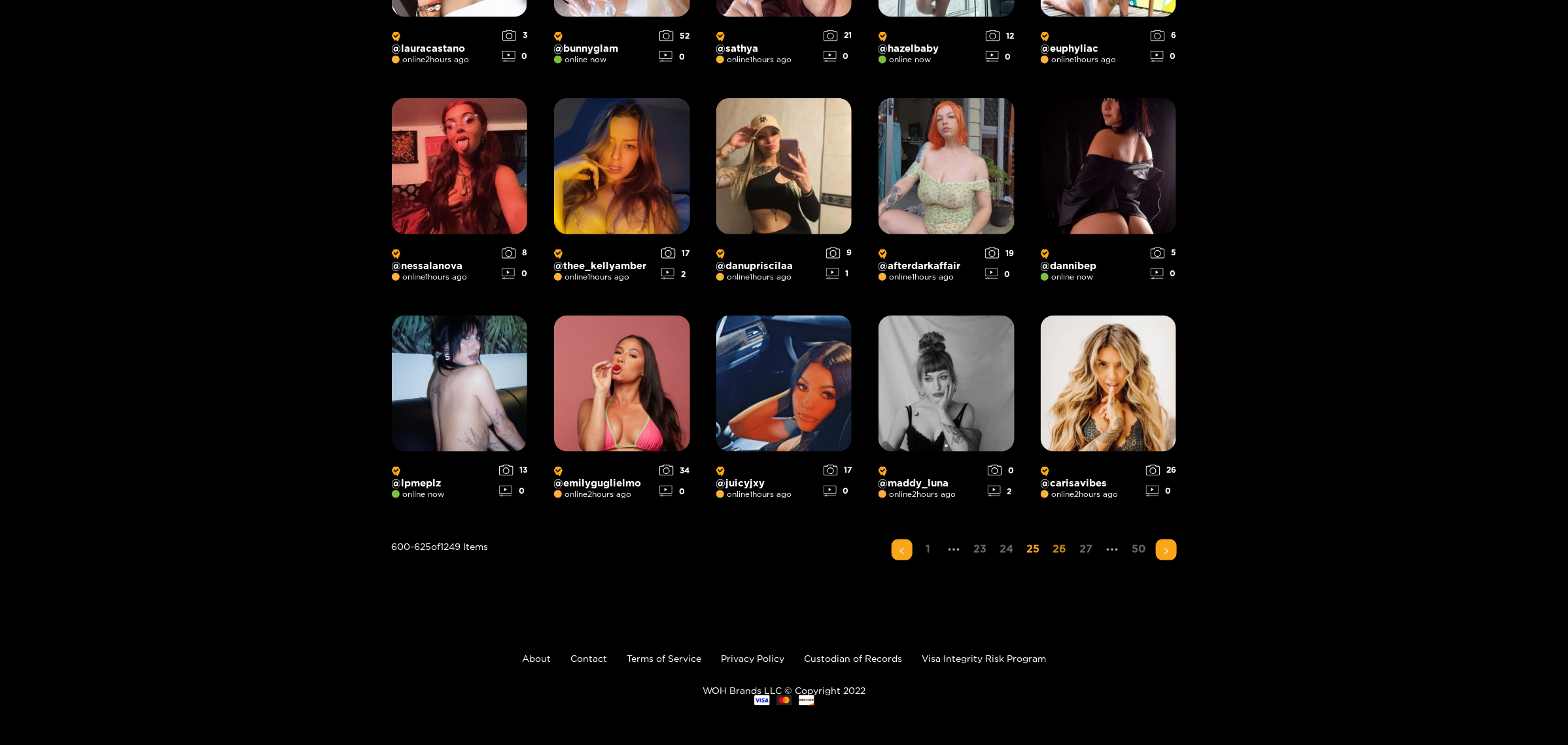
click at [1002, 454] on link "26" at bounding box center [1060, 549] width 22 height 19
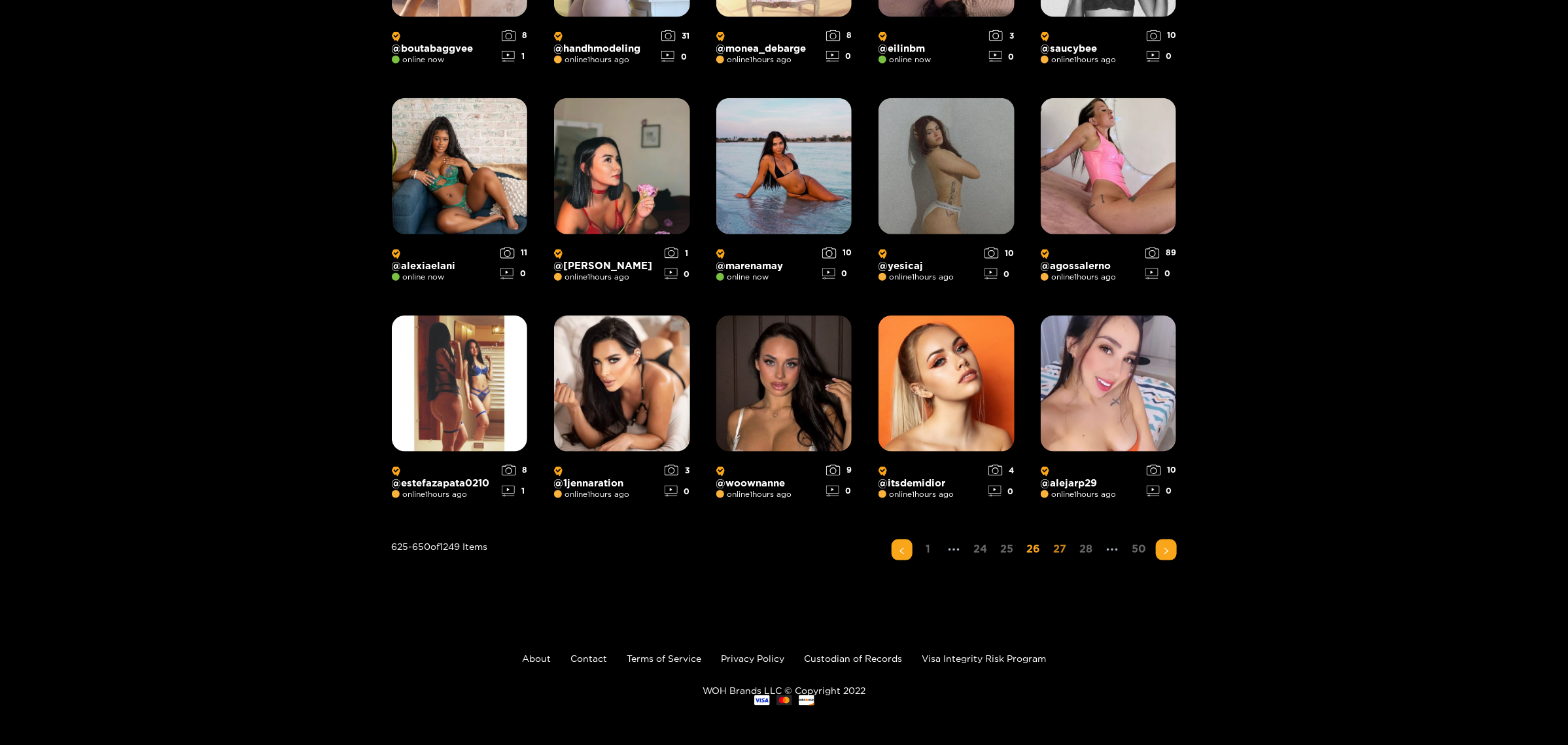
click at [1002, 454] on link "27" at bounding box center [1060, 549] width 21 height 19
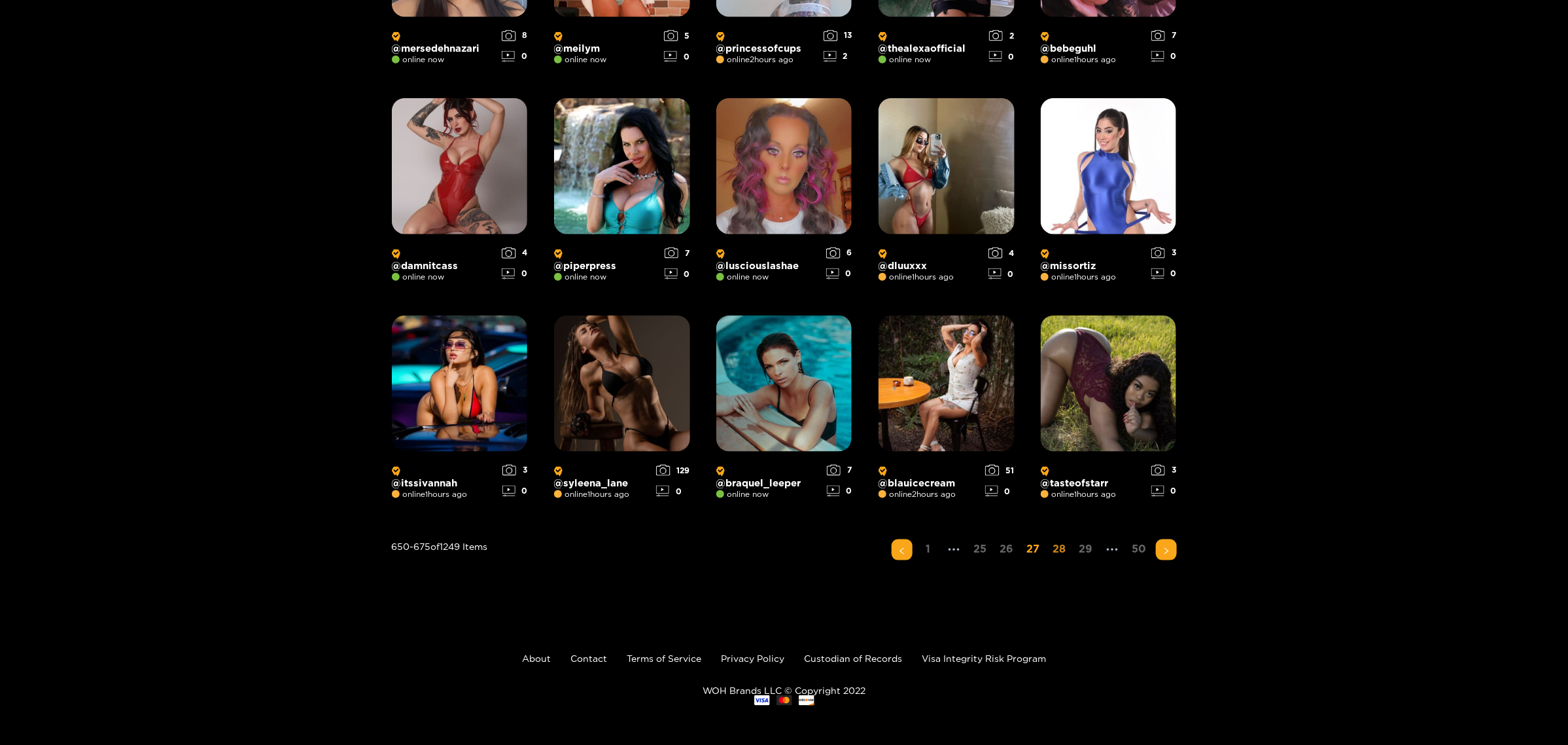
click at [1002, 454] on link "28" at bounding box center [1060, 549] width 21 height 19
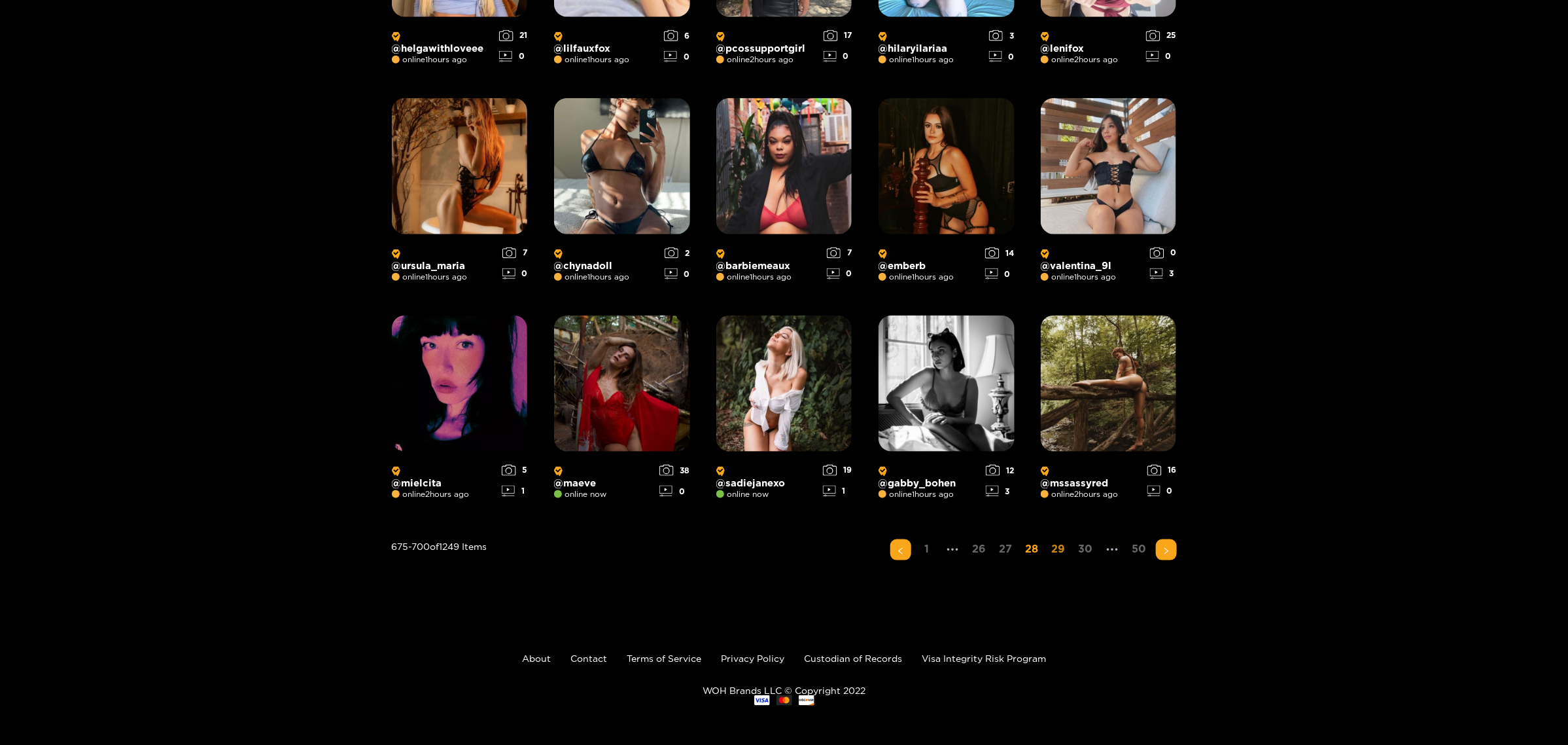
click at [1002, 454] on link "29" at bounding box center [1058, 549] width 22 height 19
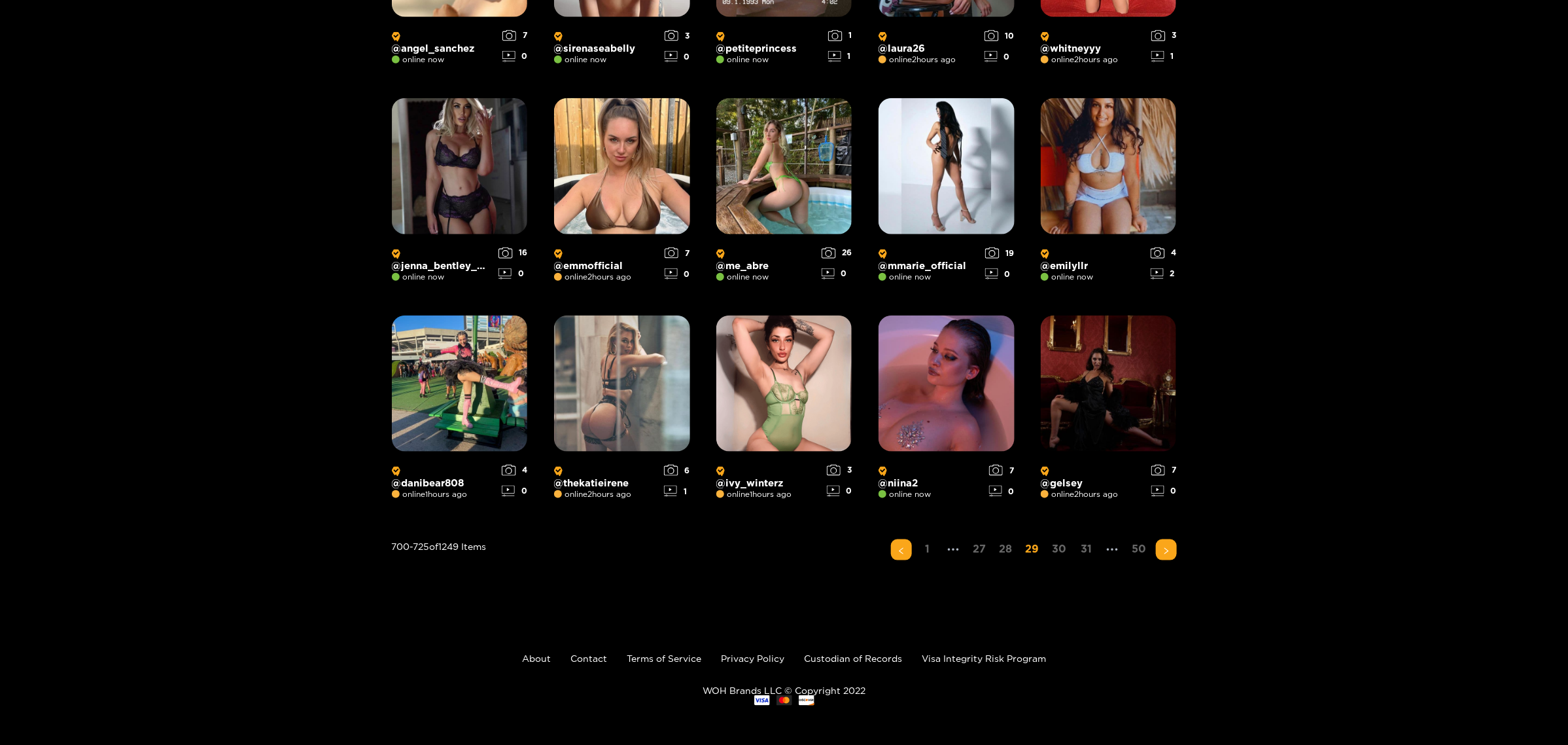
click at [1002, 454] on link "30" at bounding box center [1060, 549] width 23 height 19
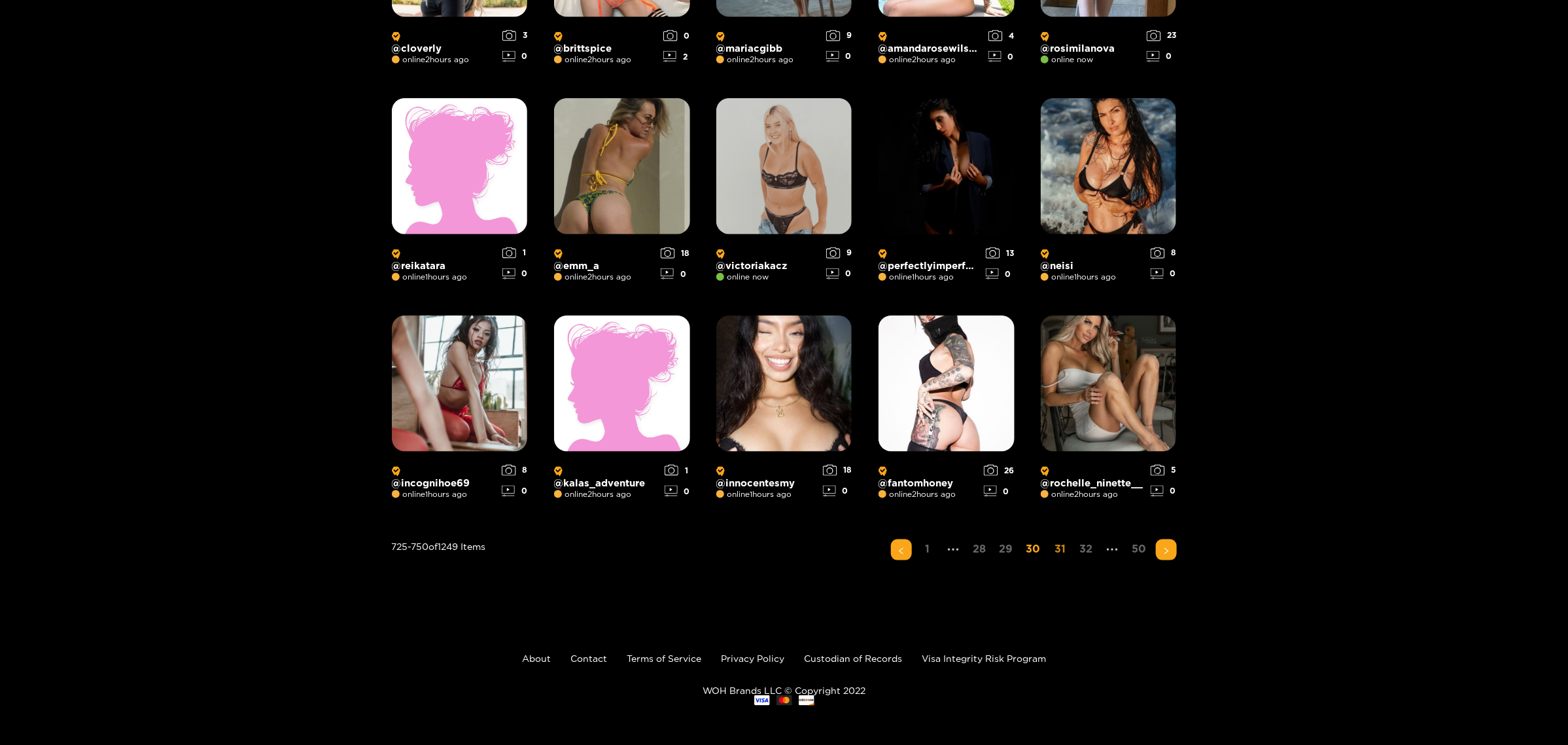
click at [1002, 454] on link "31" at bounding box center [1060, 549] width 21 height 19
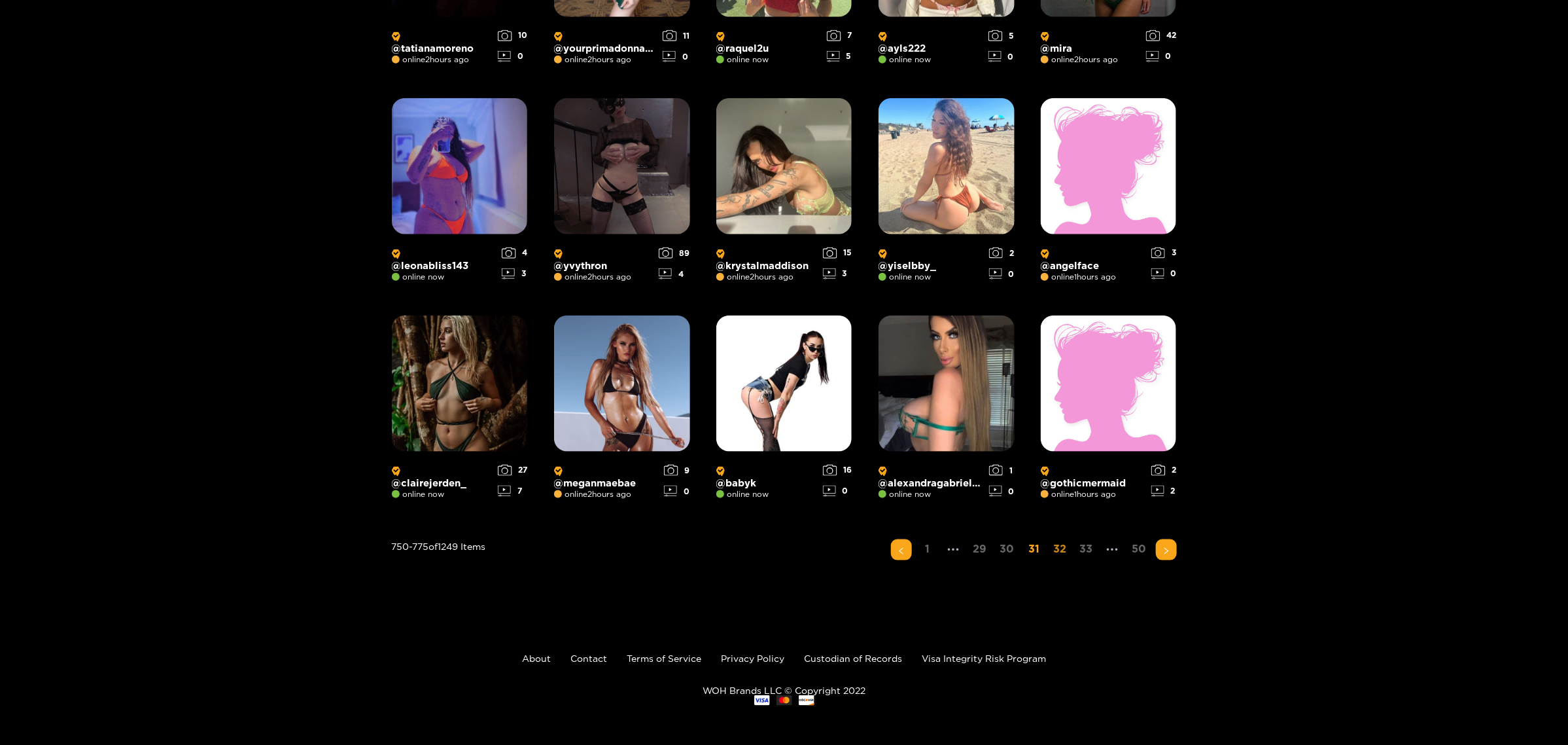
click at [1002, 454] on link "32" at bounding box center [1060, 549] width 21 height 19
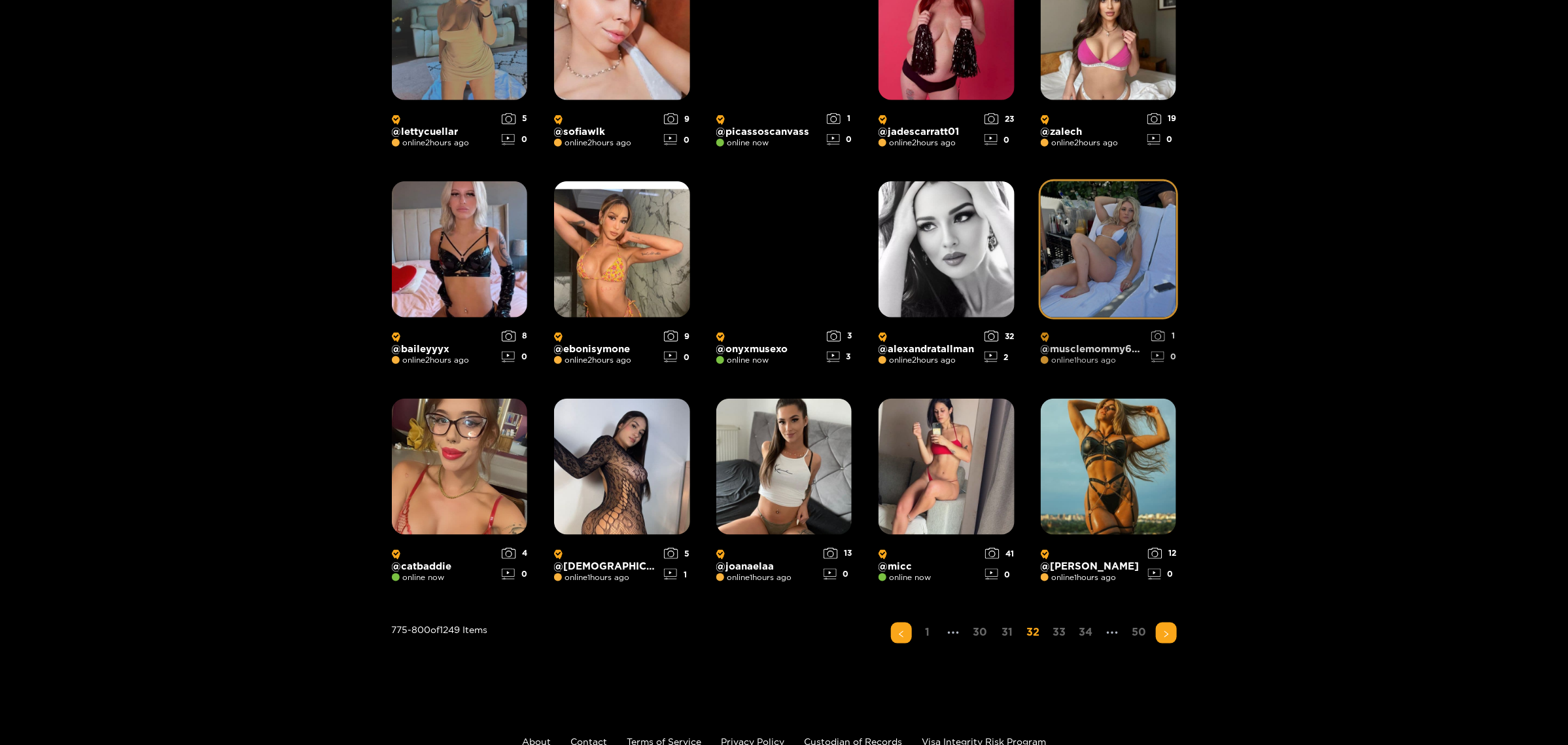
scroll to position [737, 0]
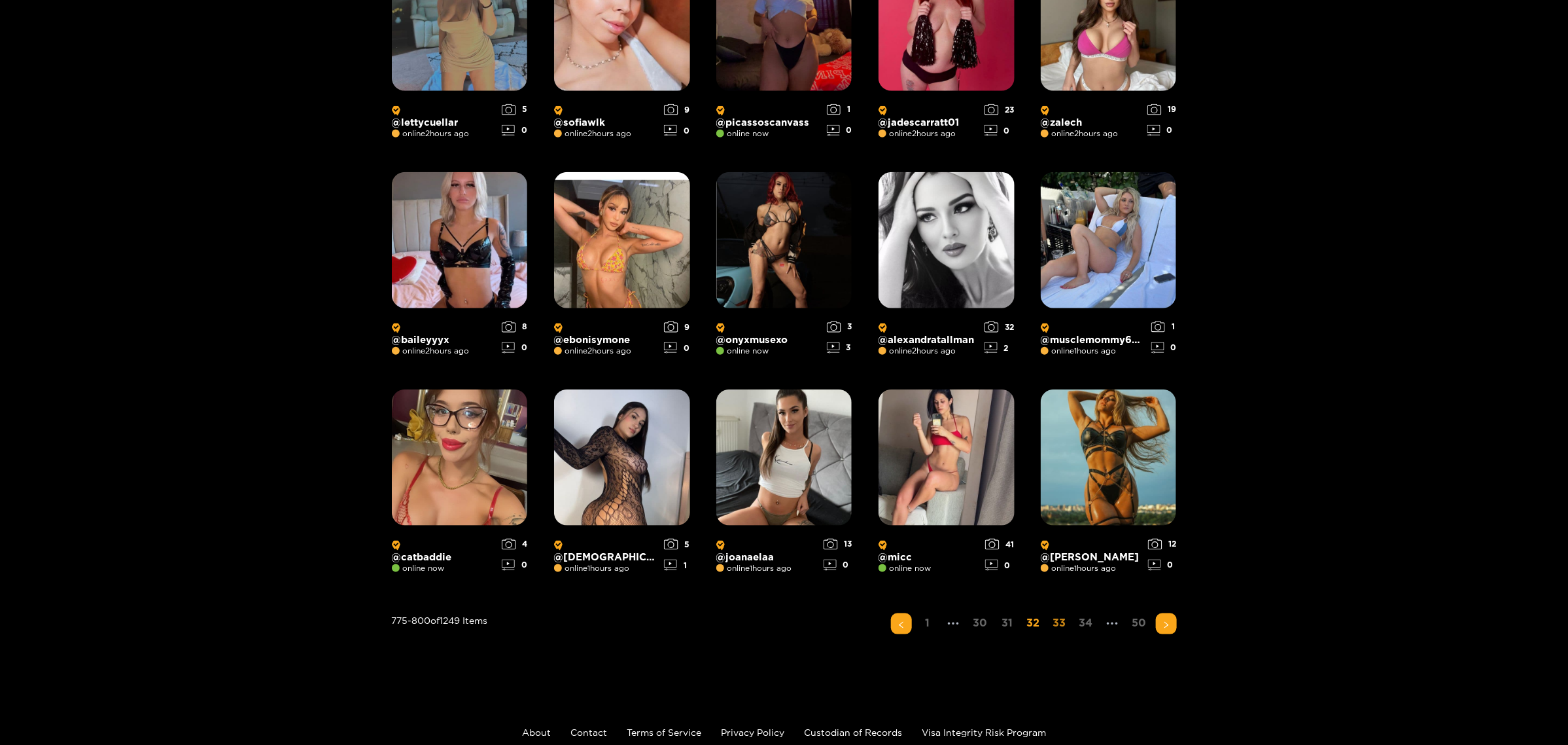
click at [1002, 454] on link "33" at bounding box center [1060, 623] width 21 height 19
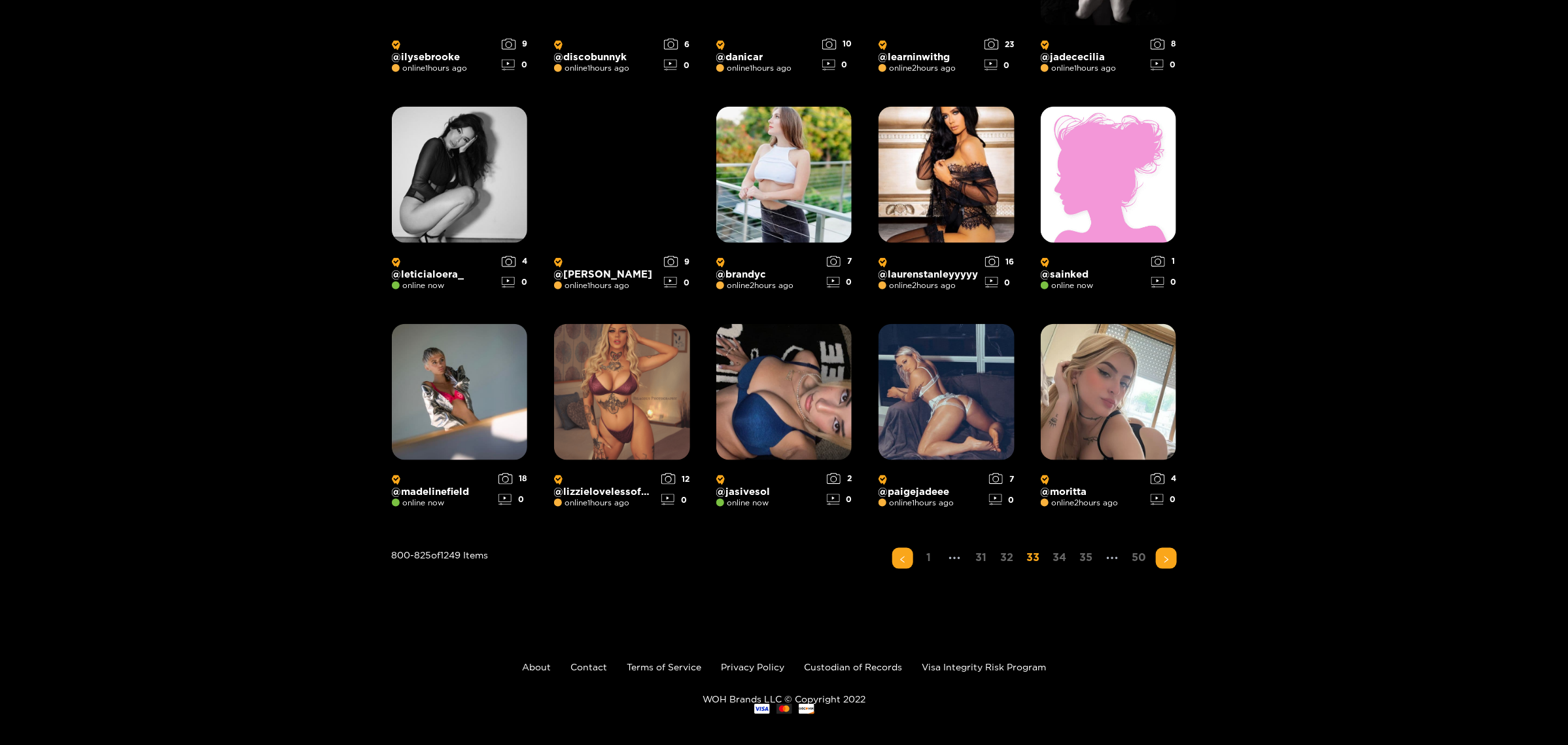
scroll to position [812, 0]
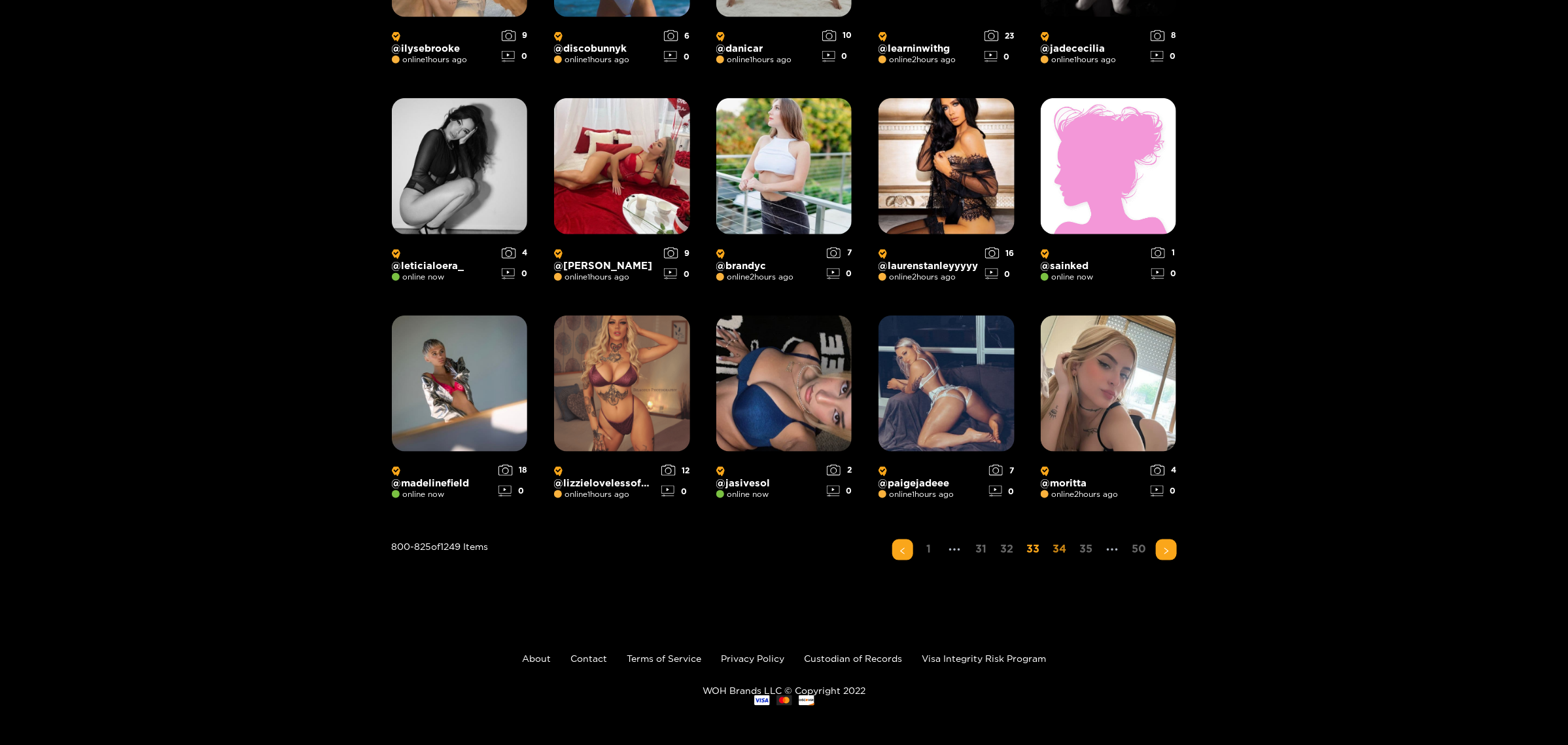
click at [1002, 454] on link "34" at bounding box center [1060, 549] width 22 height 19
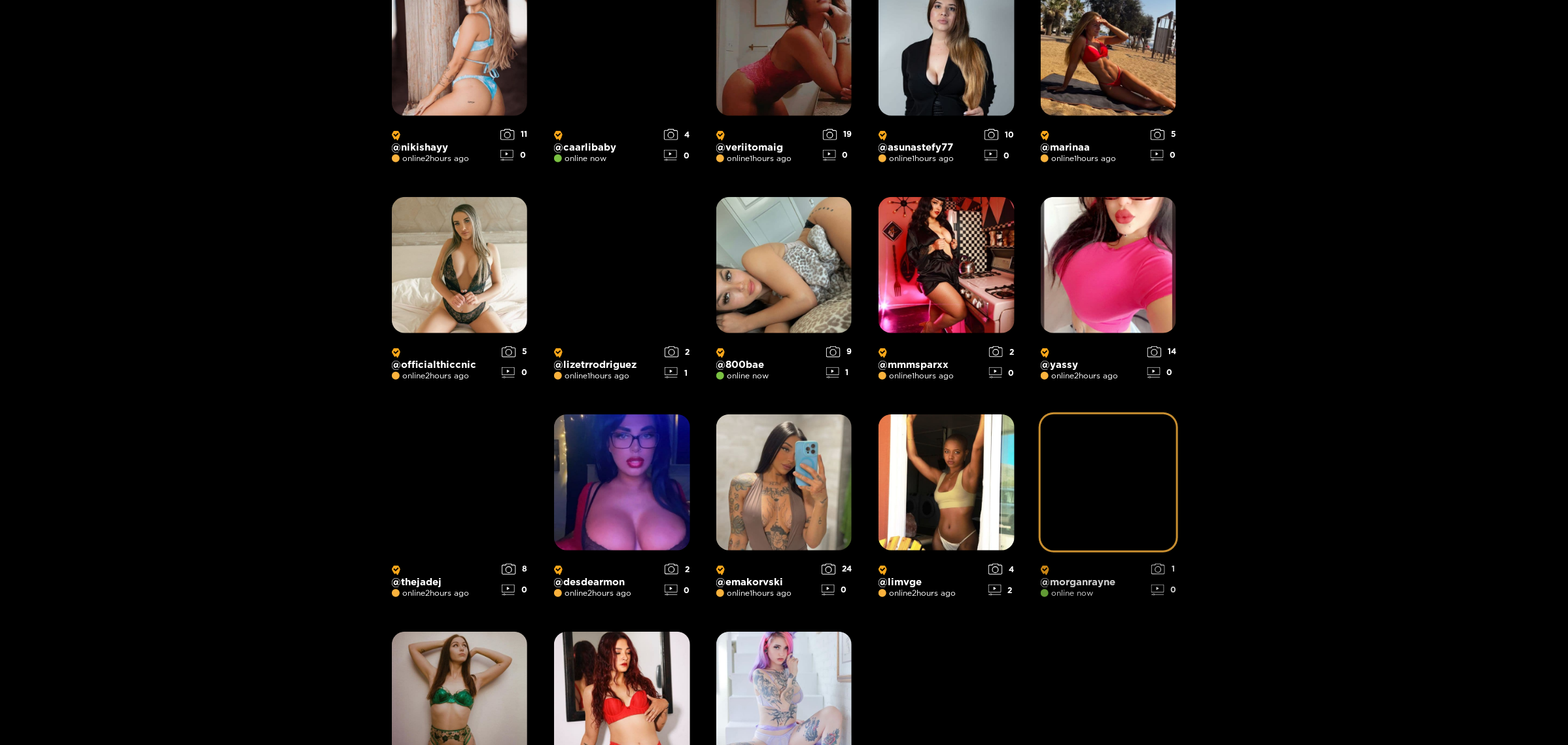
scroll to position [656, 0]
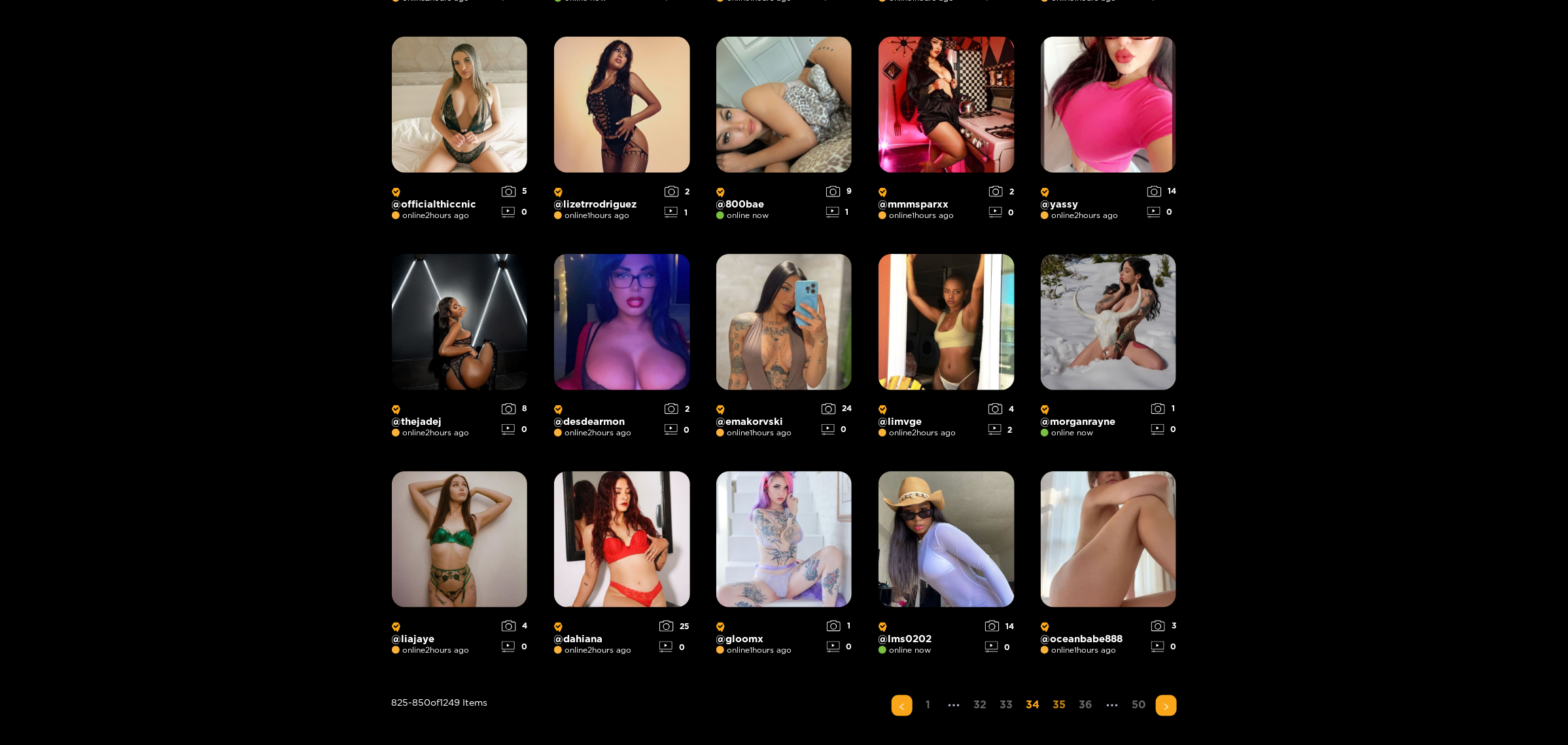
click at [1002, 454] on link "35" at bounding box center [1060, 704] width 21 height 19
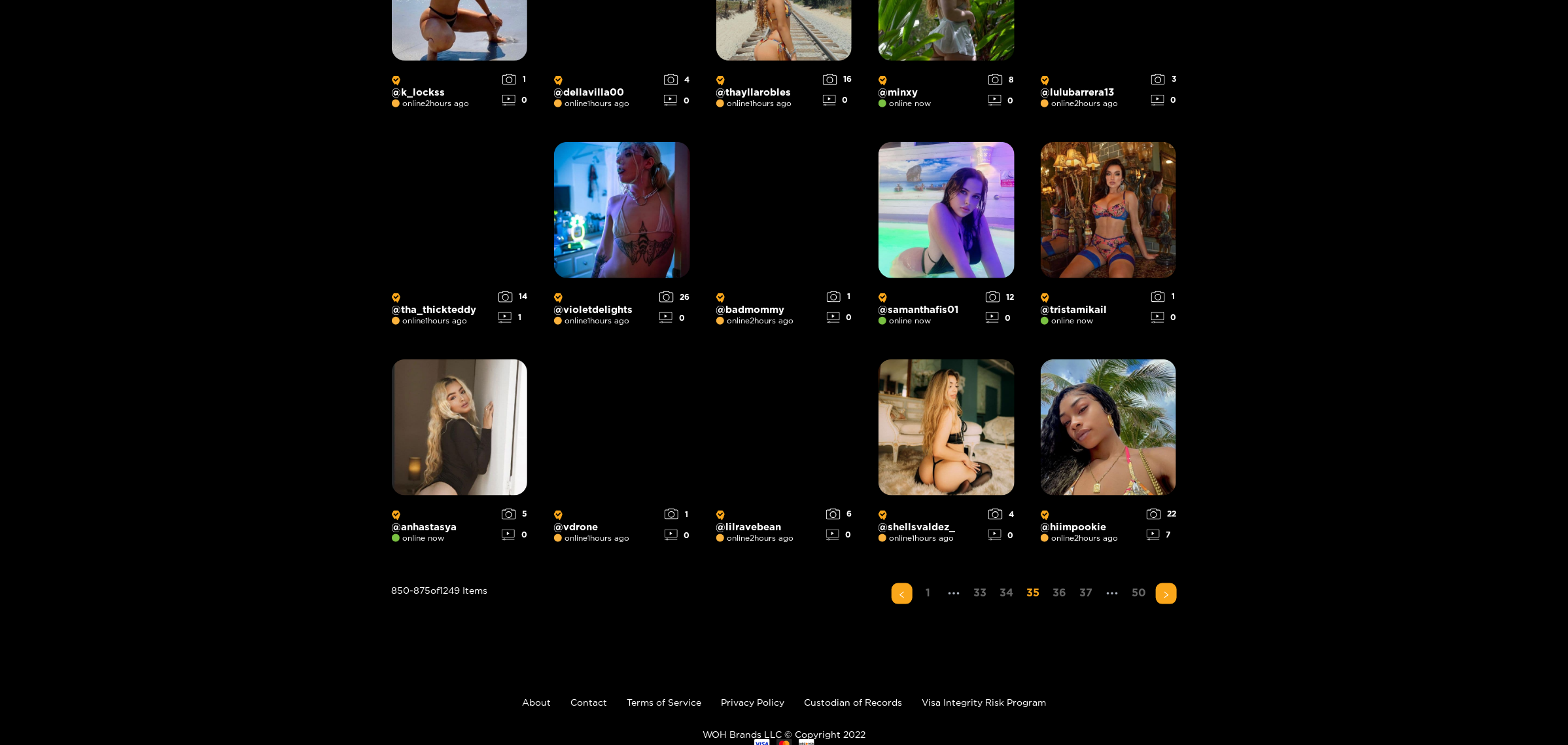
scroll to position [781, 0]
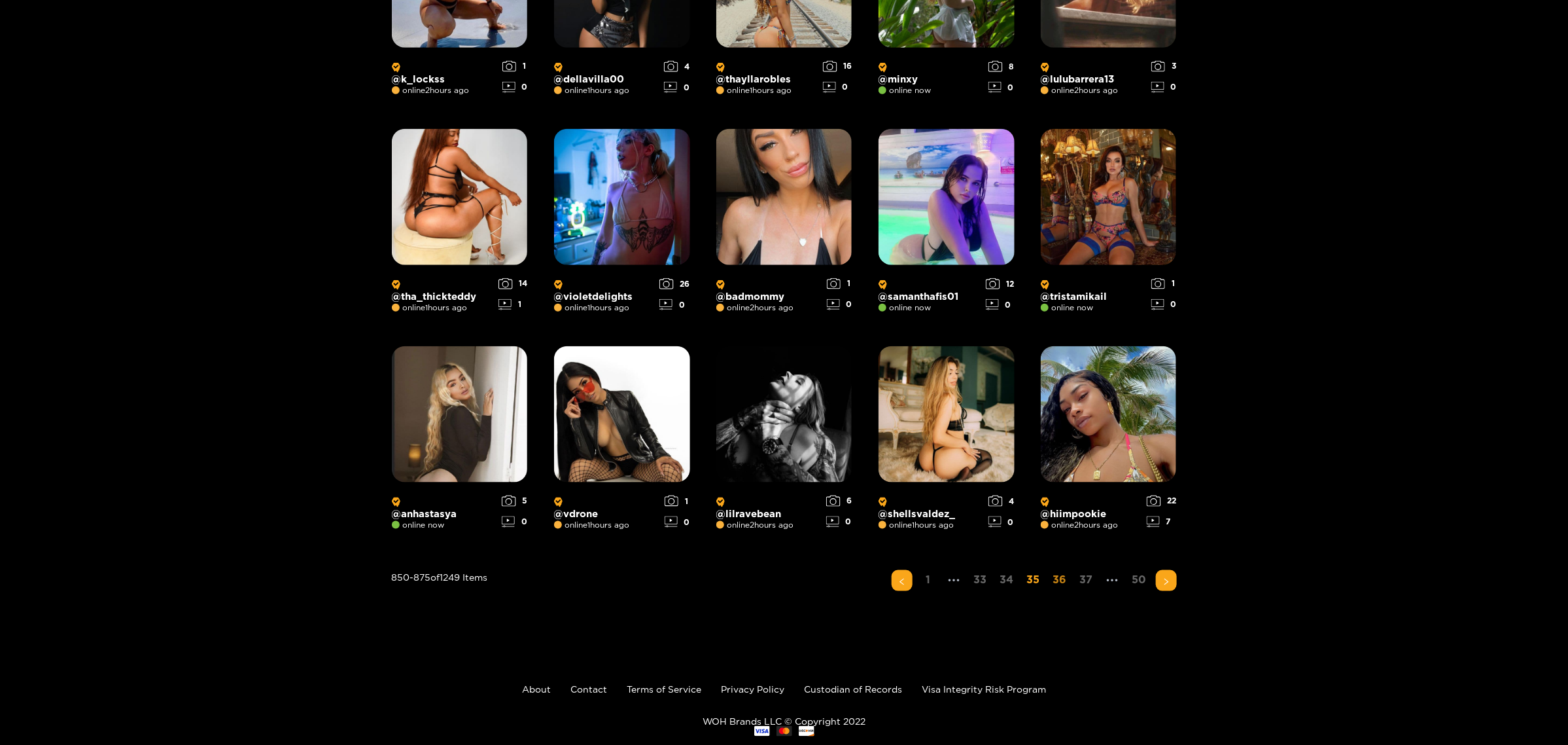
click at [1002, 454] on link "36" at bounding box center [1060, 579] width 22 height 19
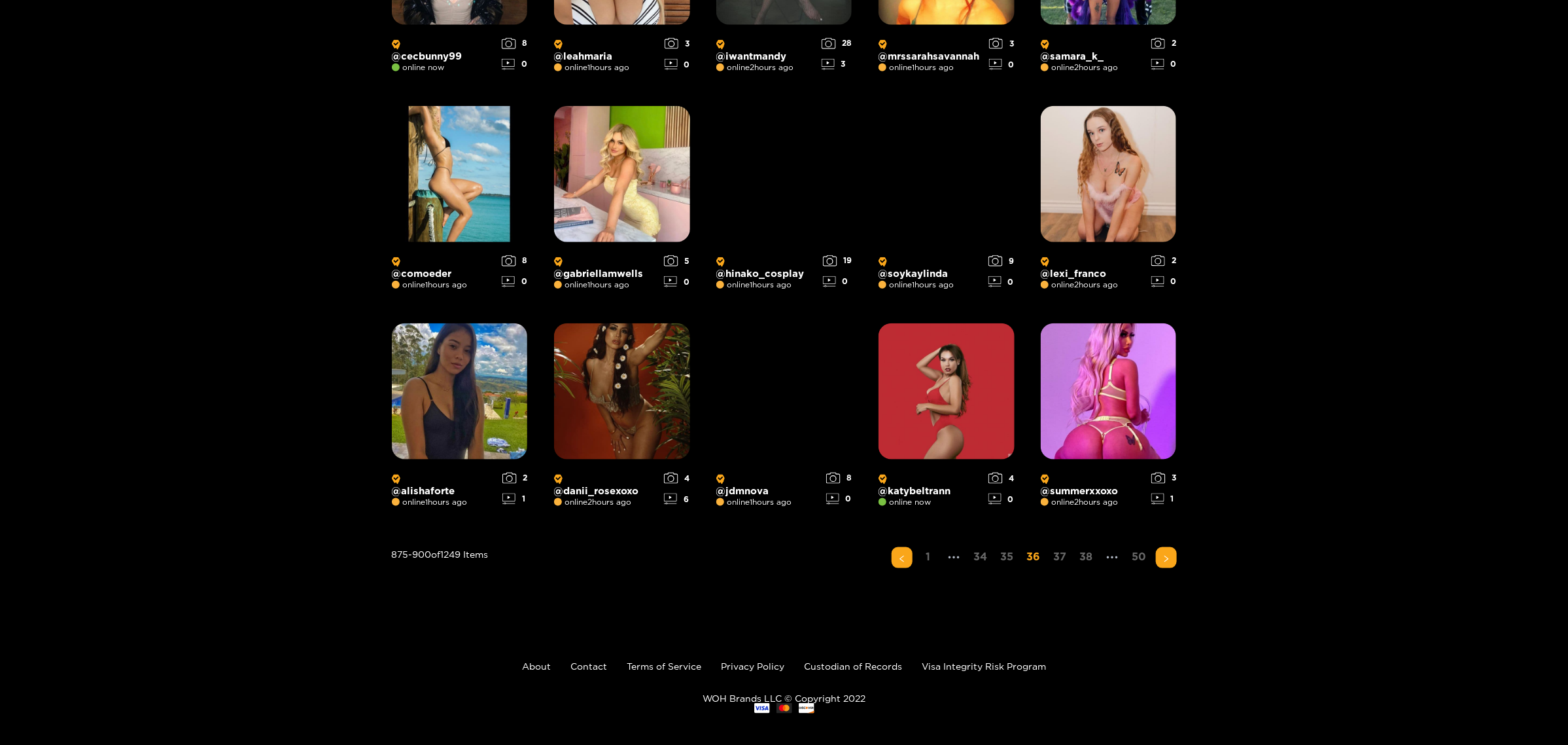
scroll to position [812, 0]
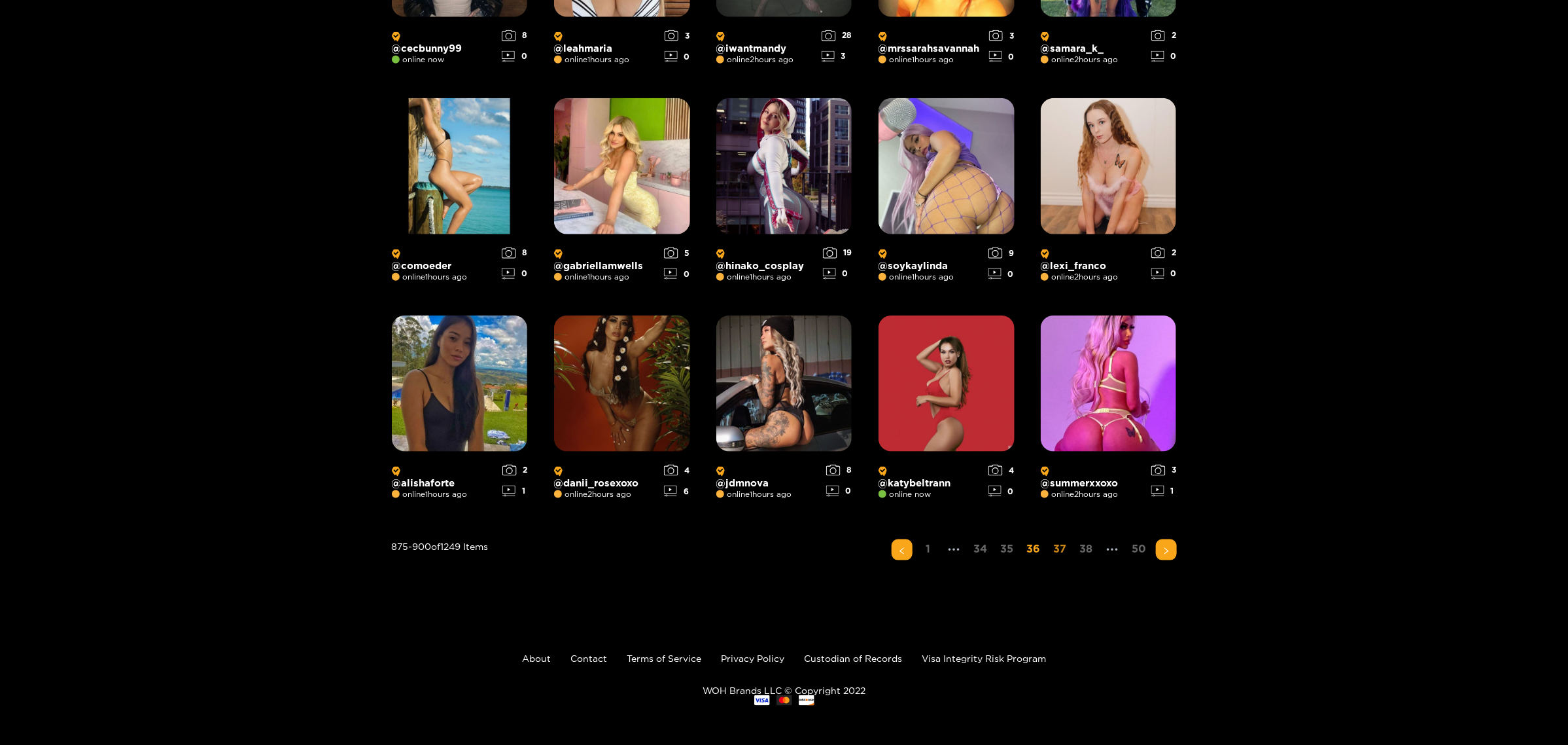
click at [1002, 454] on link "37" at bounding box center [1060, 549] width 21 height 19
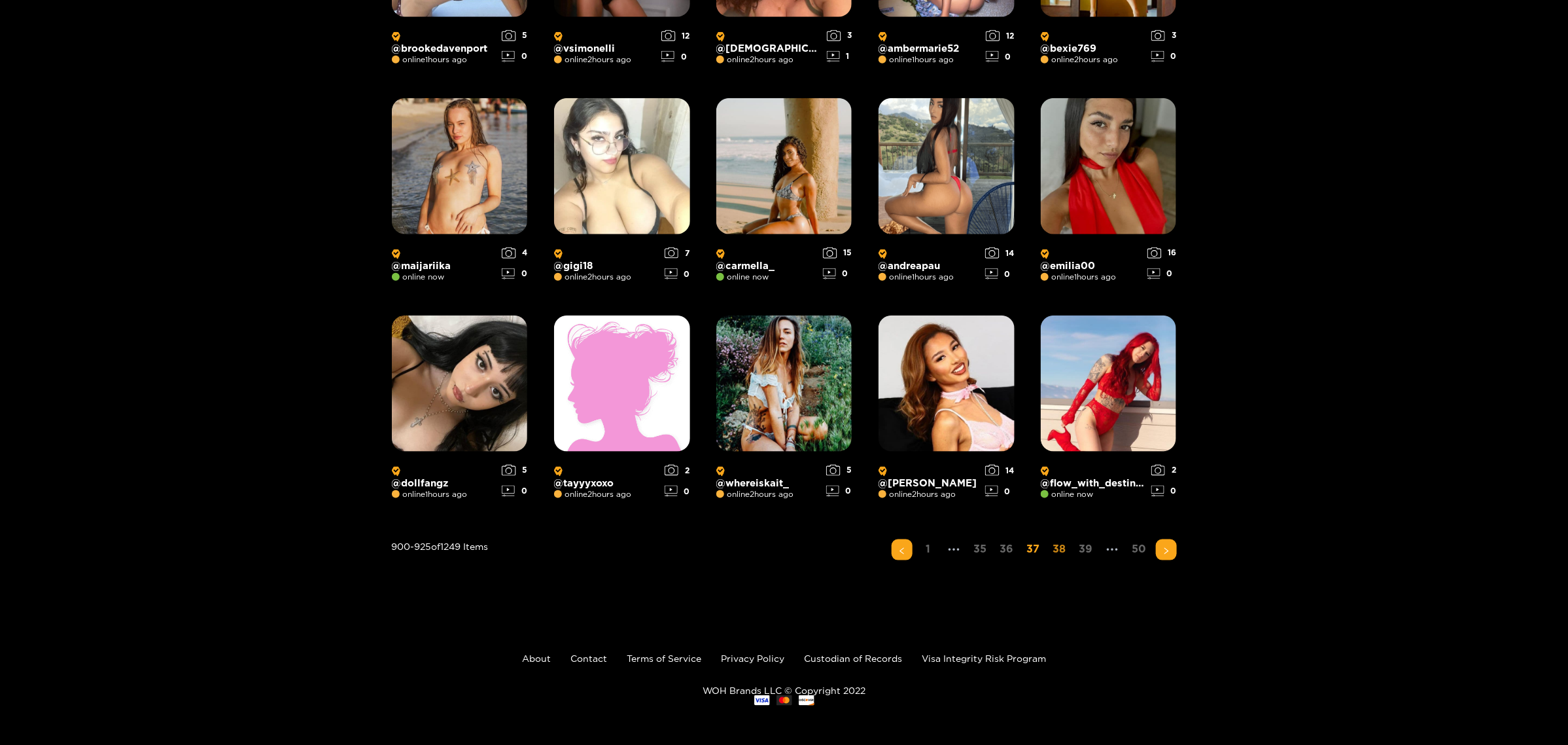
click at [1002, 454] on link "38" at bounding box center [1060, 549] width 21 height 19
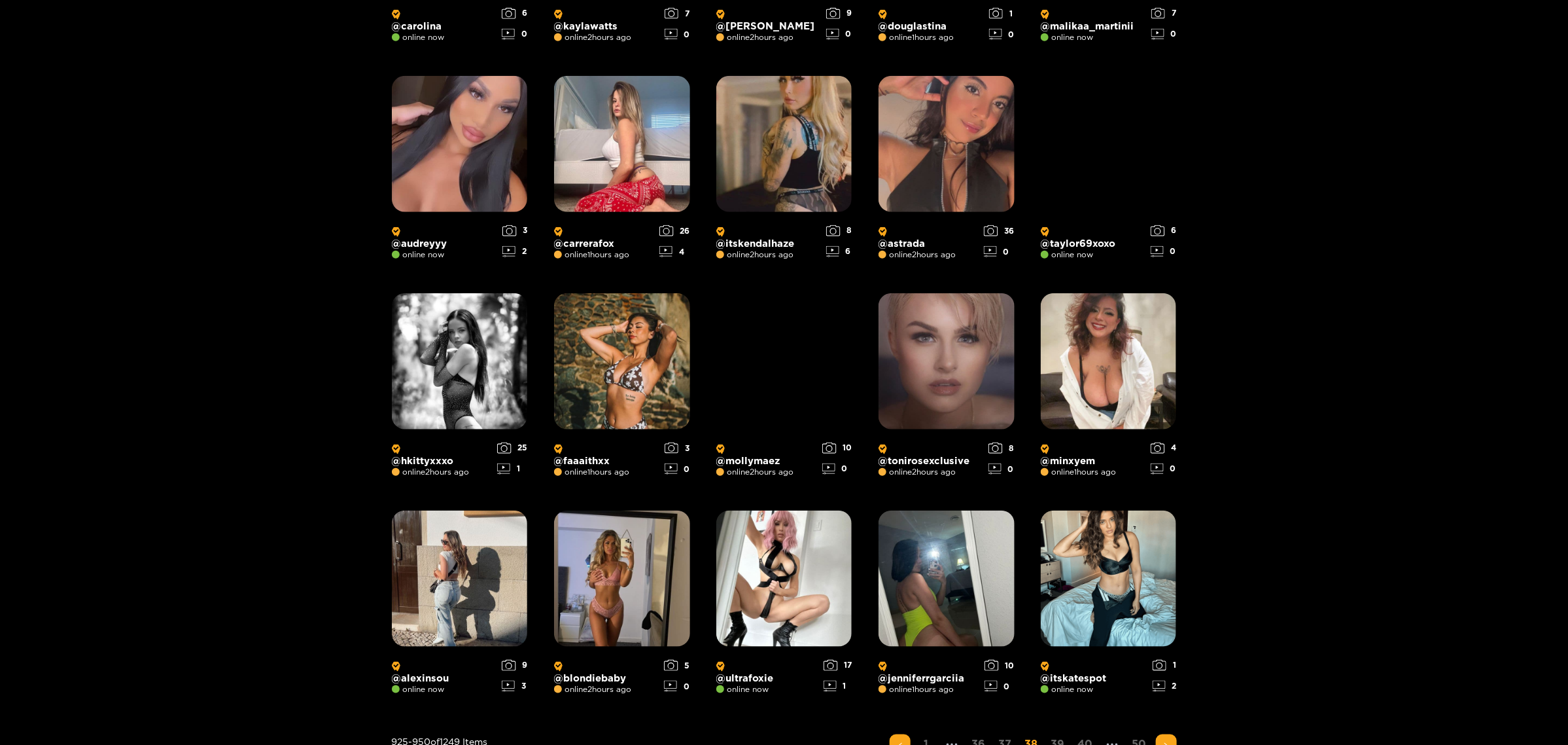
scroll to position [655, 0]
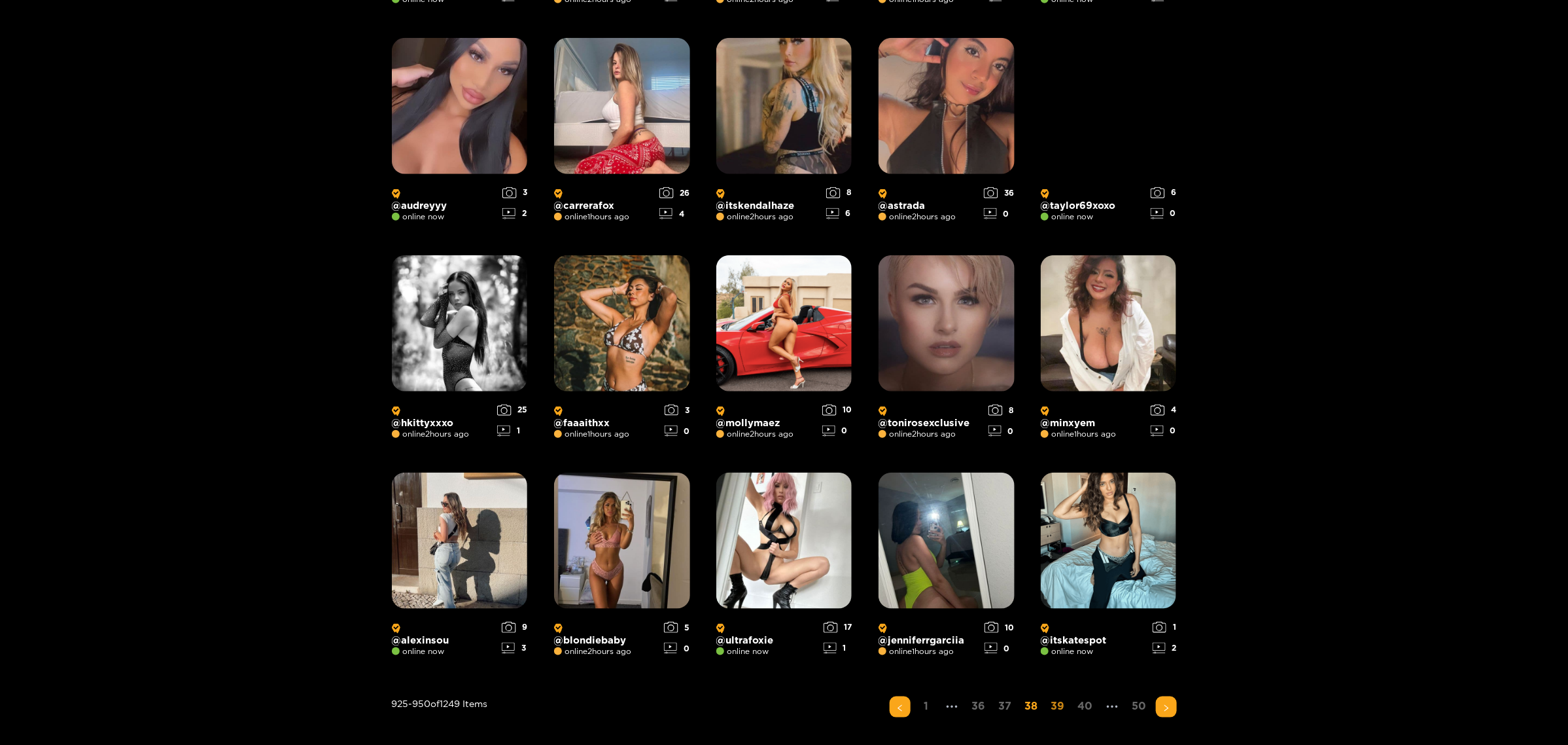
click at [1002, 454] on link "39" at bounding box center [1058, 706] width 22 height 19
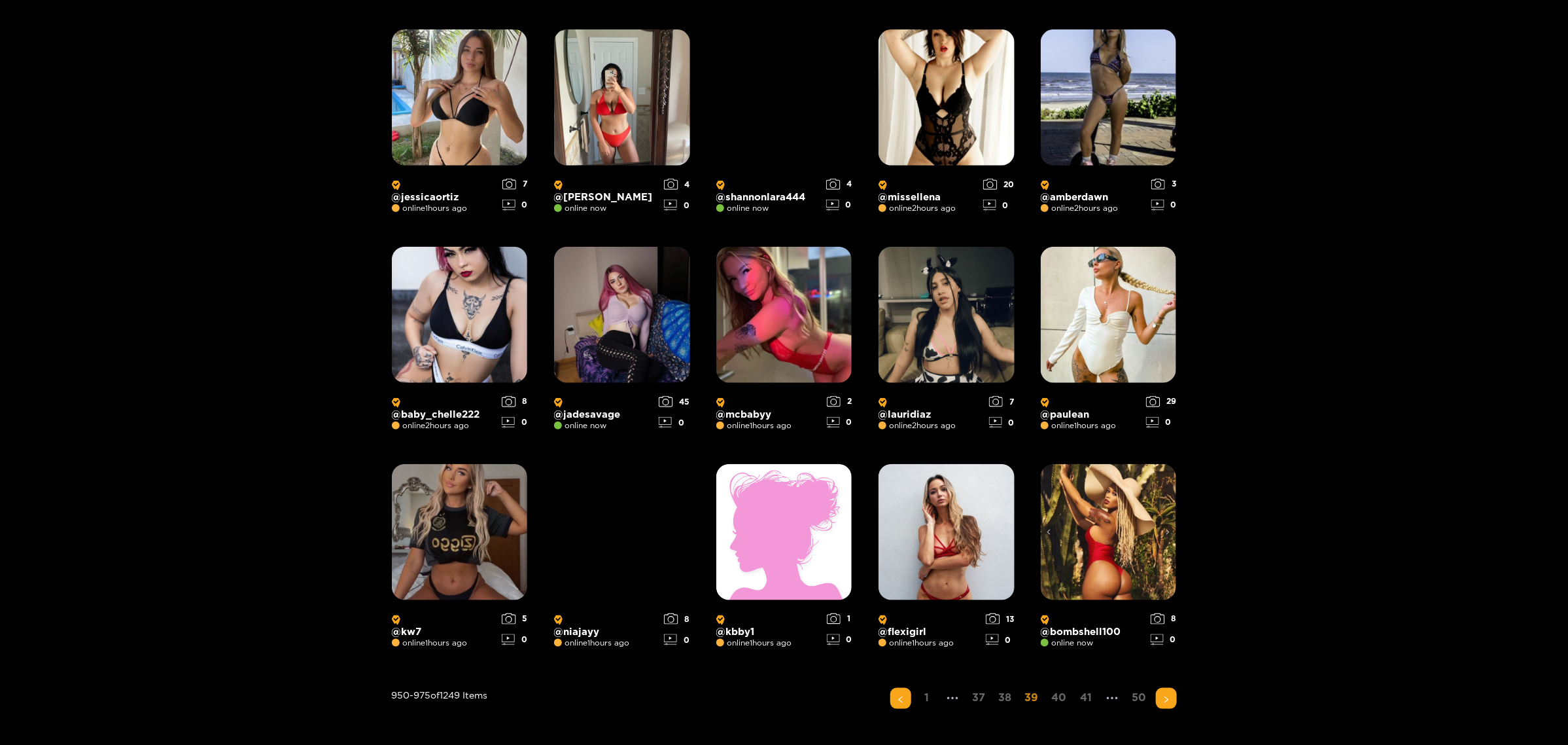
scroll to position [812, 0]
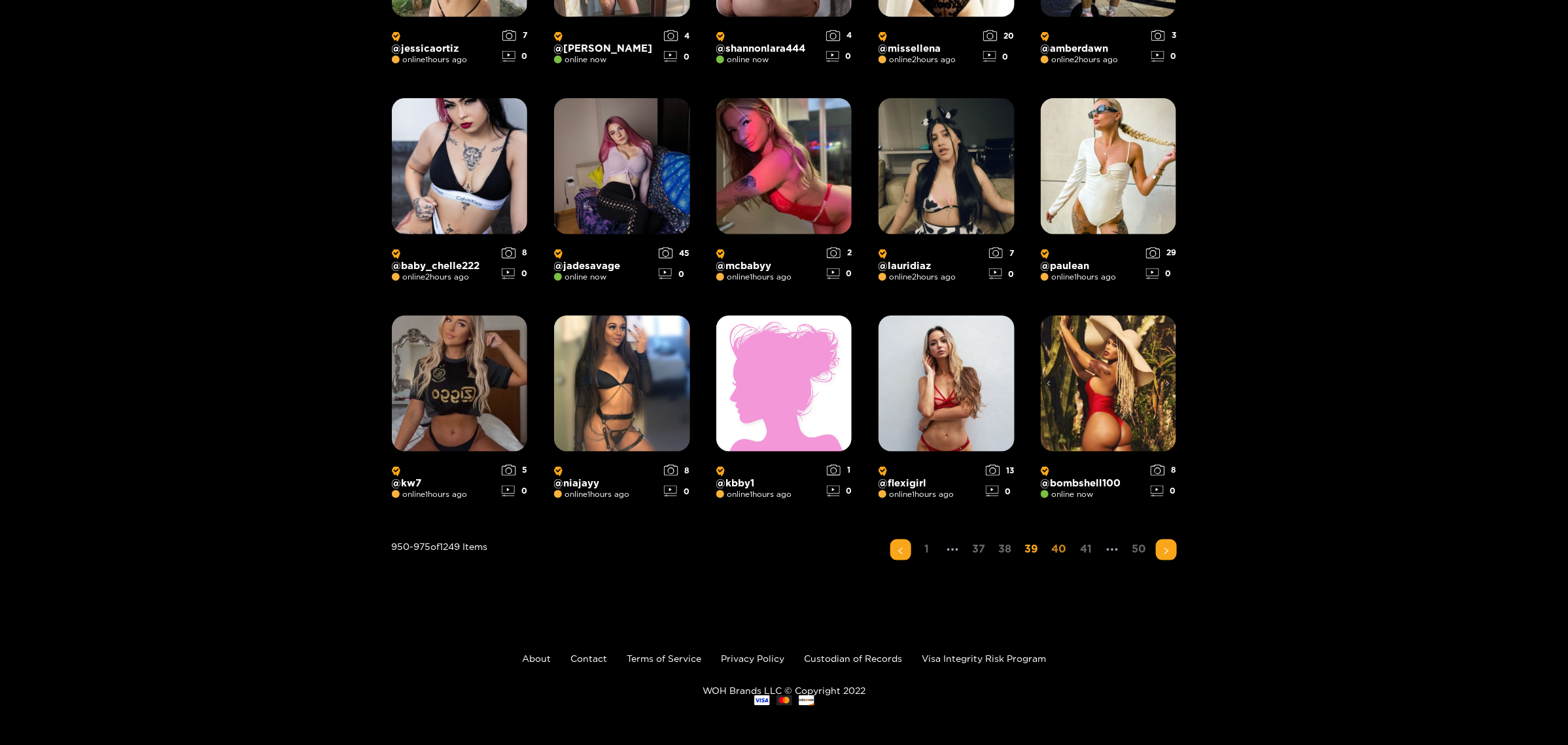
click at [1002, 454] on link "40" at bounding box center [1059, 549] width 23 height 19
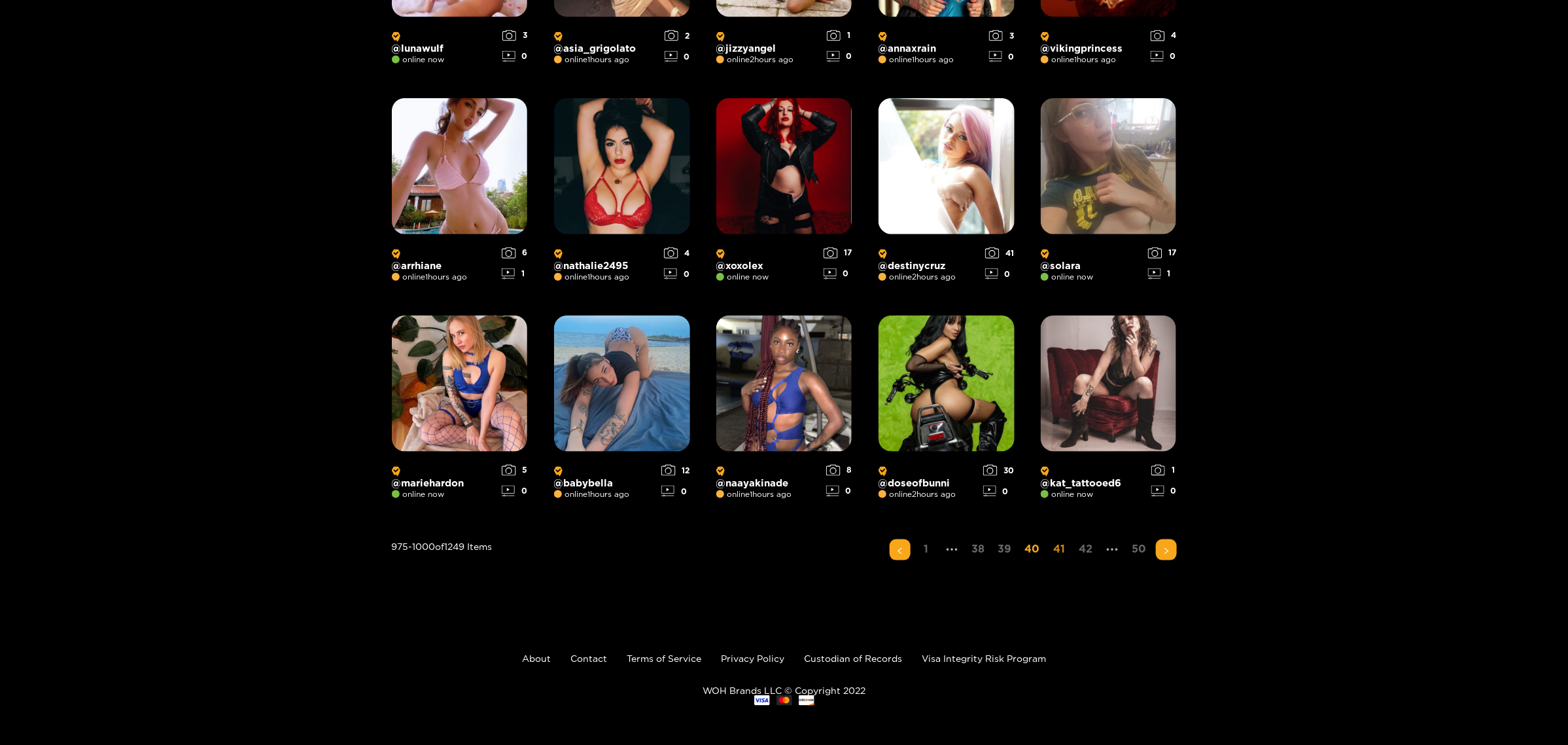
click at [1002, 454] on link "41" at bounding box center [1060, 549] width 21 height 19
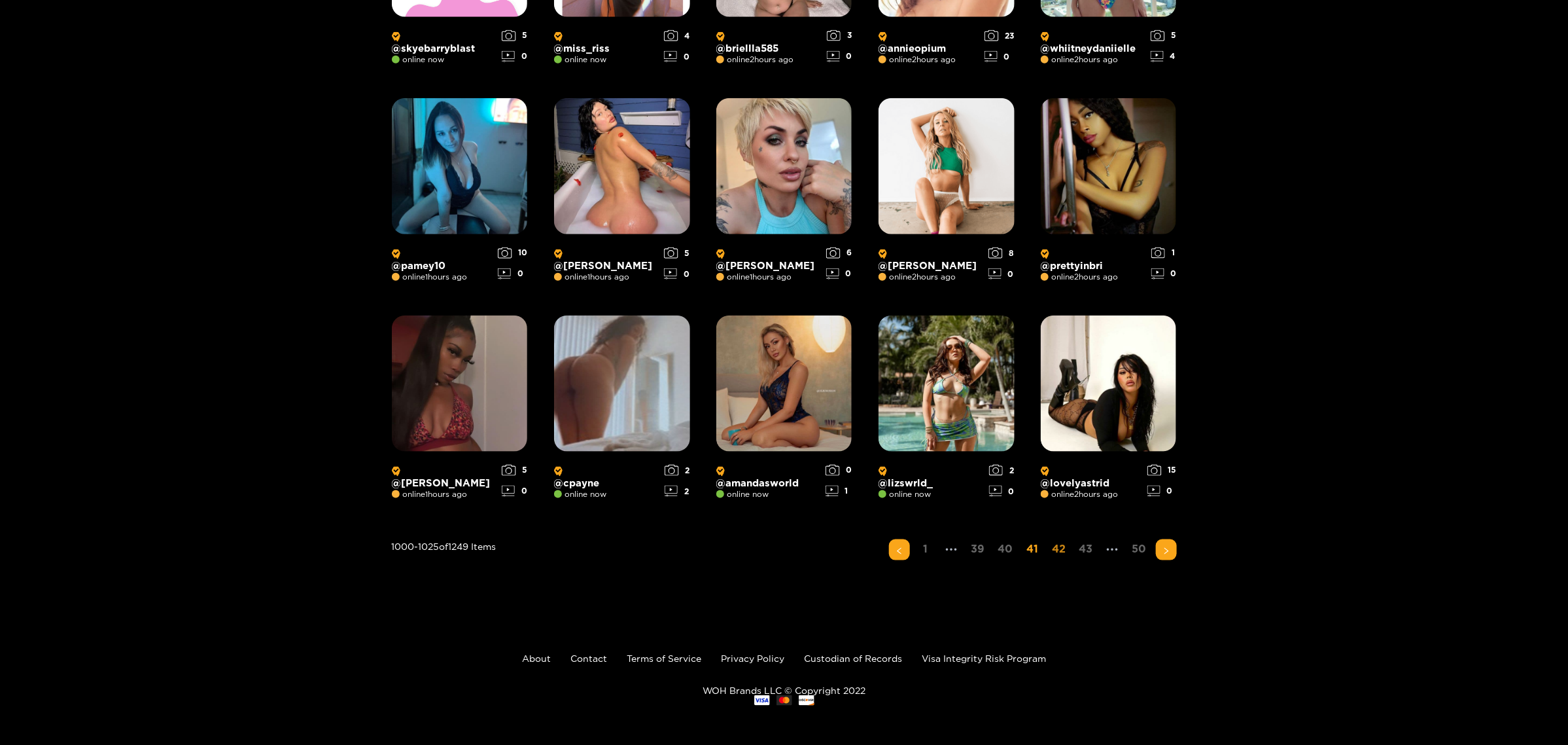
click at [1002, 454] on link "42" at bounding box center [1059, 549] width 22 height 19
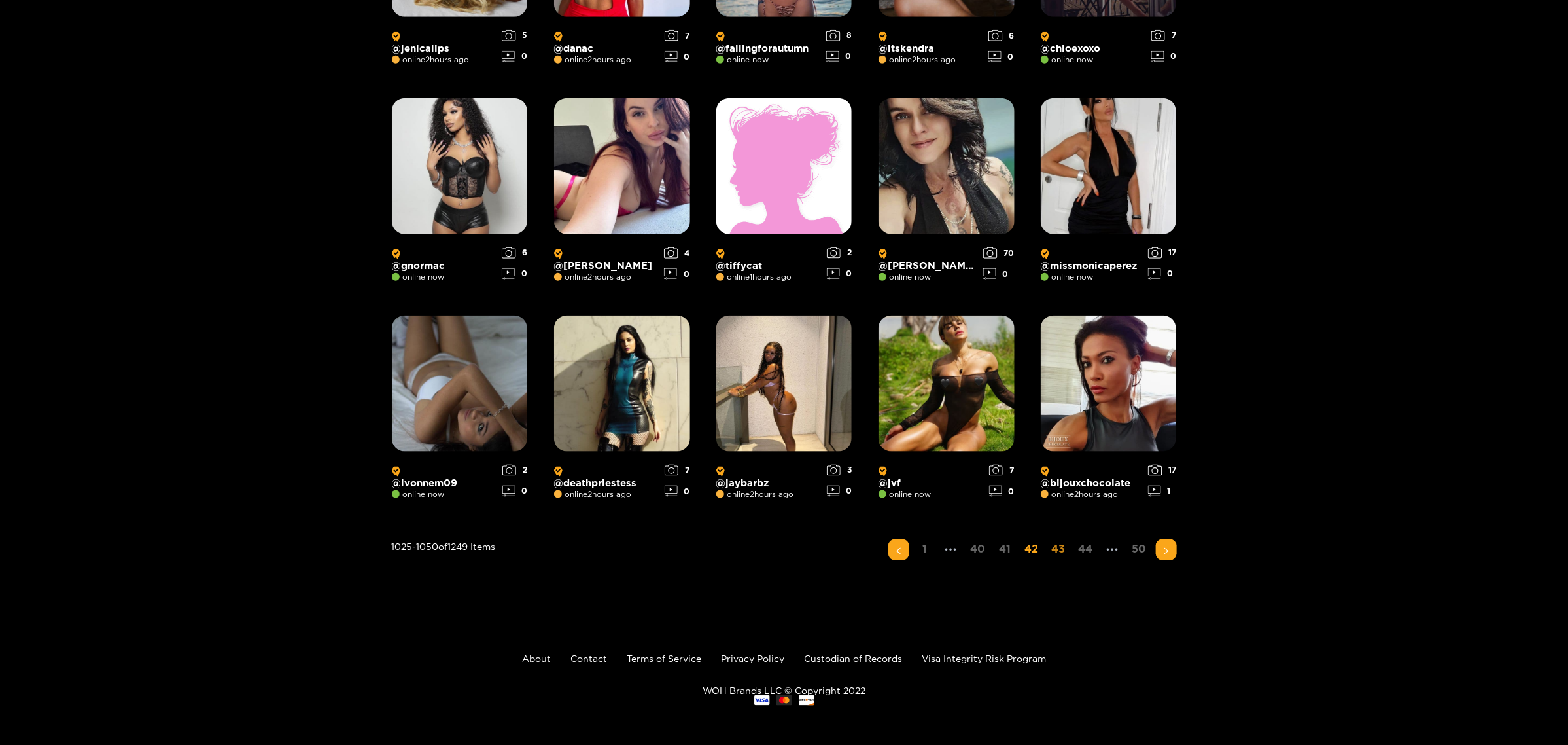
click at [1002, 454] on link "43" at bounding box center [1058, 549] width 22 height 19
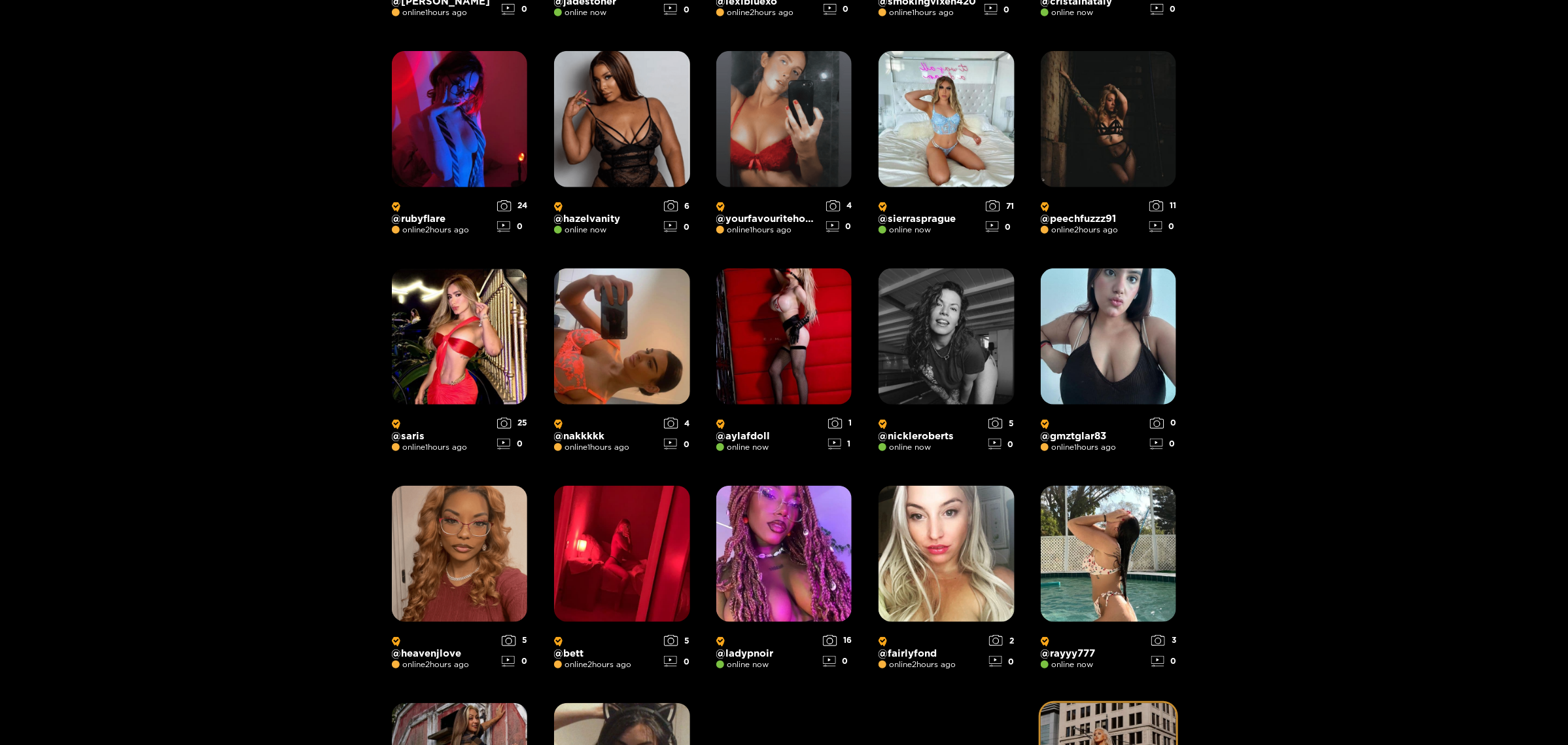
scroll to position [656, 0]
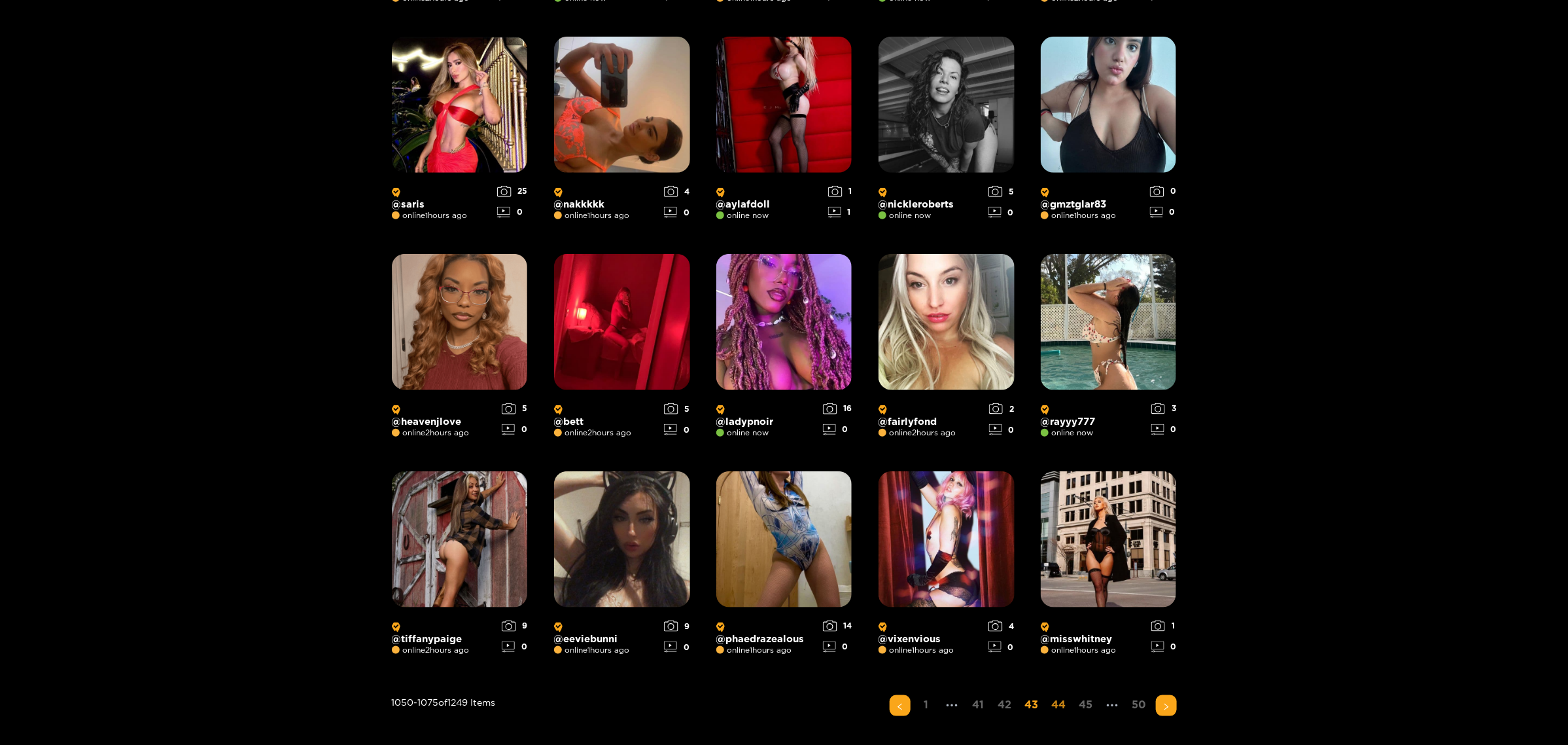
click at [1002, 454] on link "44" at bounding box center [1059, 704] width 23 height 19
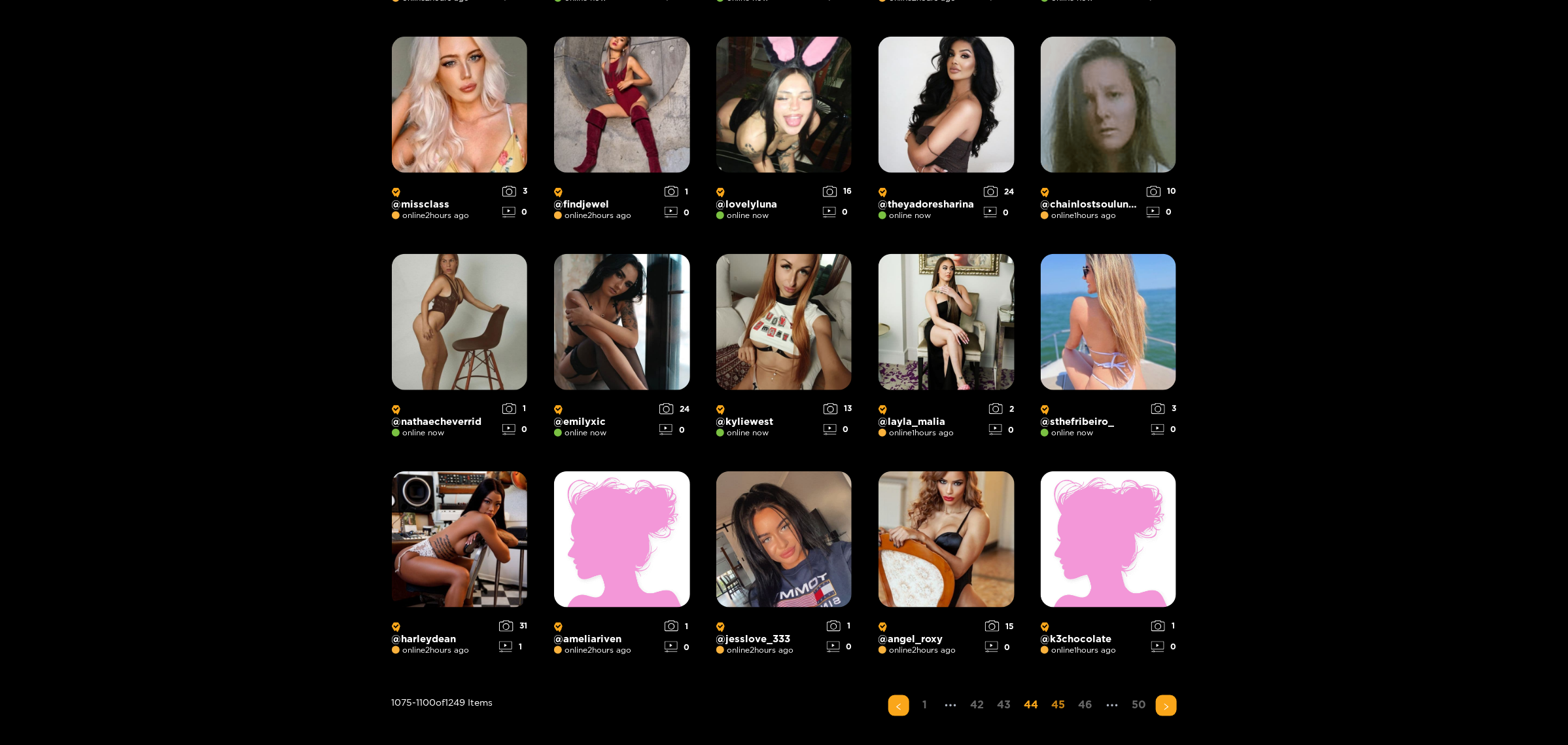
click at [1002, 454] on link "45" at bounding box center [1058, 704] width 22 height 19
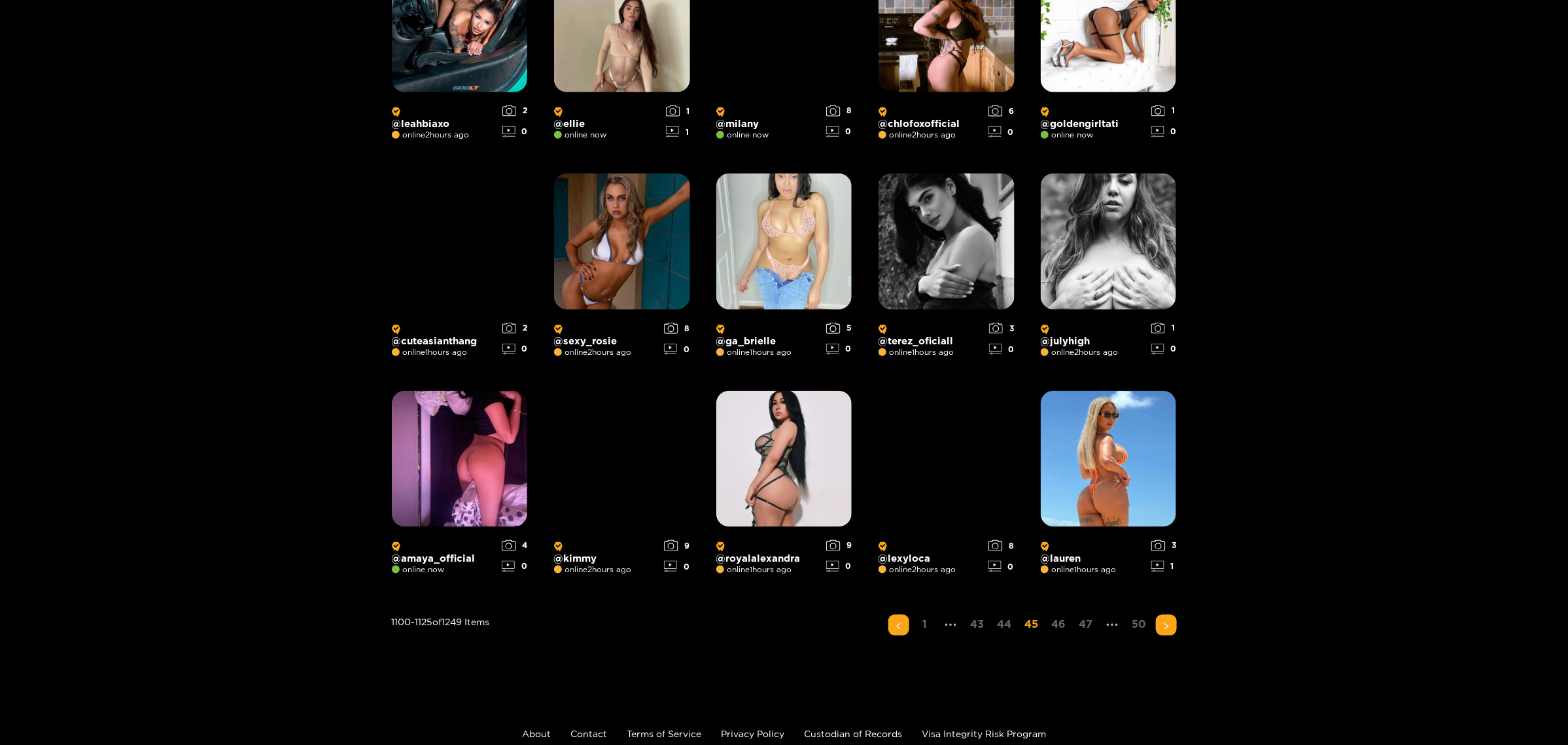
scroll to position [812, 0]
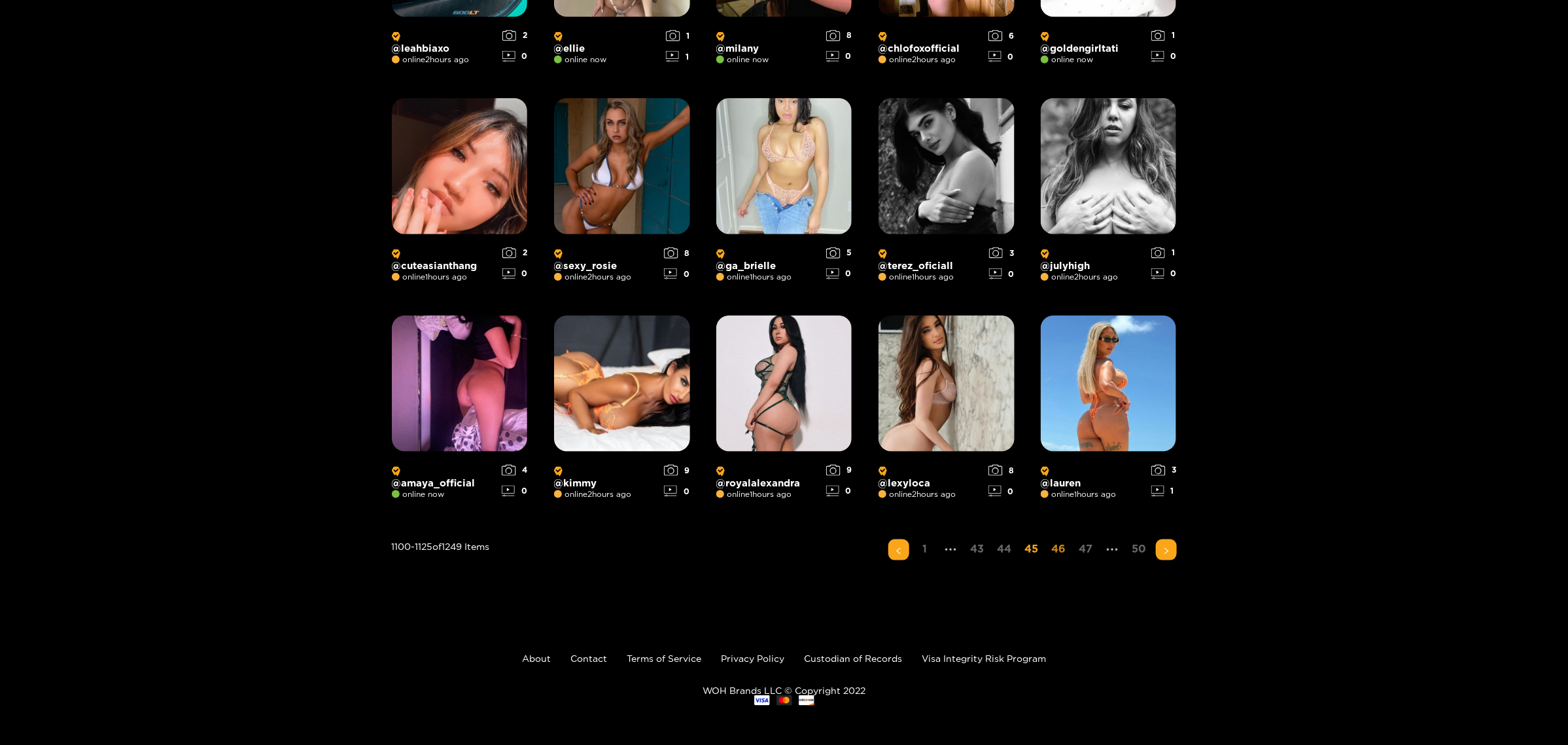
click at [1002, 454] on link "46" at bounding box center [1059, 549] width 23 height 19
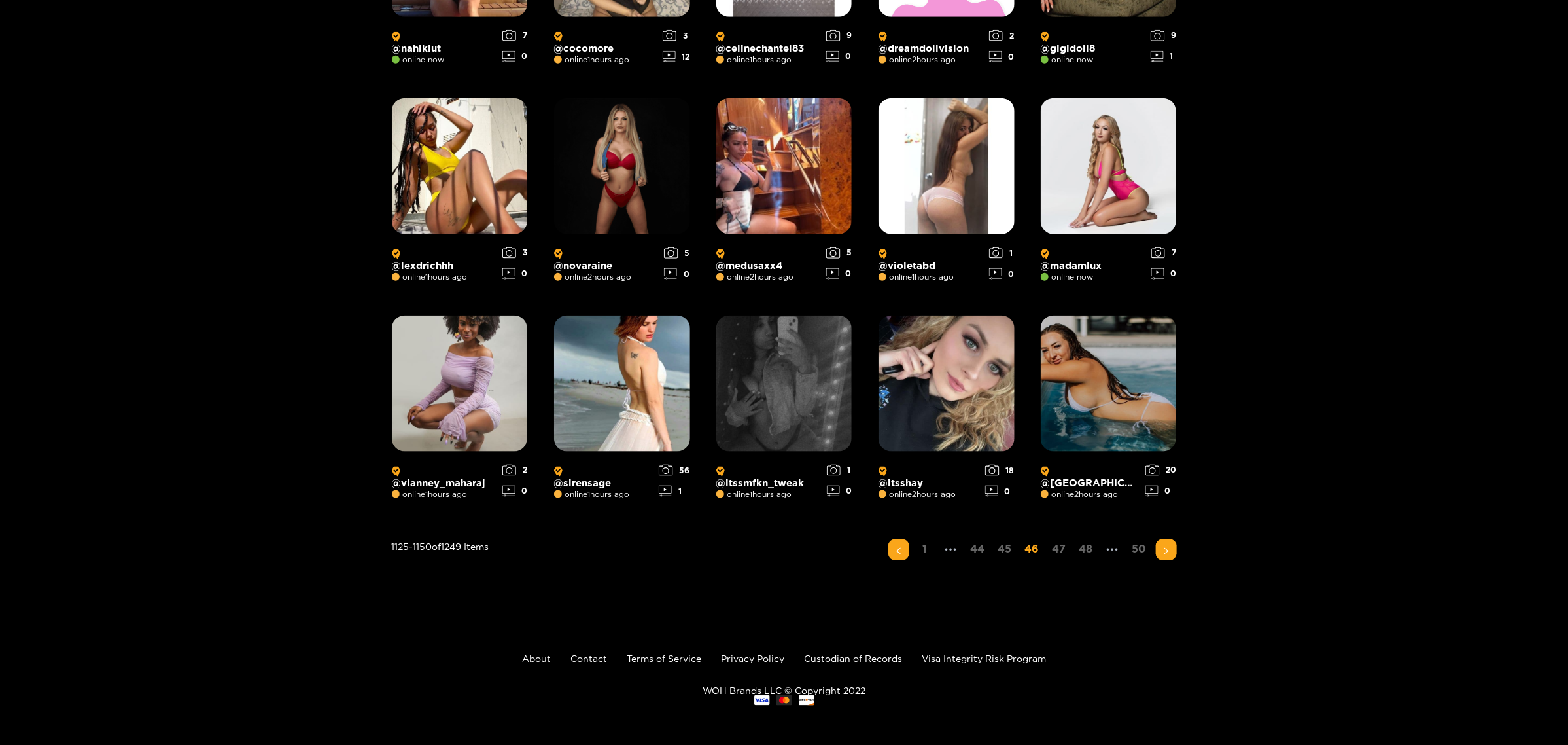
click at [1002, 454] on link "47" at bounding box center [1059, 549] width 22 height 19
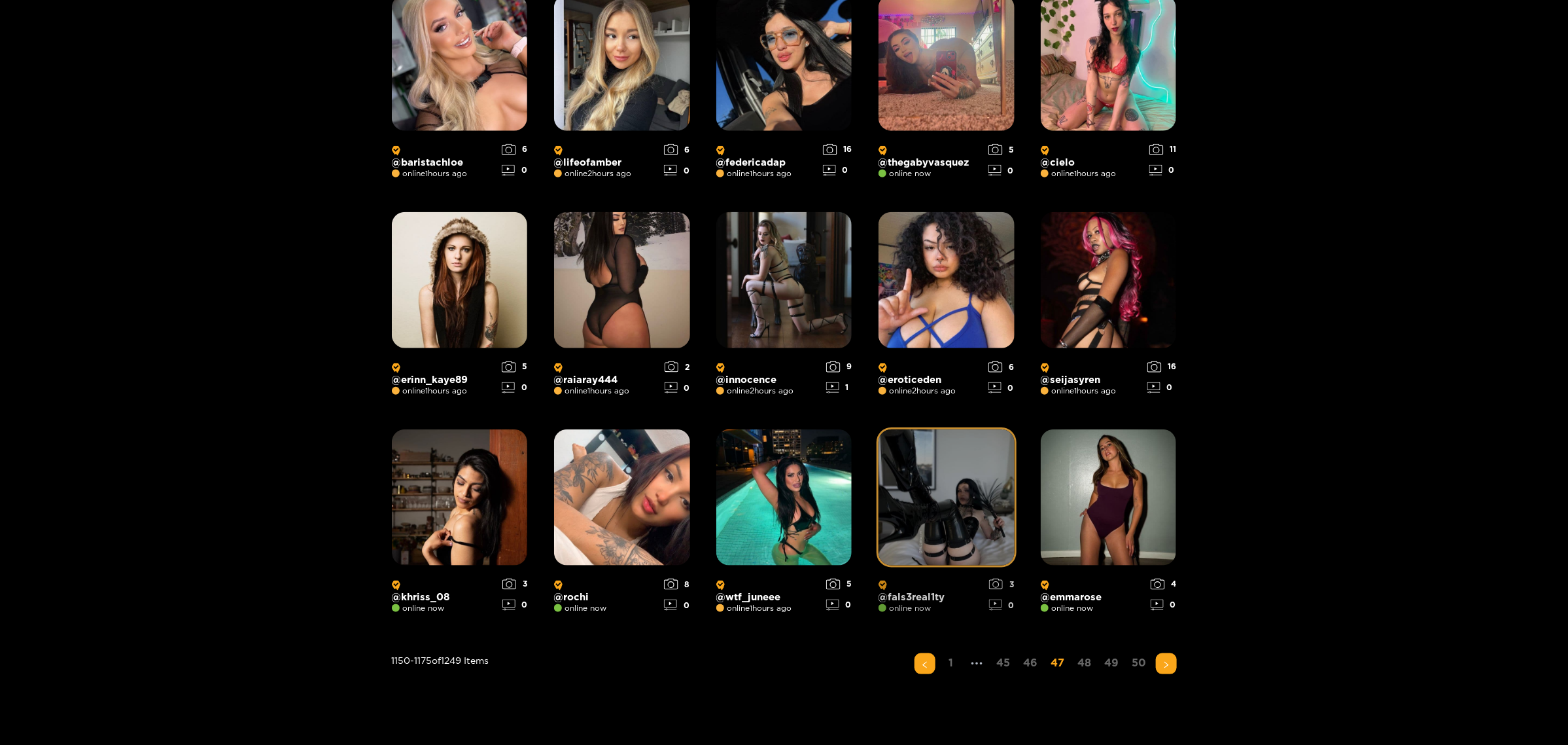
scroll to position [737, 0]
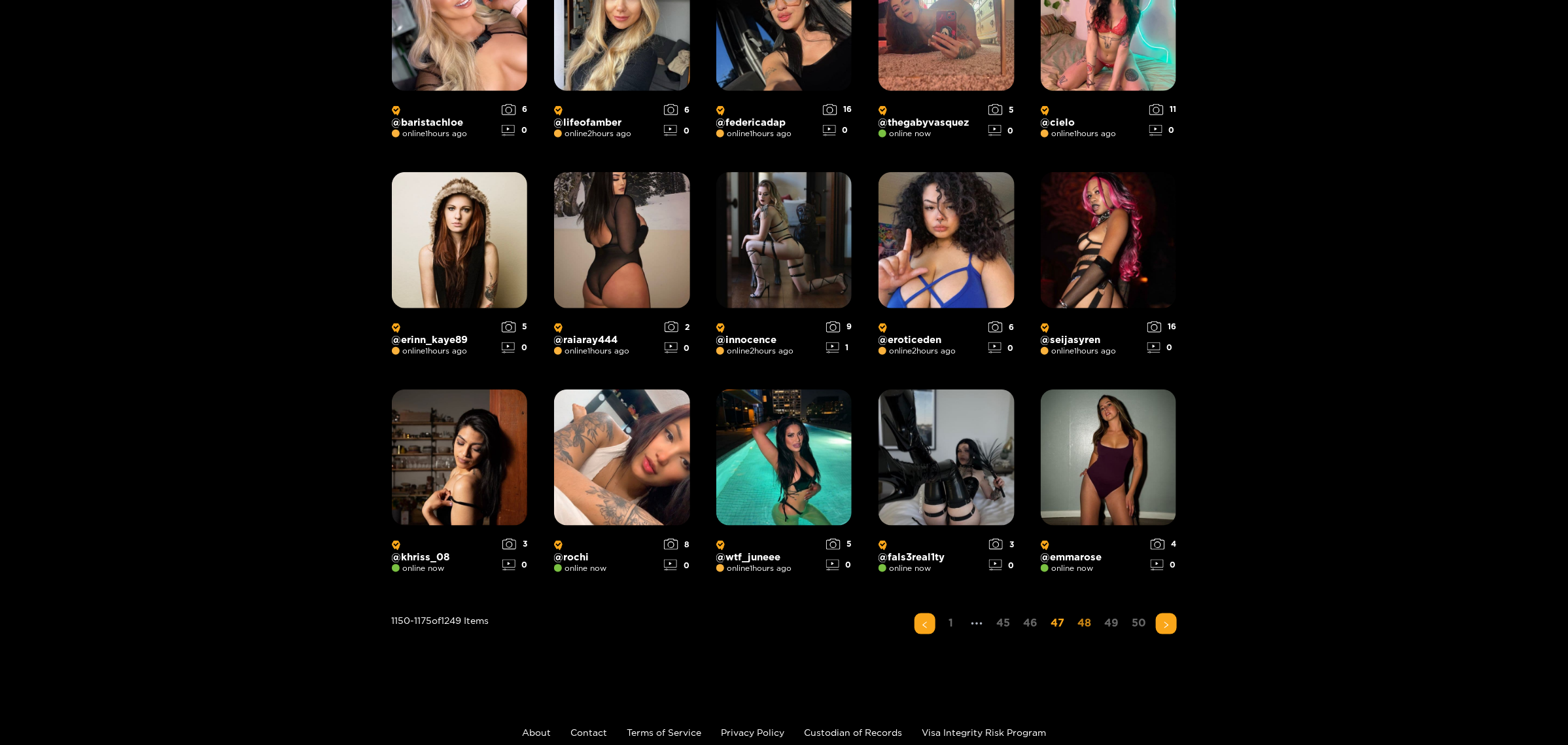
click at [1002, 454] on link "48" at bounding box center [1085, 623] width 22 height 19
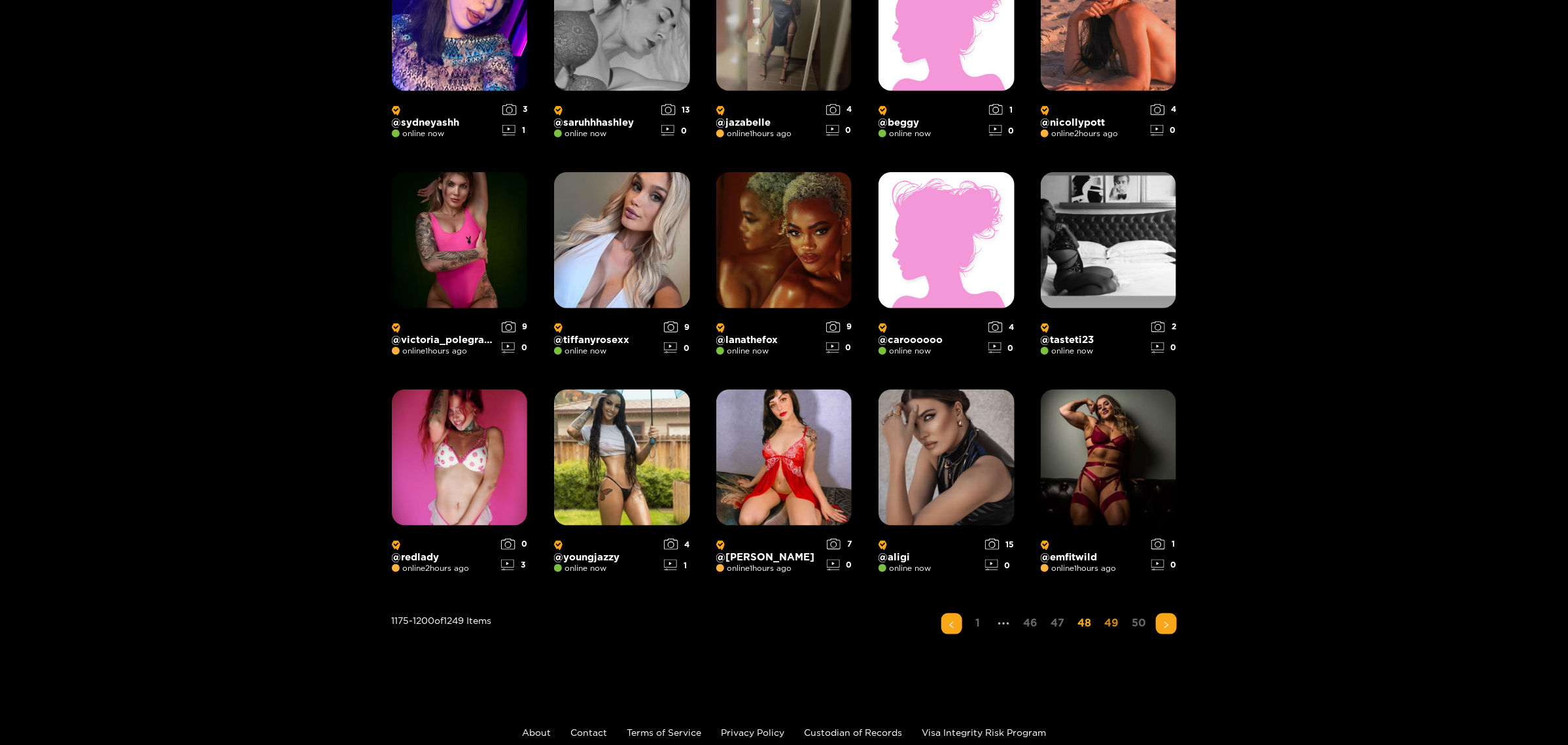
click at [1002, 454] on link "49" at bounding box center [1112, 623] width 23 height 19
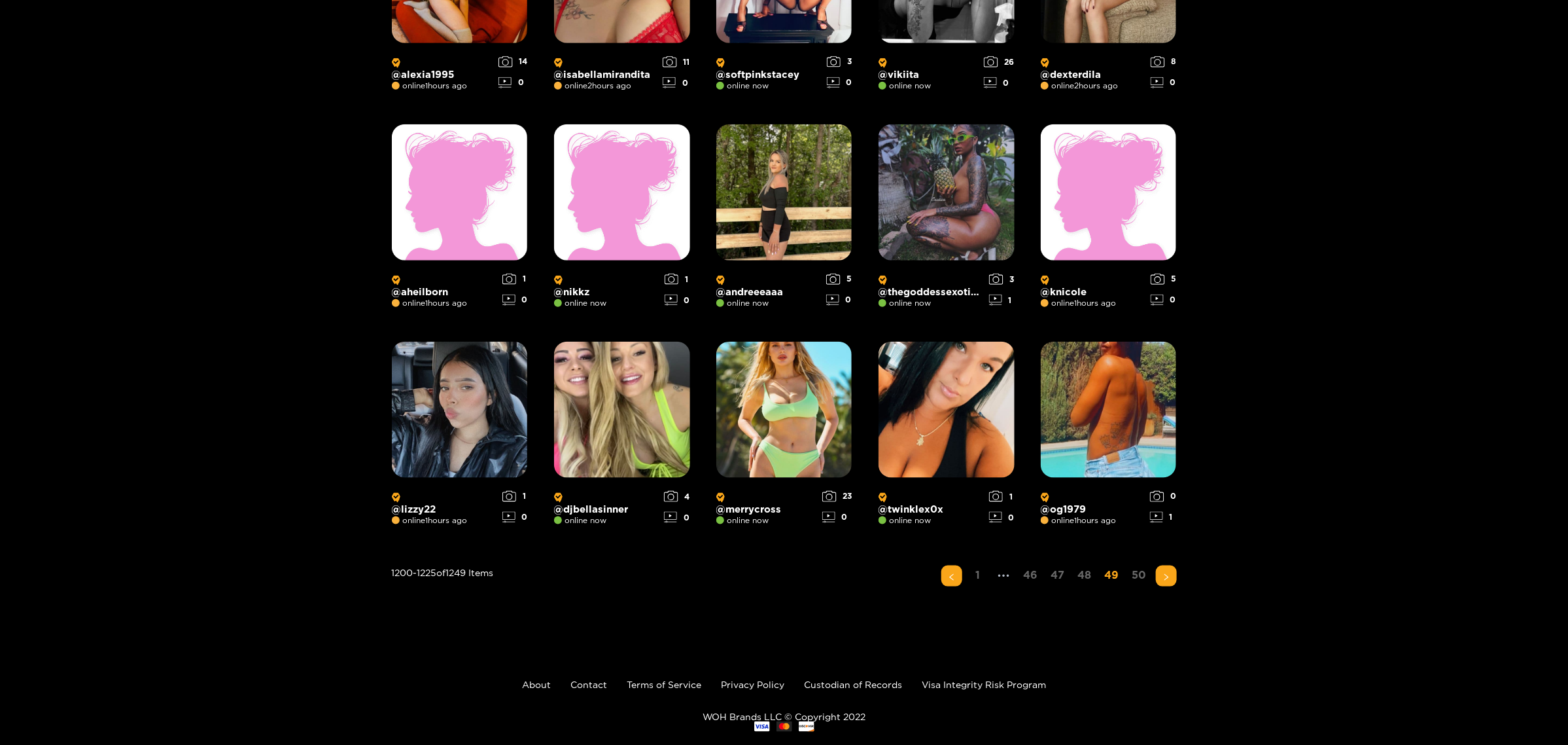
scroll to position [812, 0]
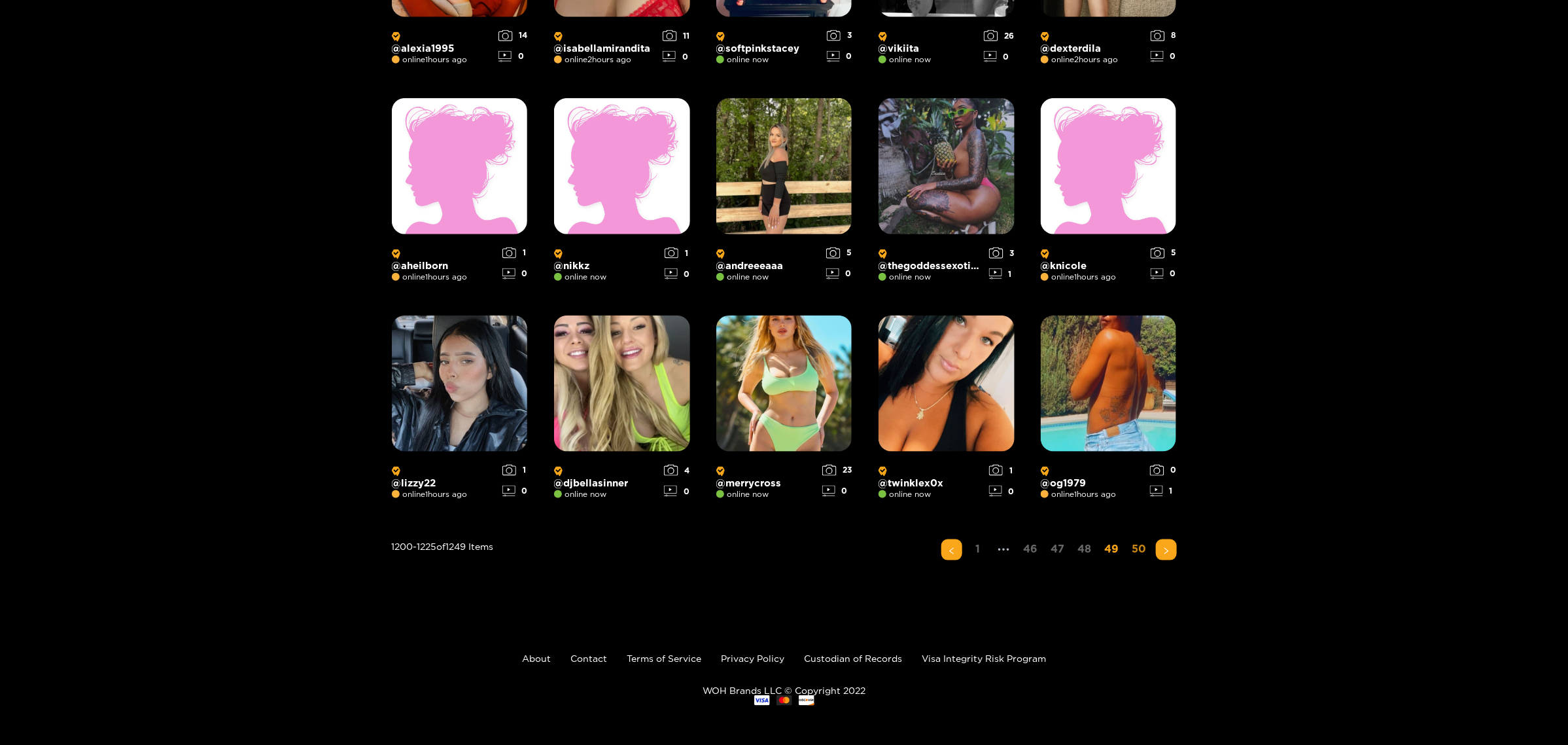
click at [1002, 454] on link "50" at bounding box center [1139, 549] width 23 height 19
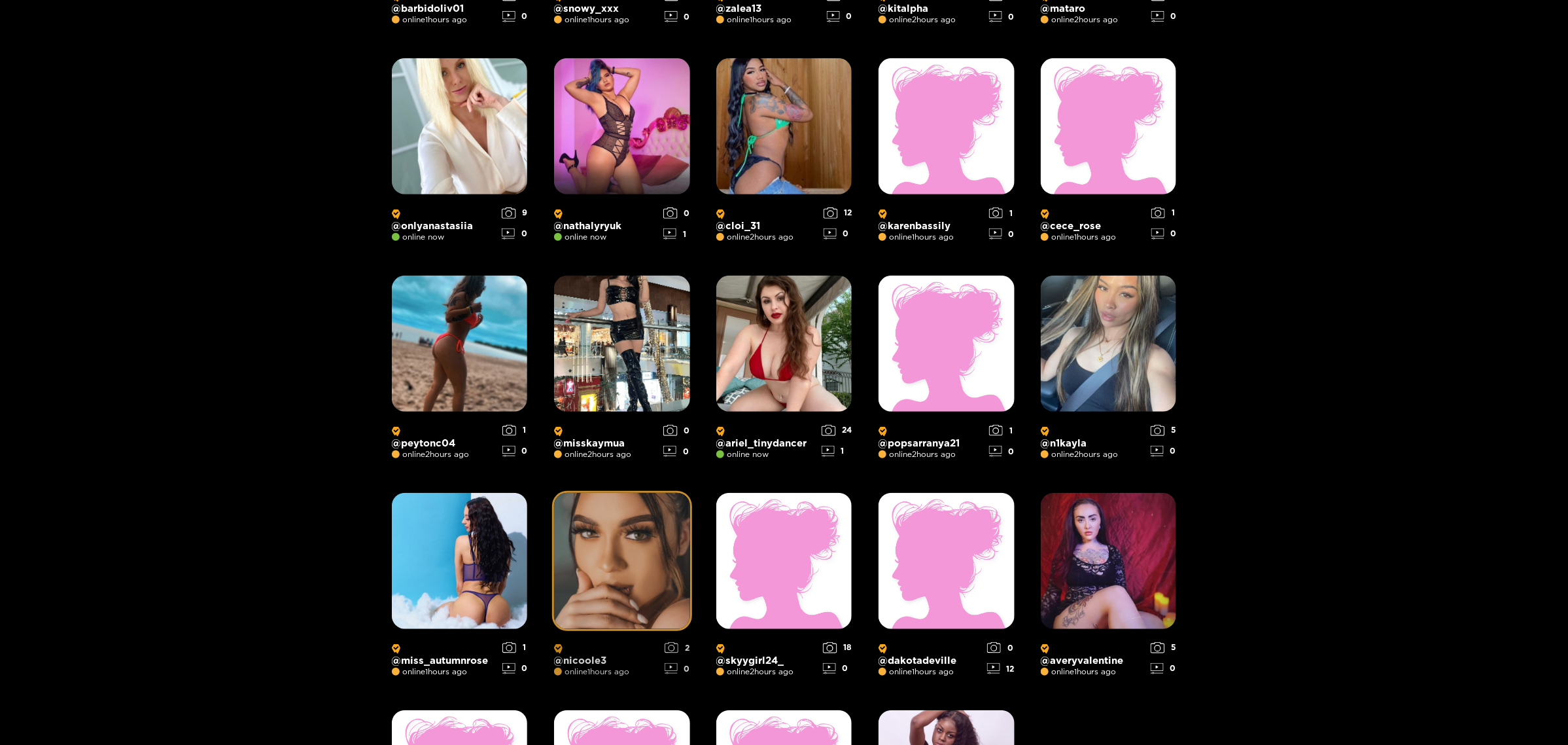
scroll to position [492, 0]
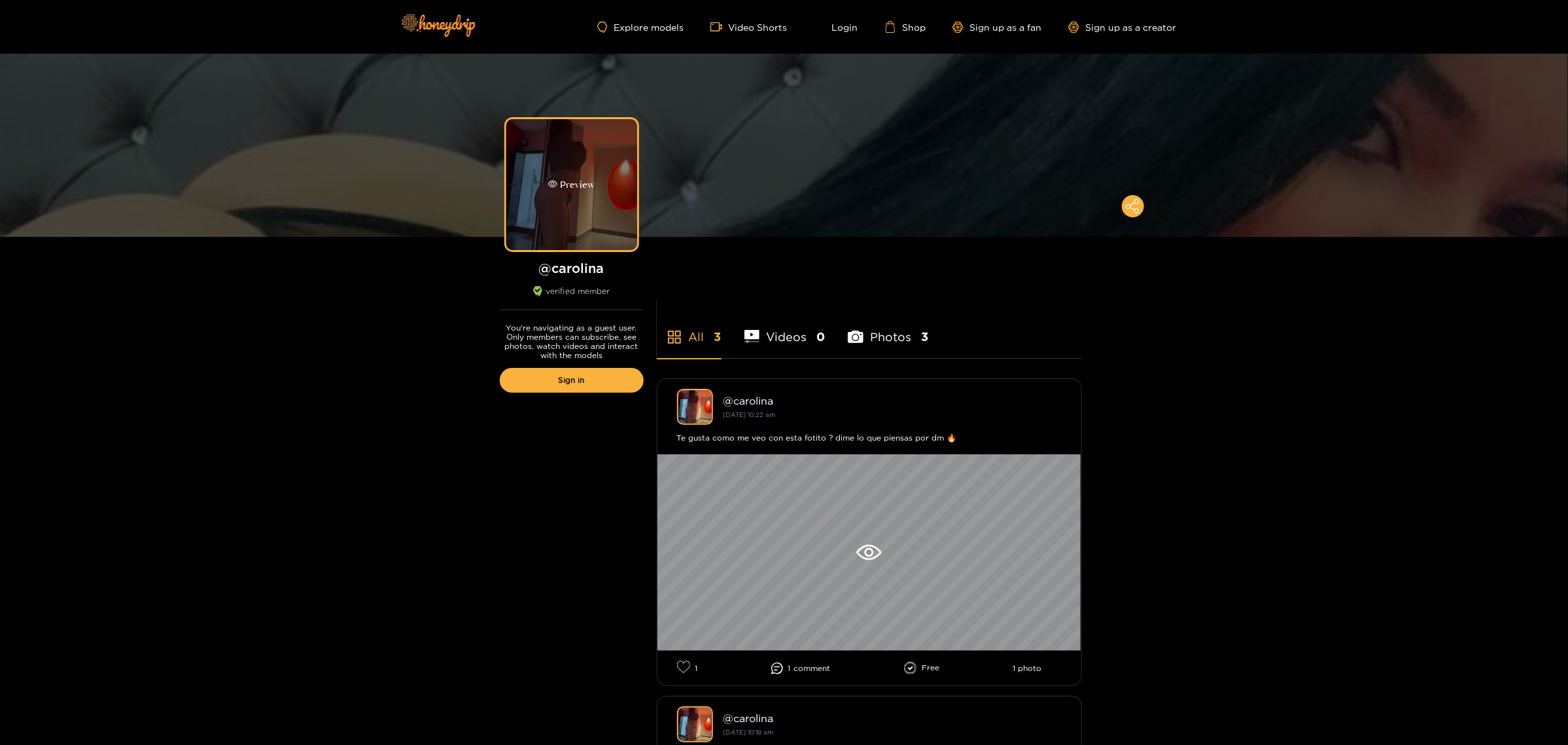
click at [556, 191] on div "Preview" at bounding box center [572, 184] width 47 height 15
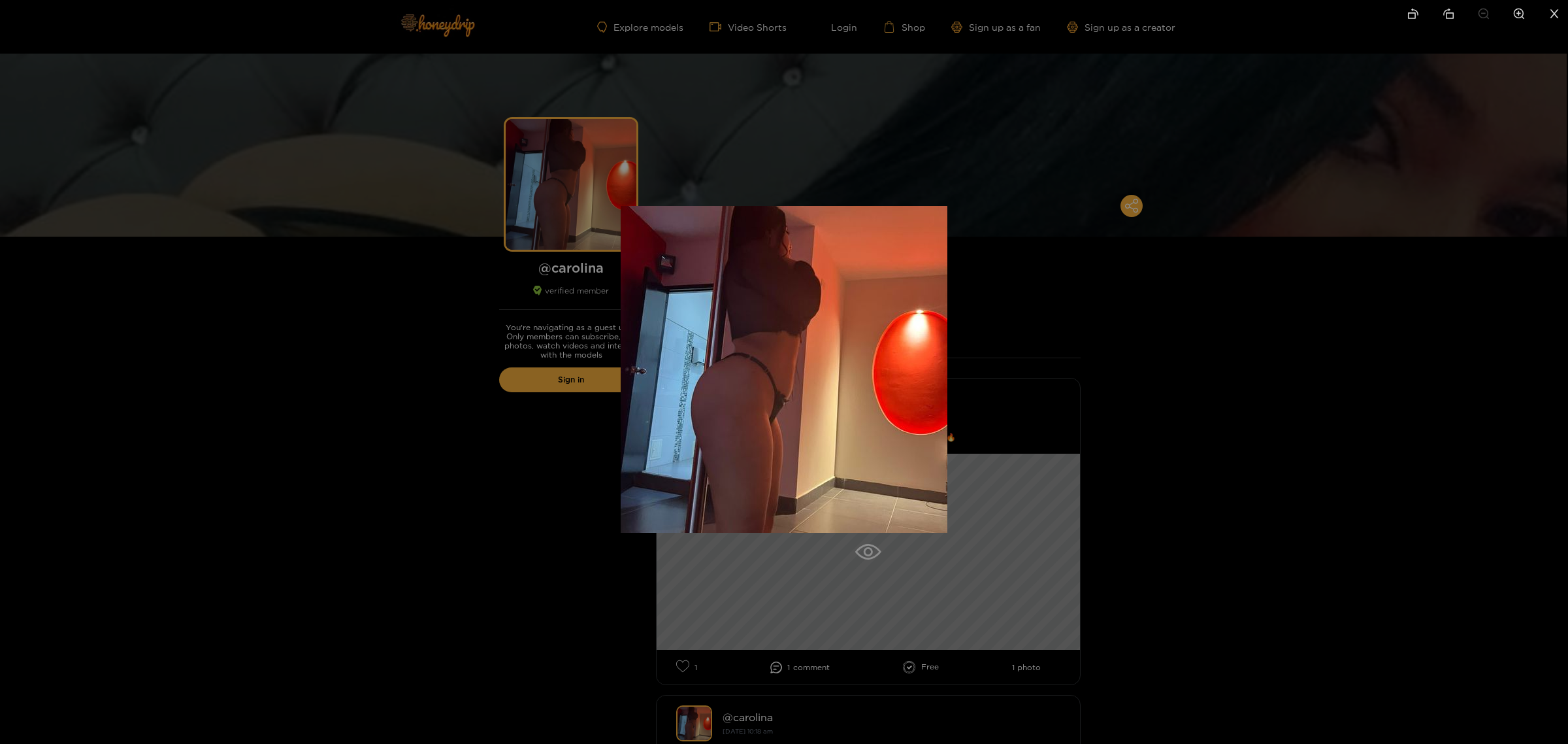
click at [1060, 396] on div at bounding box center [784, 372] width 1568 height 744
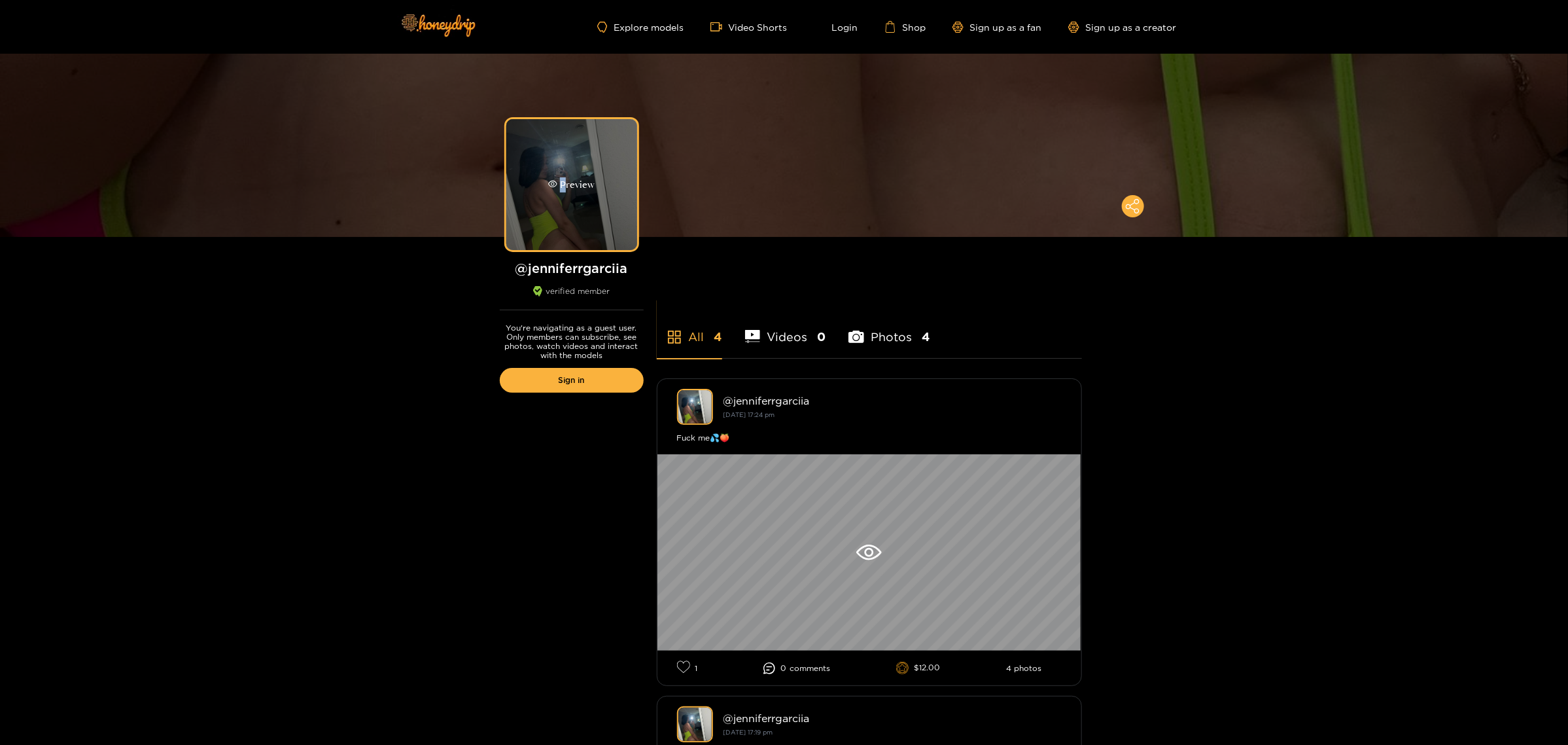
click at [564, 188] on div "Preview" at bounding box center [572, 184] width 47 height 15
